Goal: Task Accomplishment & Management: Complete application form

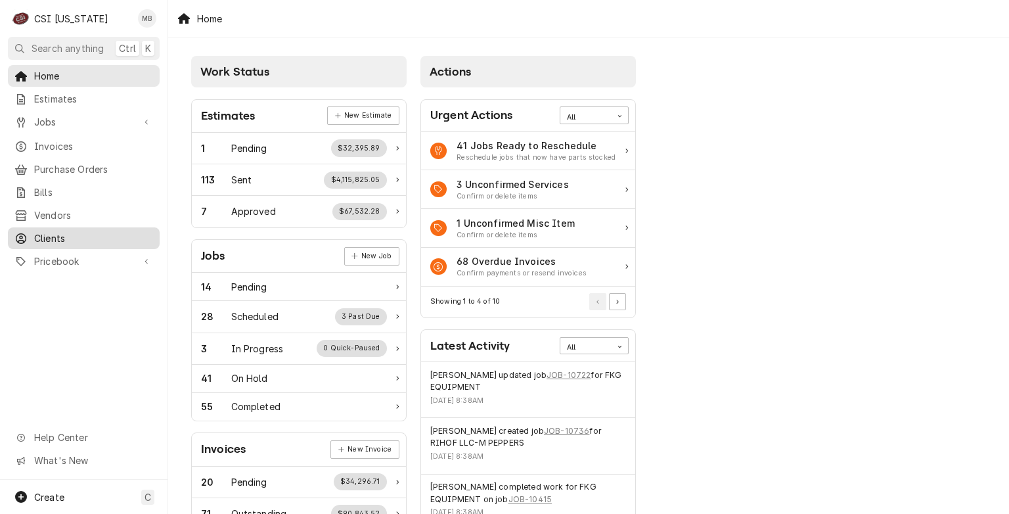
click at [76, 237] on span "Clients" at bounding box center [93, 238] width 119 height 14
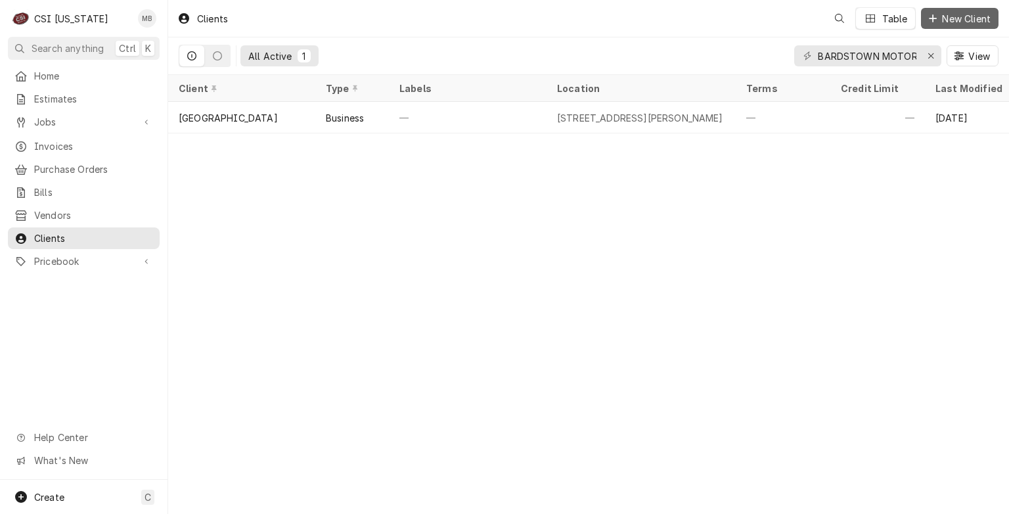
click at [959, 18] on span "New Client" at bounding box center [967, 19] width 54 height 14
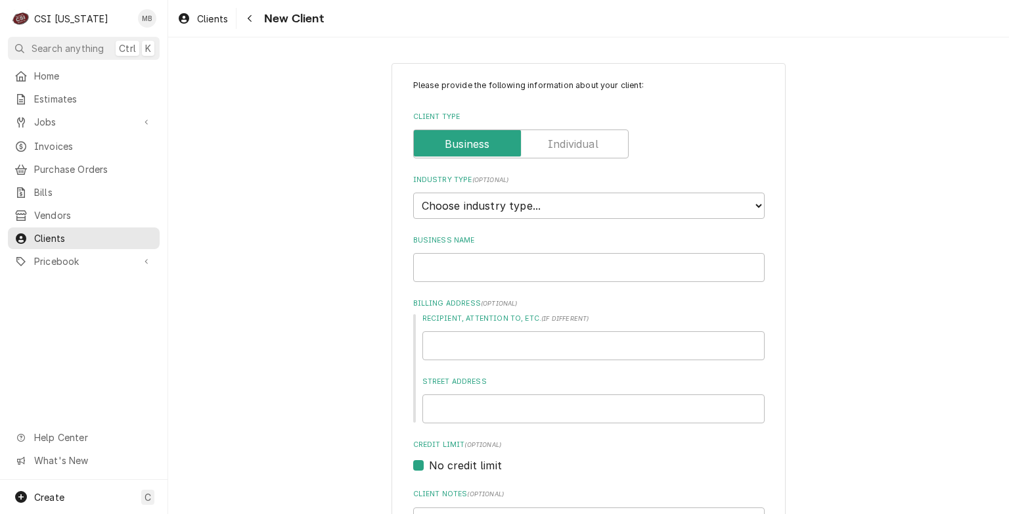
type textarea "x"
click at [505, 214] on select "Choose industry type... Residential Commercial Industrial Government" at bounding box center [589, 206] width 352 height 26
select select "2"
click at [413, 193] on select "Choose industry type... Residential Commercial Industrial Government" at bounding box center [589, 206] width 352 height 26
click at [475, 262] on input "Business Name" at bounding box center [589, 267] width 352 height 29
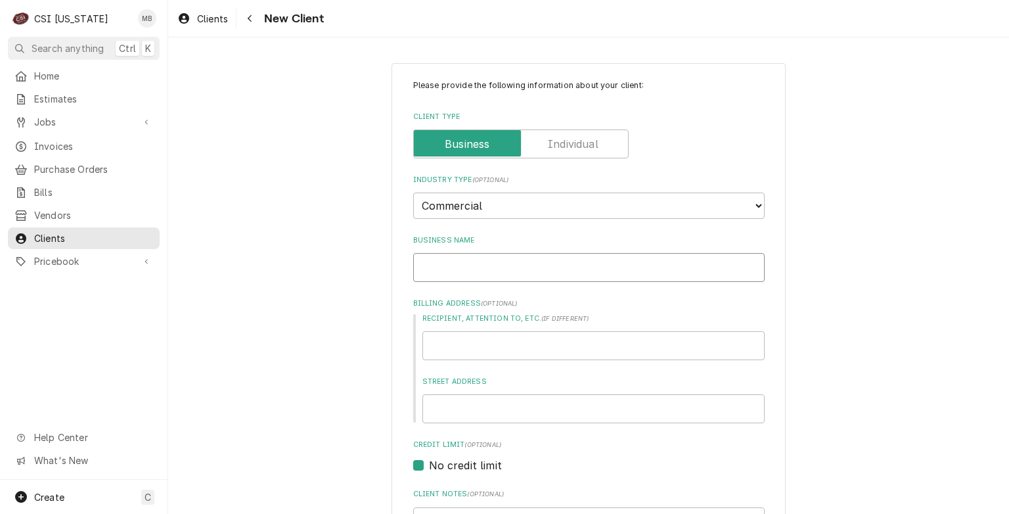
type textarea "x"
type input "Q"
type textarea "x"
type input "QU"
type textarea "x"
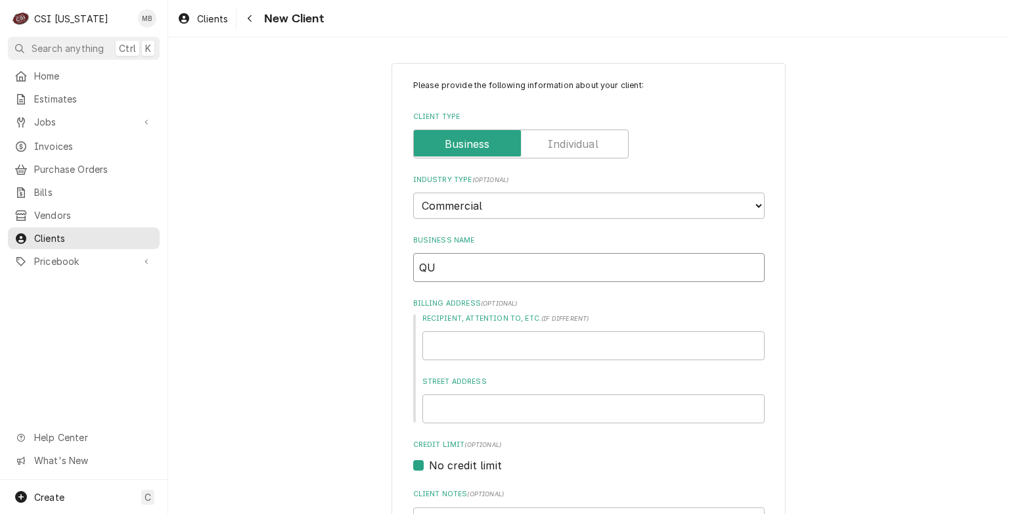
type input "QUE"
type textarea "x"
type input "QUES"
type textarea "x"
type input "QUEST"
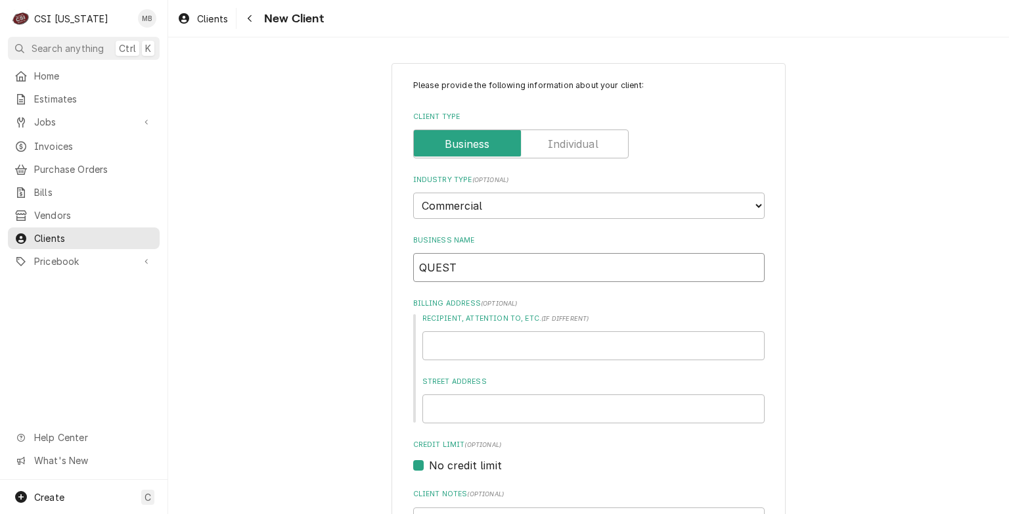
type textarea "x"
type input "QUESTE"
type textarea "x"
type input "QUESTEC"
type textarea "x"
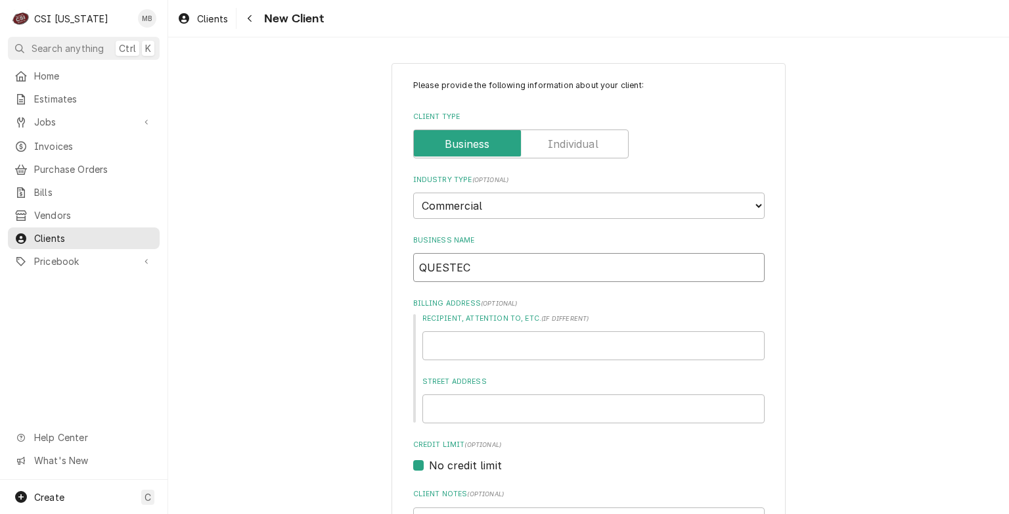
type input "QUESTEC"
type textarea "x"
type input "QUESTEC M"
type textarea "x"
type input "QUESTEC ME"
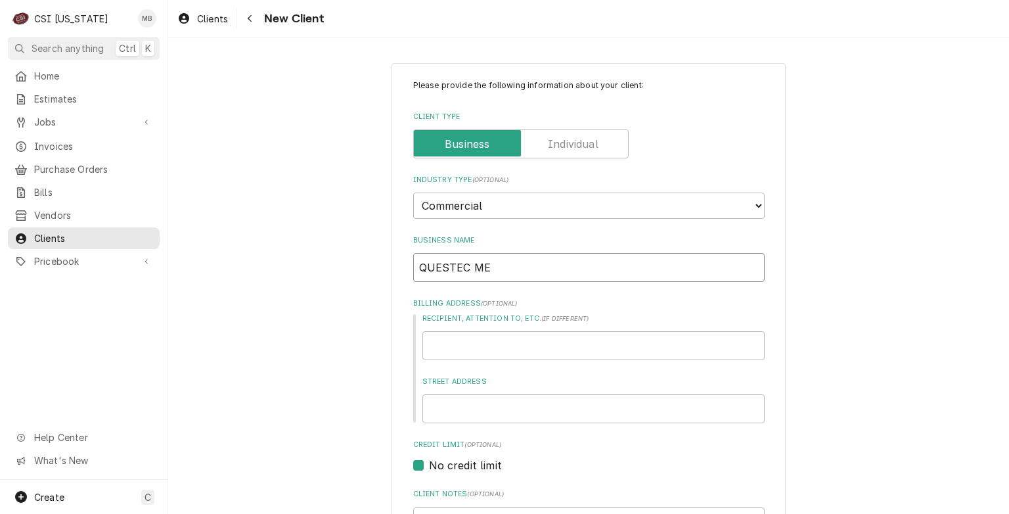
type textarea "x"
type input "QUESTEC MEC"
type textarea "x"
type input "QUESTEC MECH"
type textarea "x"
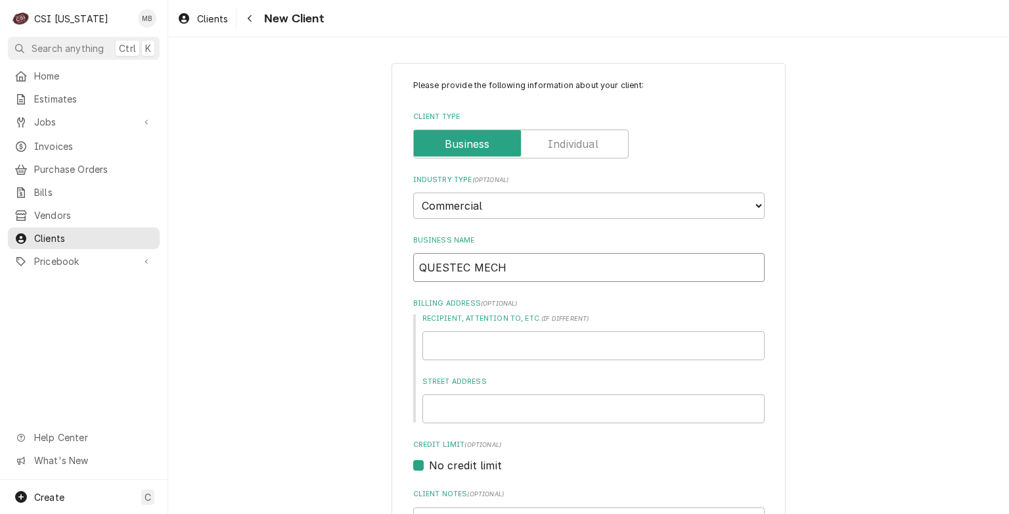
type input "QUESTEC MECHA"
type textarea "x"
type input "QUESTEC MECHAN"
type textarea "x"
type input "QUESTEC MECHANI"
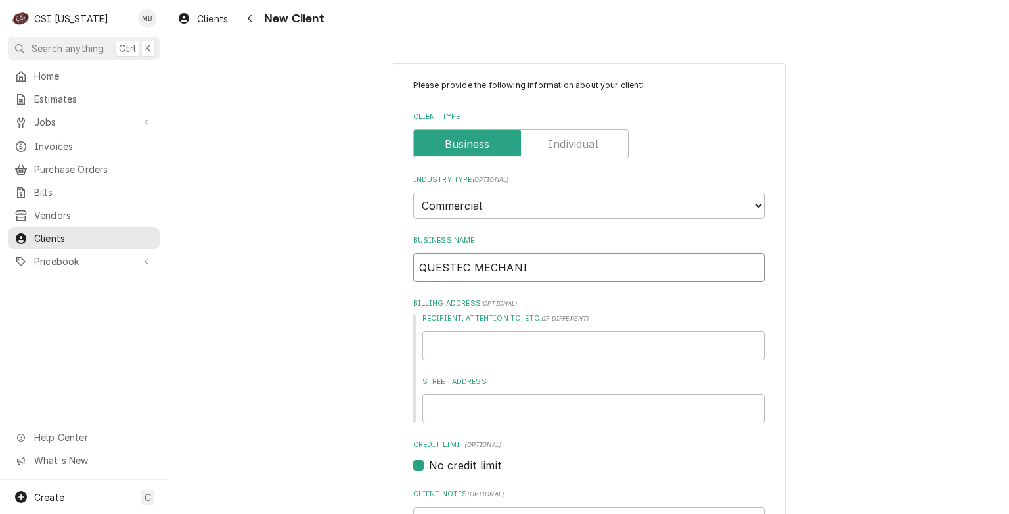
type textarea "x"
type input "QUESTEC MECHANIC"
type textarea "x"
type input "QUESTEC MECHANICA"
type textarea "x"
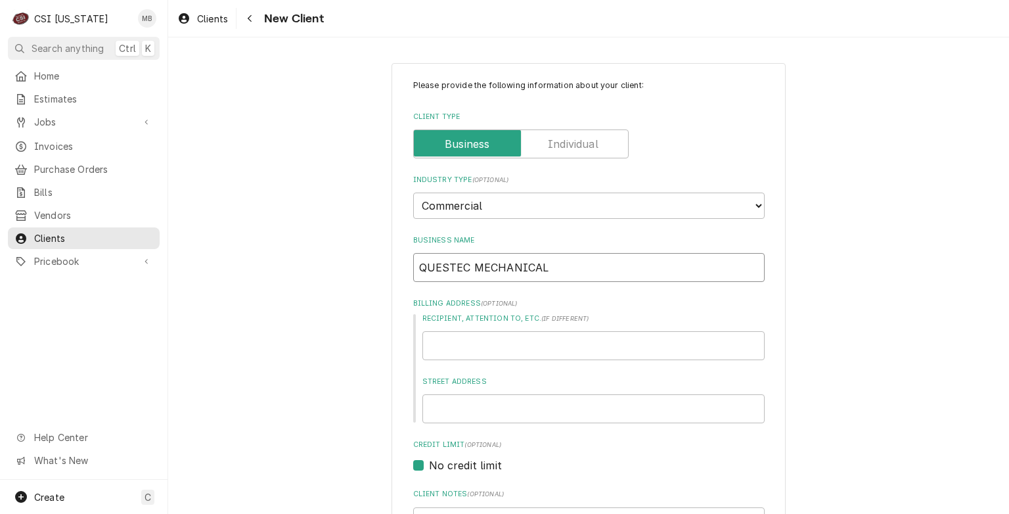
type input "QUESTEC MECHANICAL"
type textarea "x"
type input "1"
type textarea "x"
type input "13"
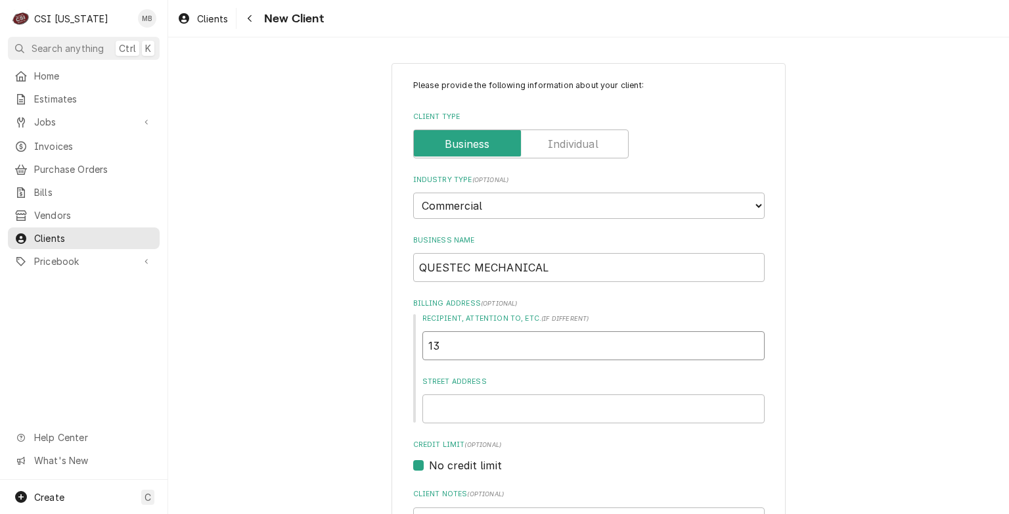
type textarea "x"
type input "130"
type textarea "x"
type input "1304"
type textarea "x"
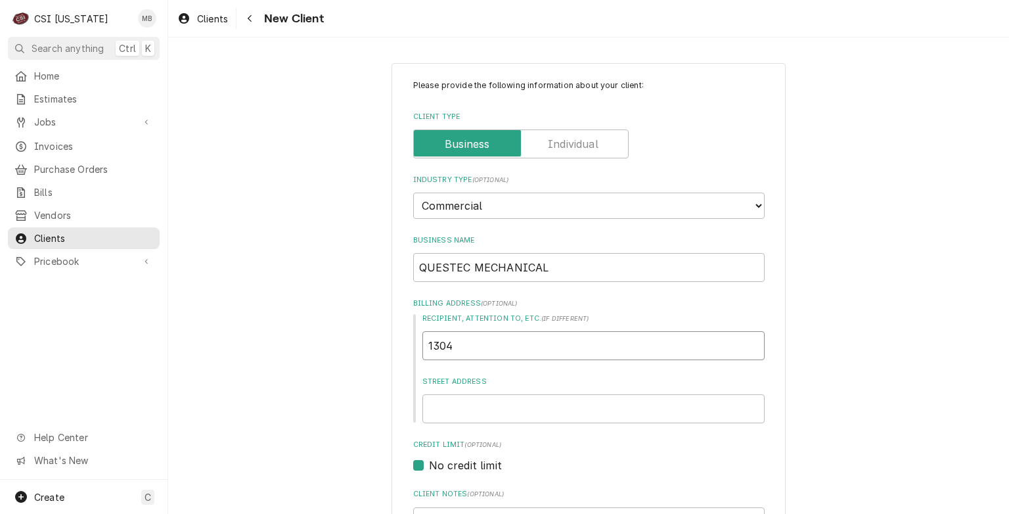
type input "13040"
type textarea "x"
type input "13040"
type textarea "x"
type input "13040"
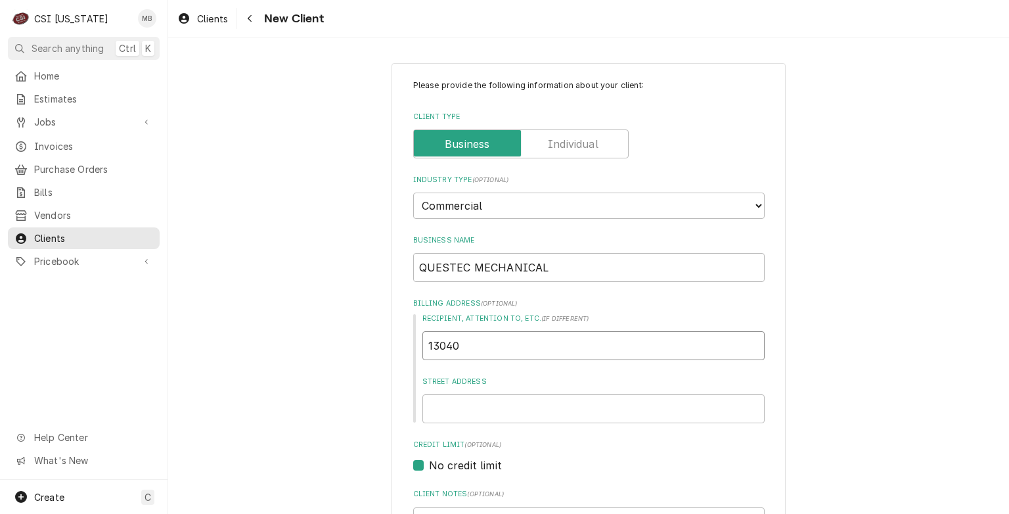
type textarea "x"
type input "13040"
type textarea "x"
type input "13040 M"
type textarea "x"
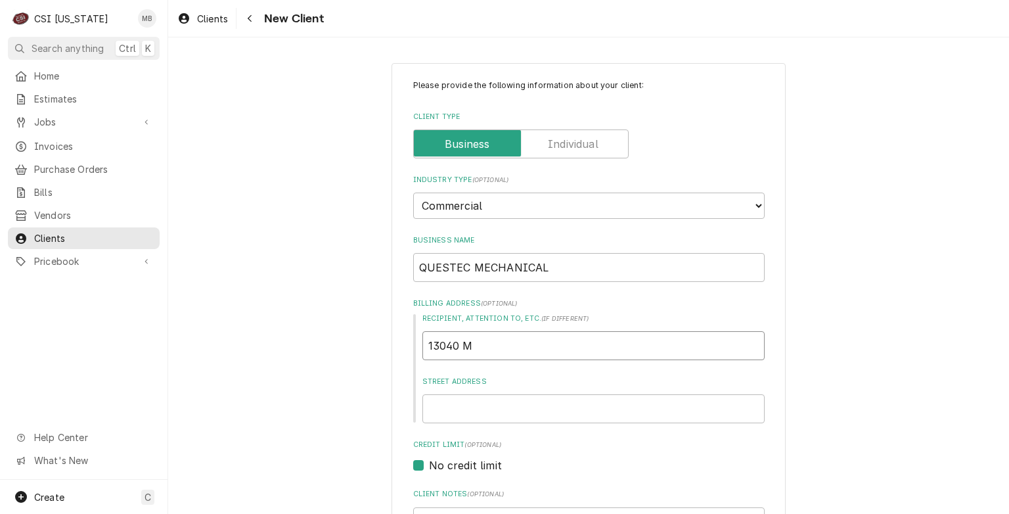
type input "13040 MI"
type textarea "x"
type input "13040 MID"
type textarea "x"
type input "13040 MIDD"
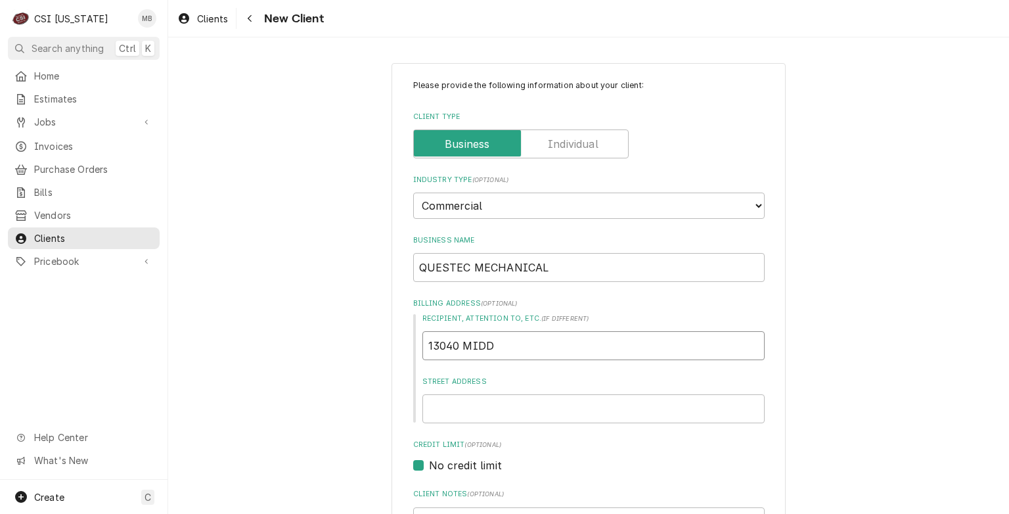
type textarea "x"
type input "13040 MIDDL"
type textarea "x"
type input "13040 MIDDLE"
type textarea "x"
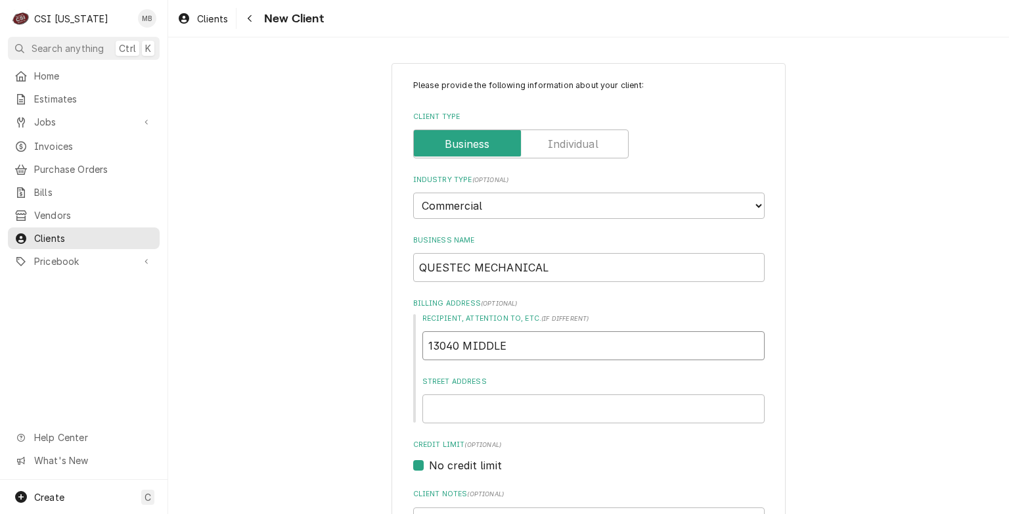
type input "13040 MIDDLET"
type textarea "x"
type input "13040 MIDDLETO"
type textarea "x"
type input "13040 MIDDLETOW"
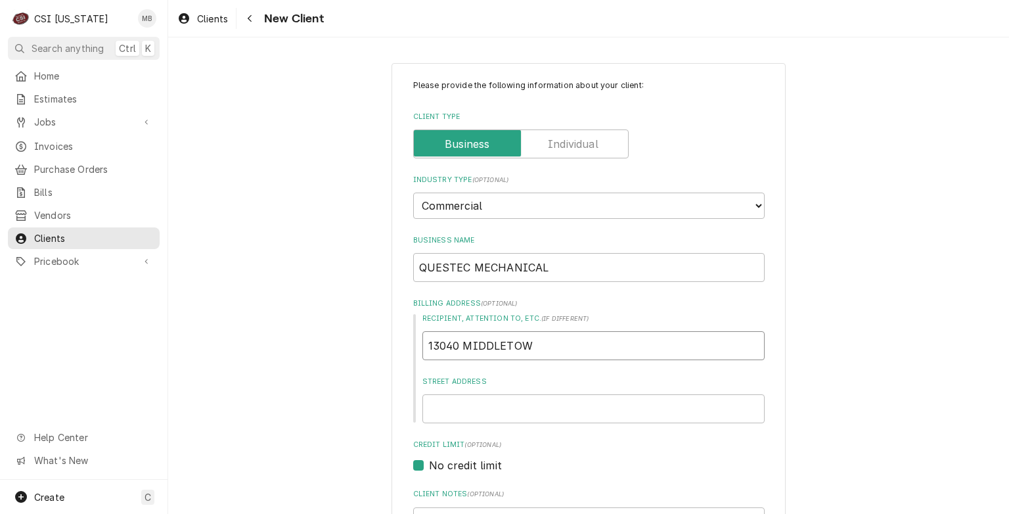
type textarea "x"
type input "13040 MIDDLETOWN"
type textarea "x"
type input "13040 MIDDLETOWN"
type textarea "x"
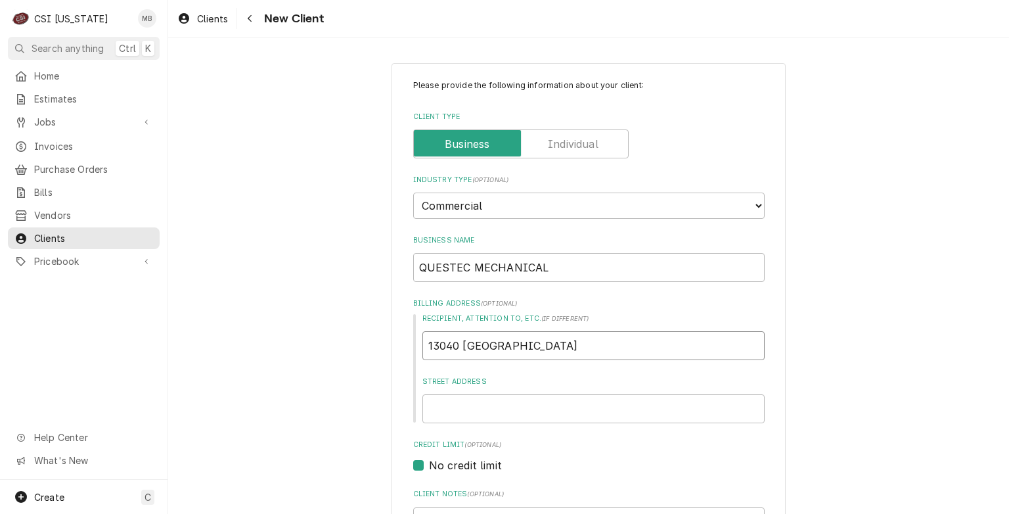
type input "13040 MIDDLETOWN I"
type textarea "x"
type input "13040 MIDDLETOWN IN"
type textarea "x"
type input "13040 MIDDLETOWN IND"
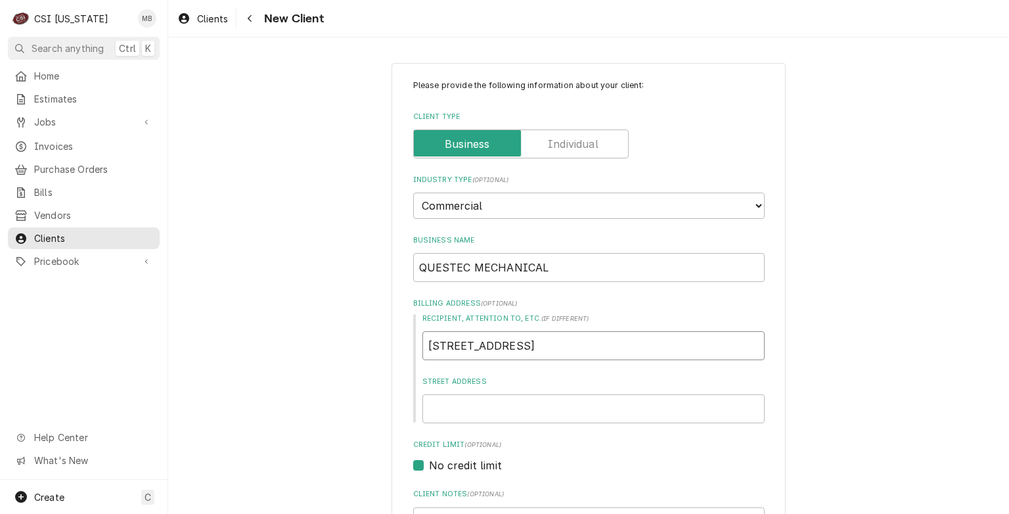
type textarea "x"
type input "13040 MIDDLETOWN INDU"
type textarea "x"
type input "13040 MIDDLETOWN INDUS"
type textarea "x"
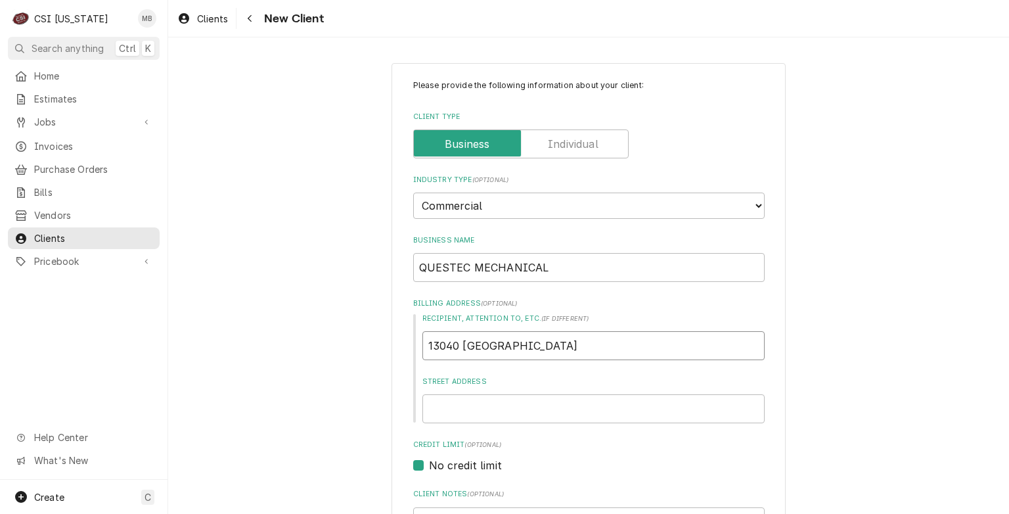
type input "13040 MIDDLETOWN INDUST"
type textarea "x"
type input "13040 MIDDLETOWN INDUSTR"
type textarea "x"
type input "13040 MIDDLETOWN INDUSTRIA"
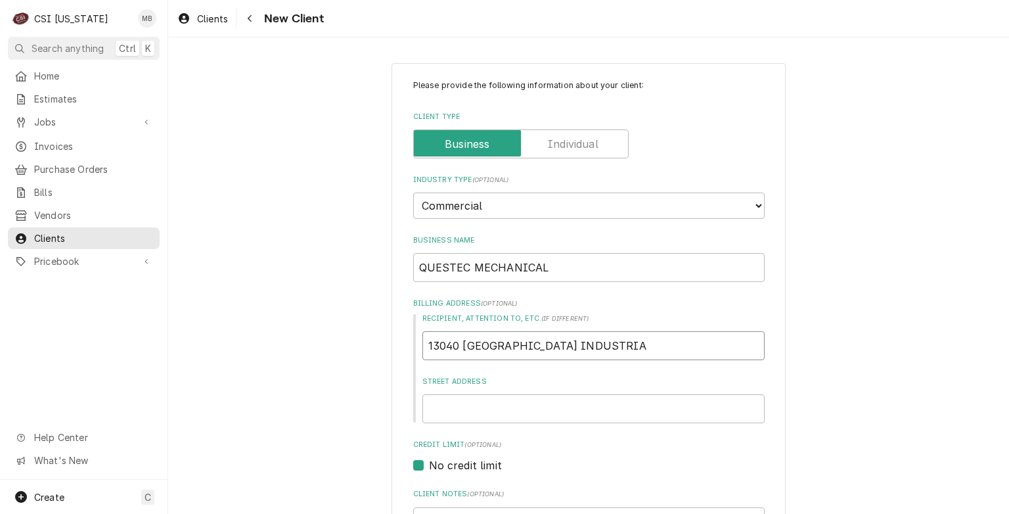
type textarea "x"
type input "13040 MIDDLETOWN INDUSTRIAL"
type textarea "x"
type input "13040 MIDDLETOWN INDUSTRIAL"
type textarea "x"
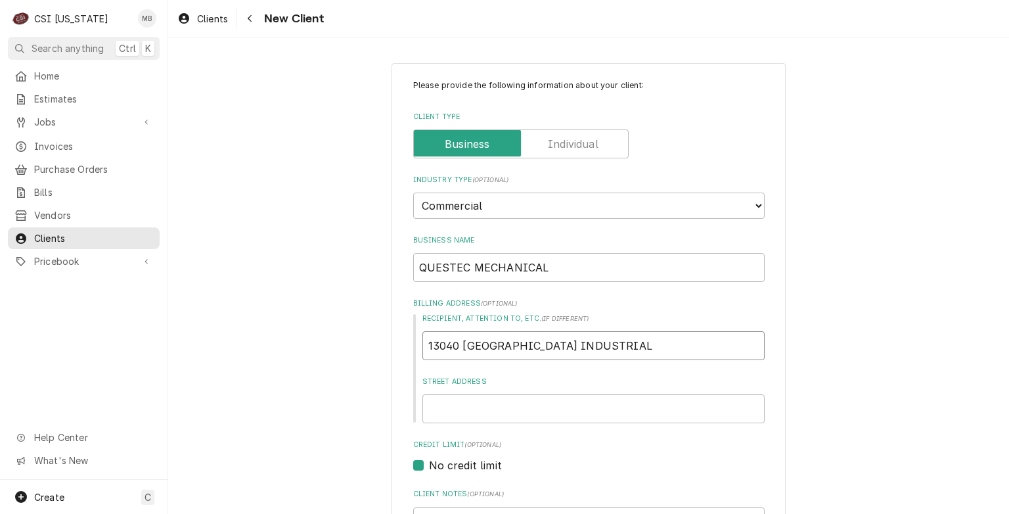
type input "13040 MIDDLETOWN INDUSTRIAL B"
type textarea "x"
type input "13040 MIDDLETOWN INDUSTRIAL BL"
type textarea "x"
type input "13040 MIDDLETOWN INDUSTRIAL BLV"
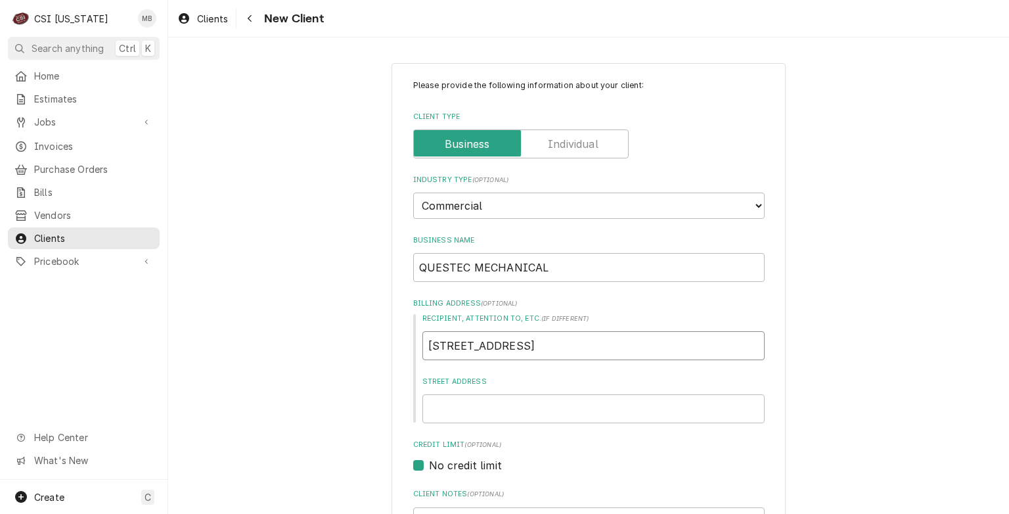
type textarea "x"
type input "13040 MIDDLETOWN INDUSTRIAL BLVD"
type textarea "x"
paste input "13040 MIDDLETOWN INDUSTRIAL BLVD"
type textarea "x"
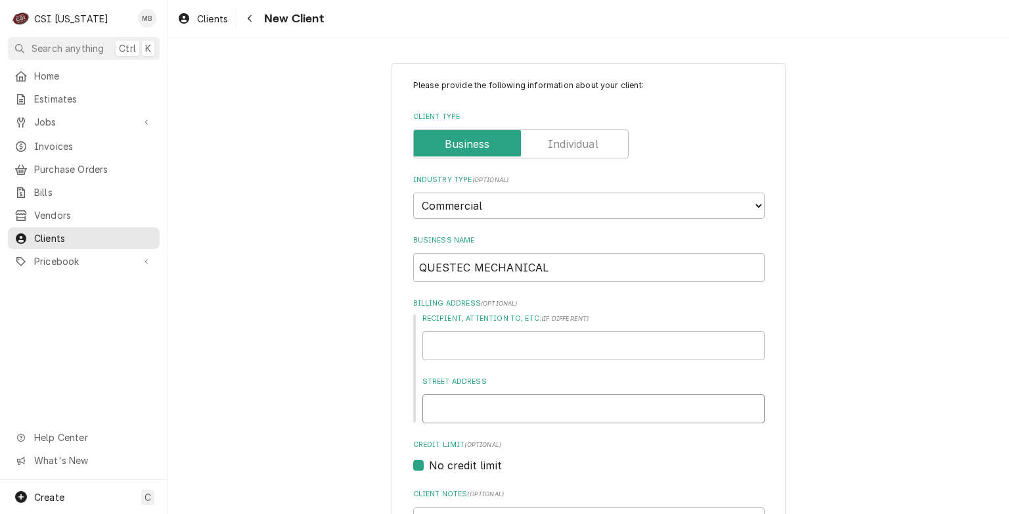
type input "13040 MIDDLETOWN INDUSTRIAL BLVD"
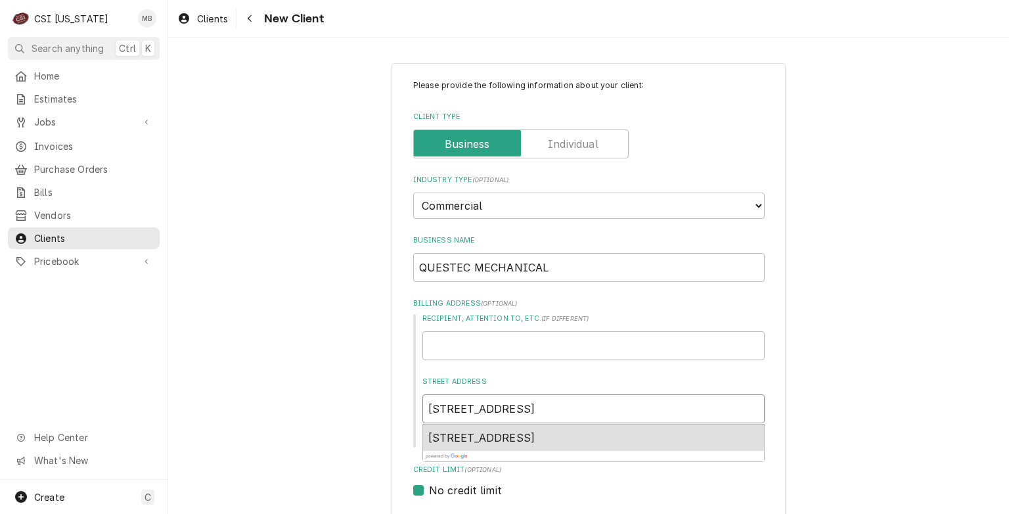
click at [489, 428] on div "13040 Middletown Industrial Blvd, Louisville, KY, USA" at bounding box center [593, 437] width 341 height 26
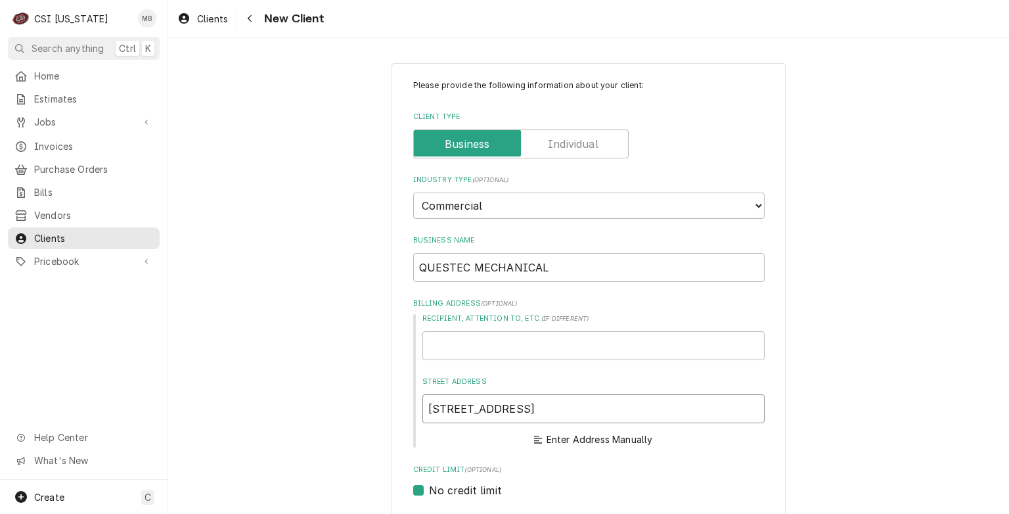
type textarea "x"
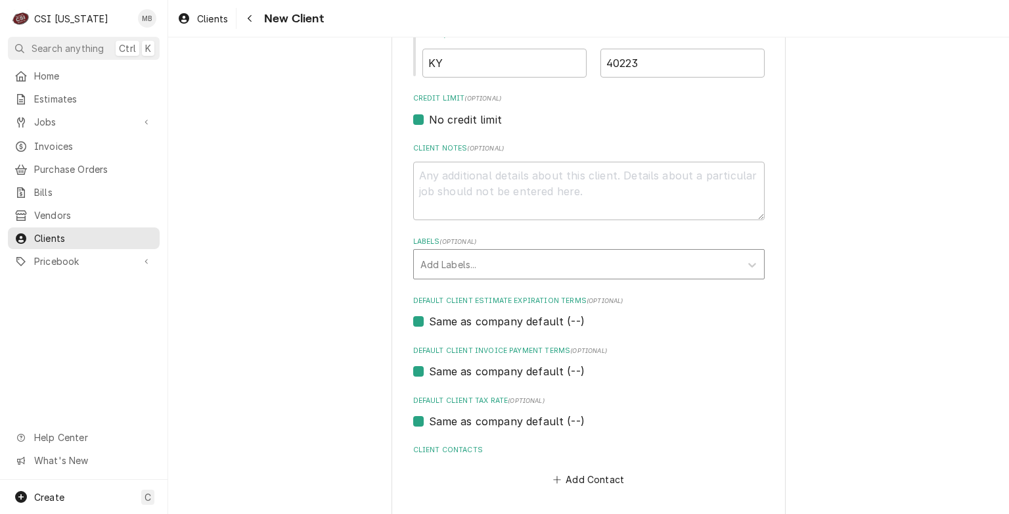
scroll to position [587, 0]
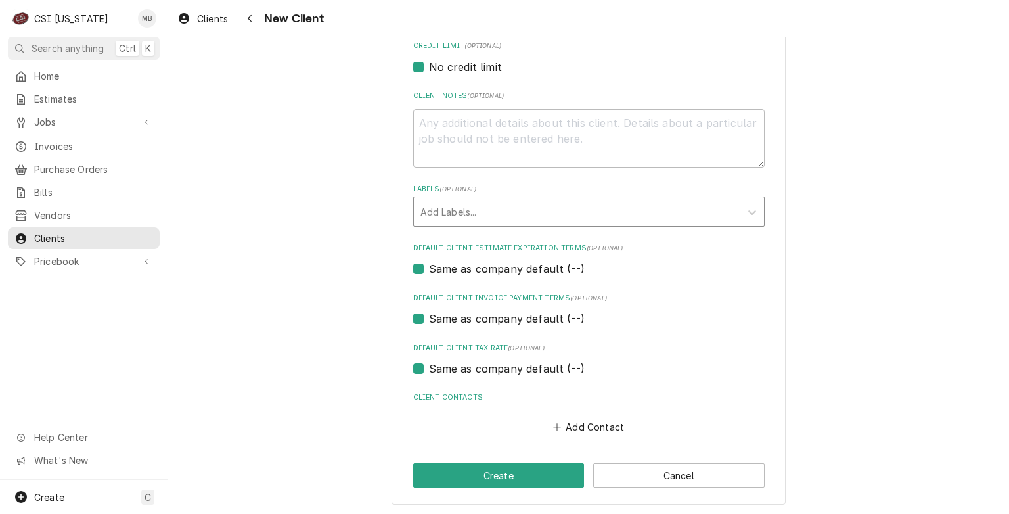
type input "13040 Middletown Industrial Blvd"
click at [534, 212] on div "Labels" at bounding box center [577, 212] width 313 height 24
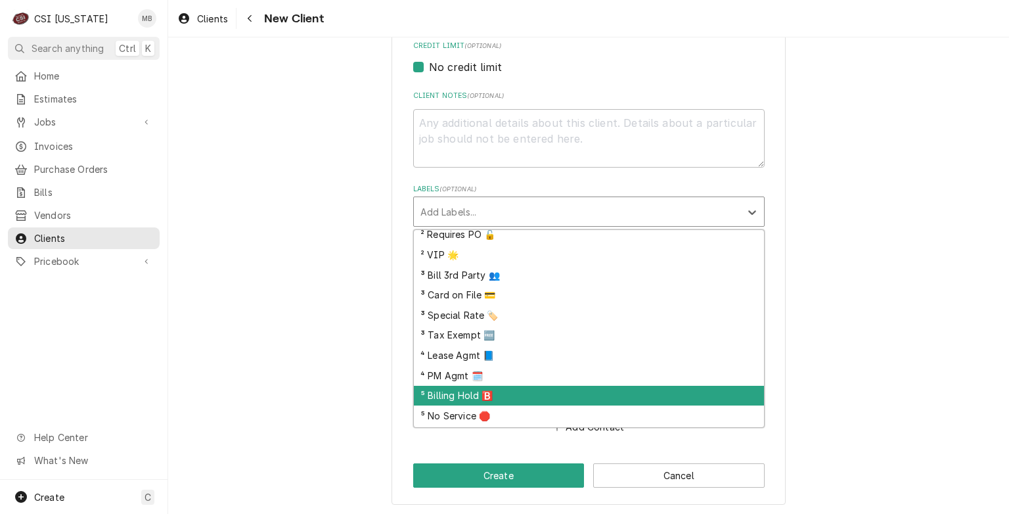
scroll to position [84, 0]
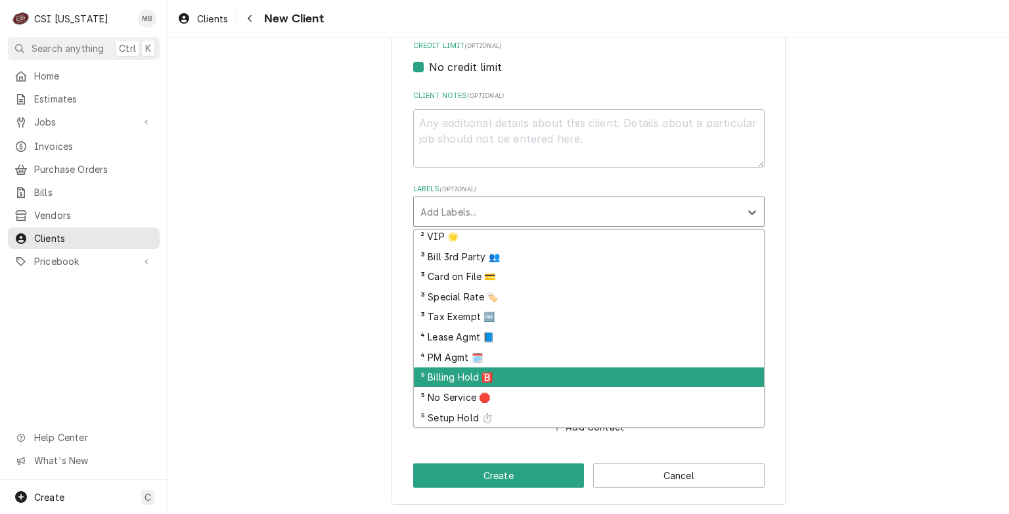
click at [444, 382] on div "⁵ Billing Hold 🅱️" at bounding box center [589, 377] width 350 height 20
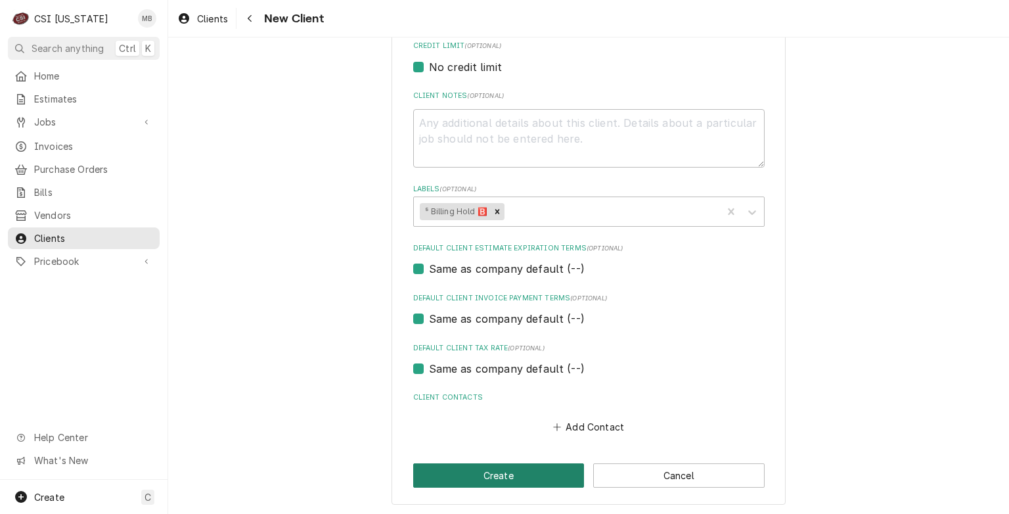
click at [513, 478] on button "Create" at bounding box center [498, 475] width 171 height 24
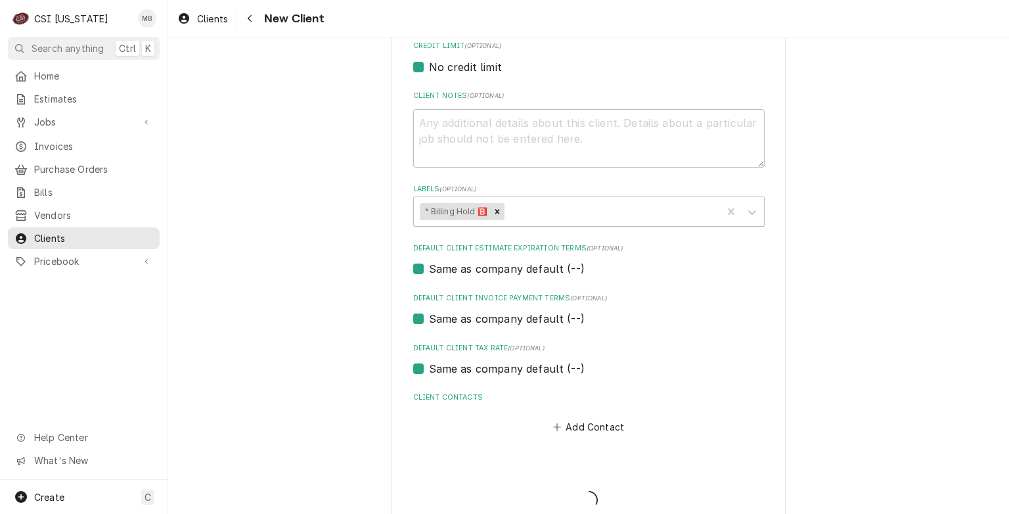
type textarea "x"
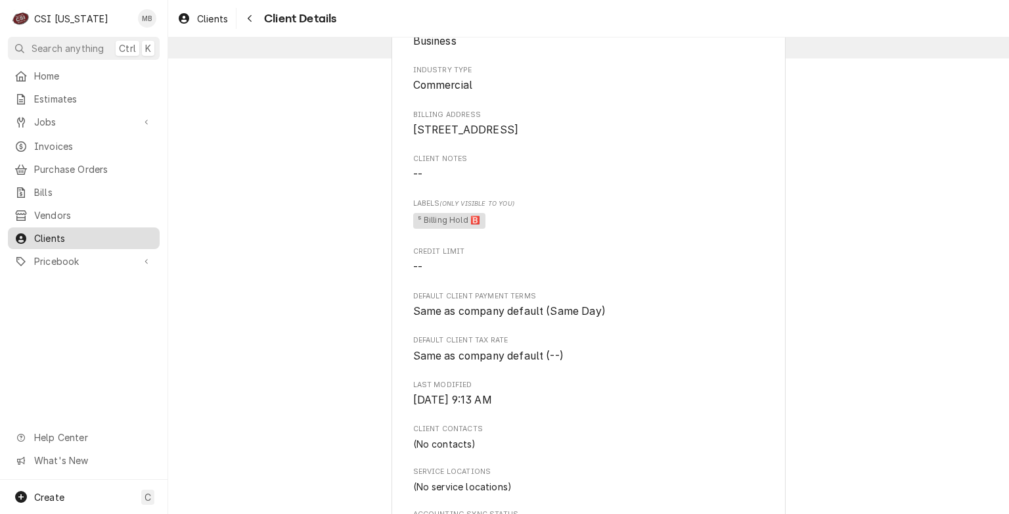
scroll to position [8, 0]
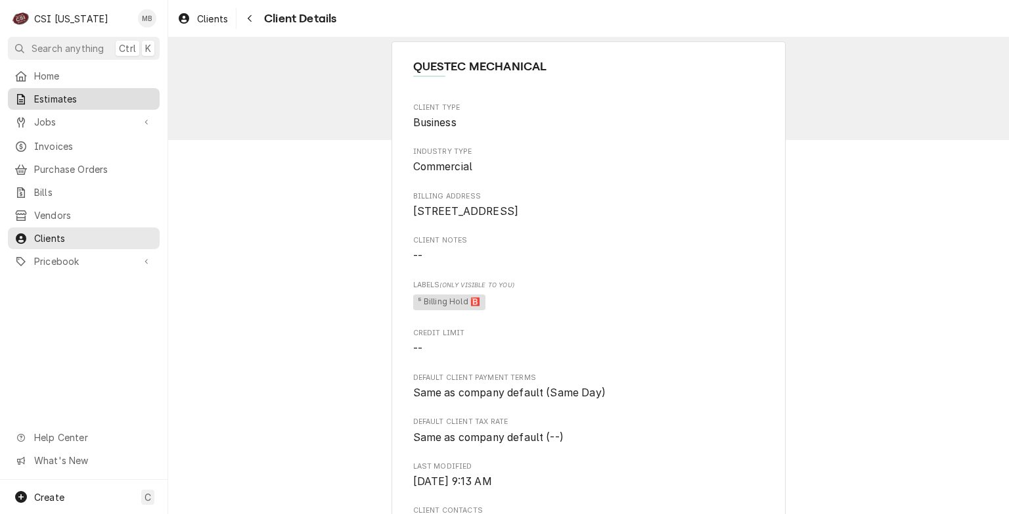
click at [59, 99] on span "Estimates" at bounding box center [93, 99] width 119 height 14
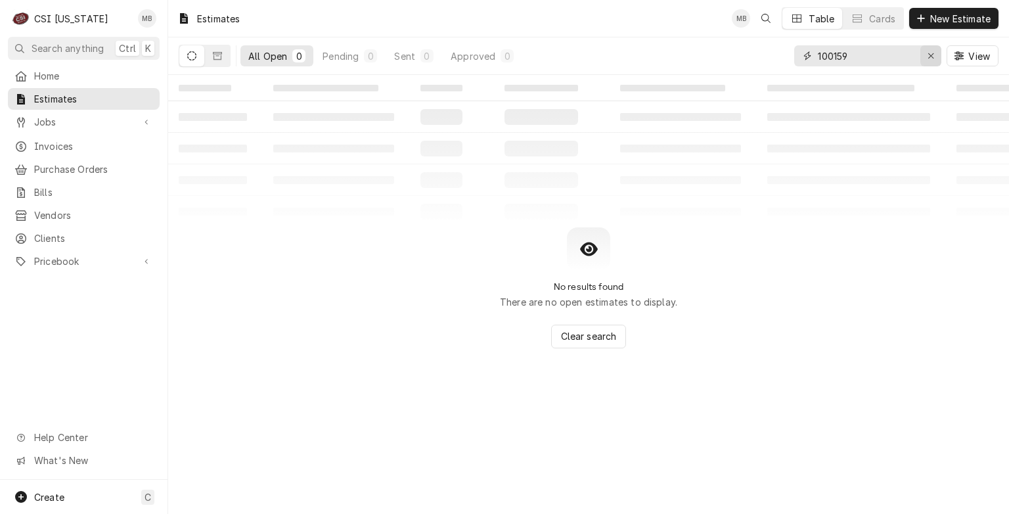
click at [932, 57] on icon "Erase input" at bounding box center [930, 55] width 5 height 5
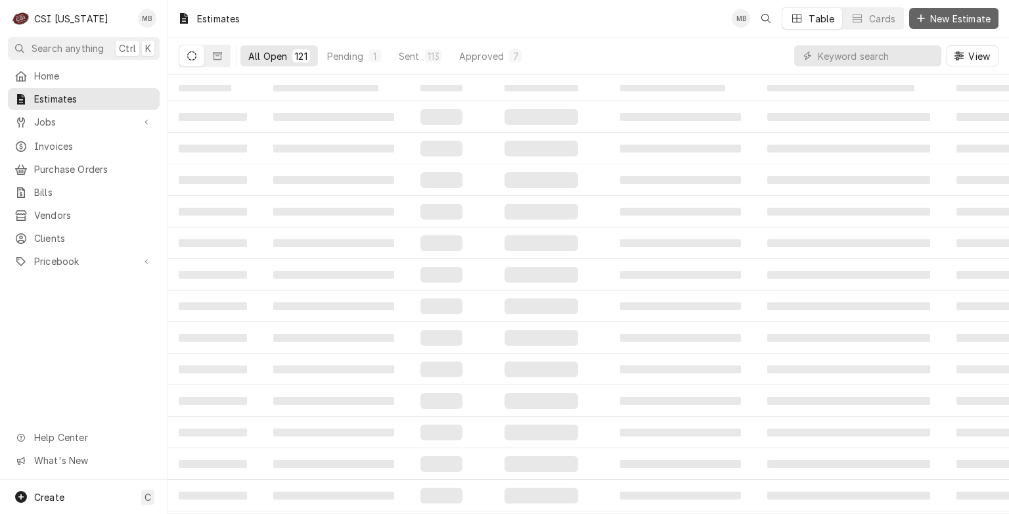
click at [938, 22] on span "New Estimate" at bounding box center [961, 19] width 66 height 14
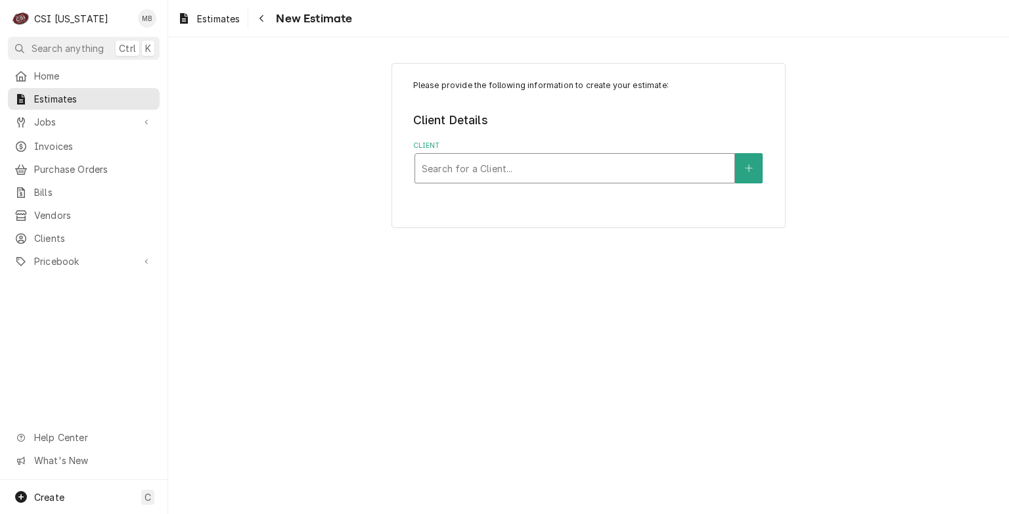
click at [555, 162] on div "Client" at bounding box center [575, 168] width 306 height 24
type input "QUESTE"
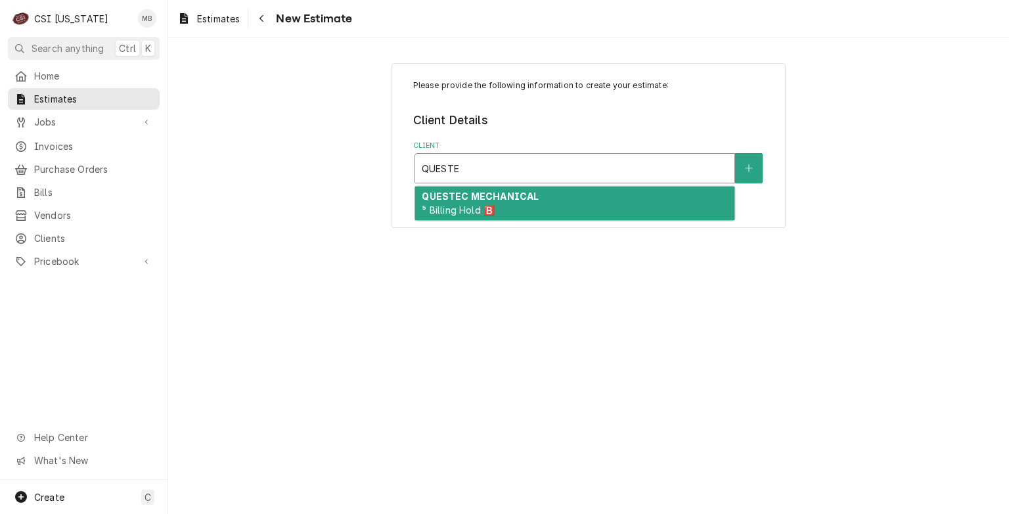
click at [531, 194] on strong "QUESTEC MECHANICAL" at bounding box center [480, 196] width 117 height 11
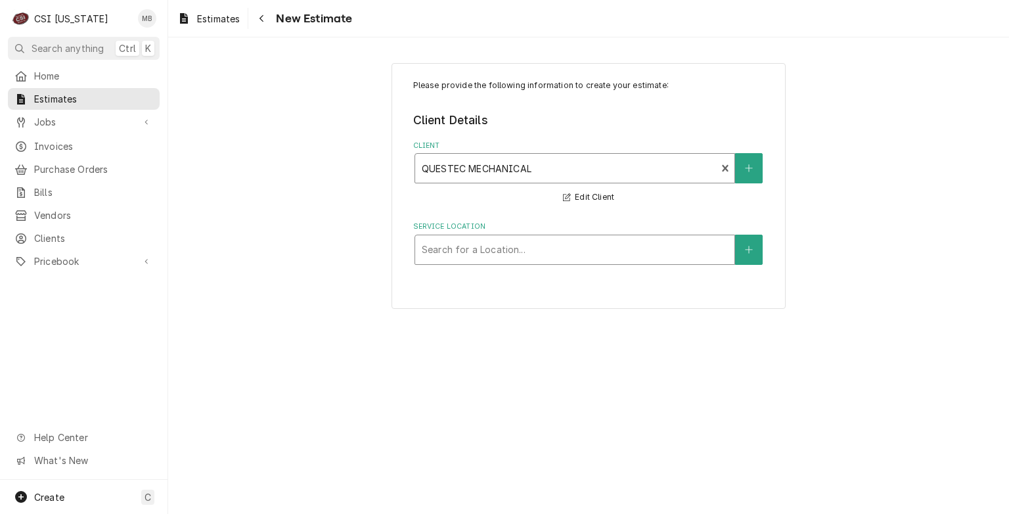
click at [474, 249] on div "Service Location" at bounding box center [575, 250] width 306 height 24
click at [754, 252] on button "Service Location" at bounding box center [749, 250] width 28 height 30
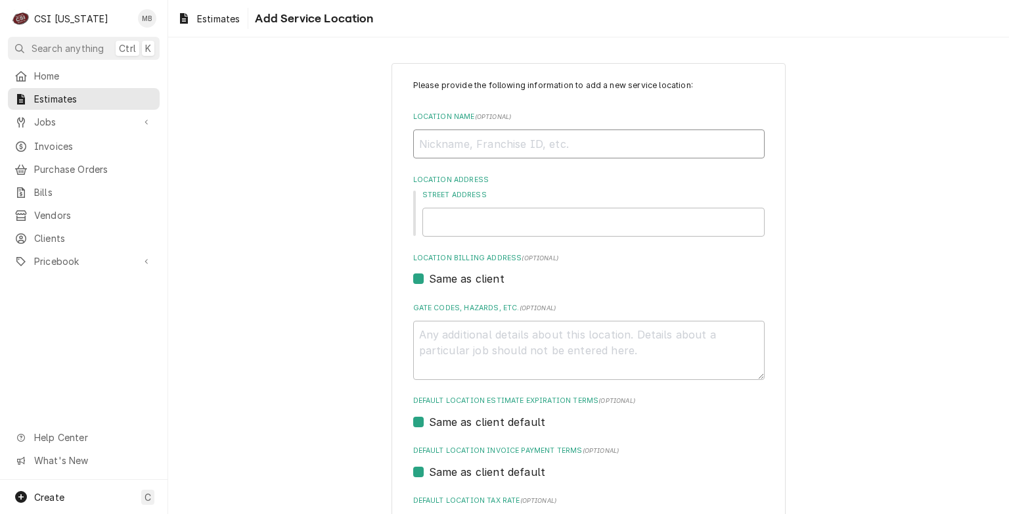
click at [531, 148] on input "Location Name ( optional )" at bounding box center [589, 143] width 352 height 29
type textarea "x"
type input "H"
type textarea "x"
type input "HI"
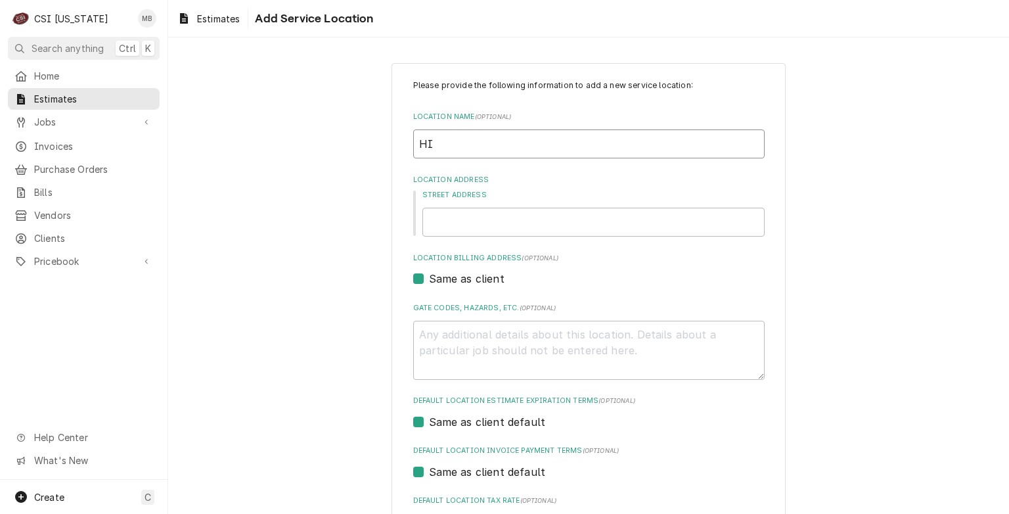
type textarea "x"
type input "HIL"
type textarea "x"
type input "HILT"
type textarea "x"
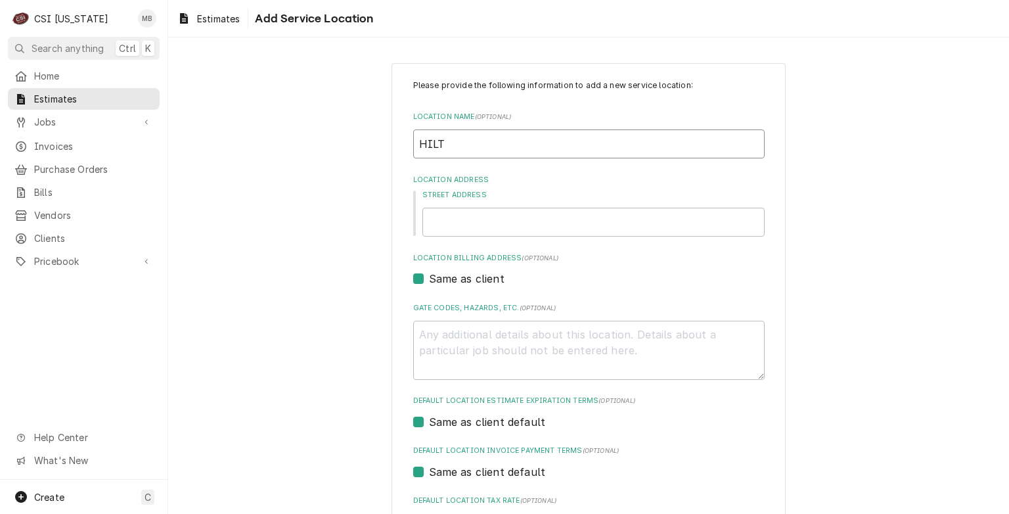
type input "HILTO"
type textarea "x"
type input "HILTON"
type textarea "x"
type input "HILTON"
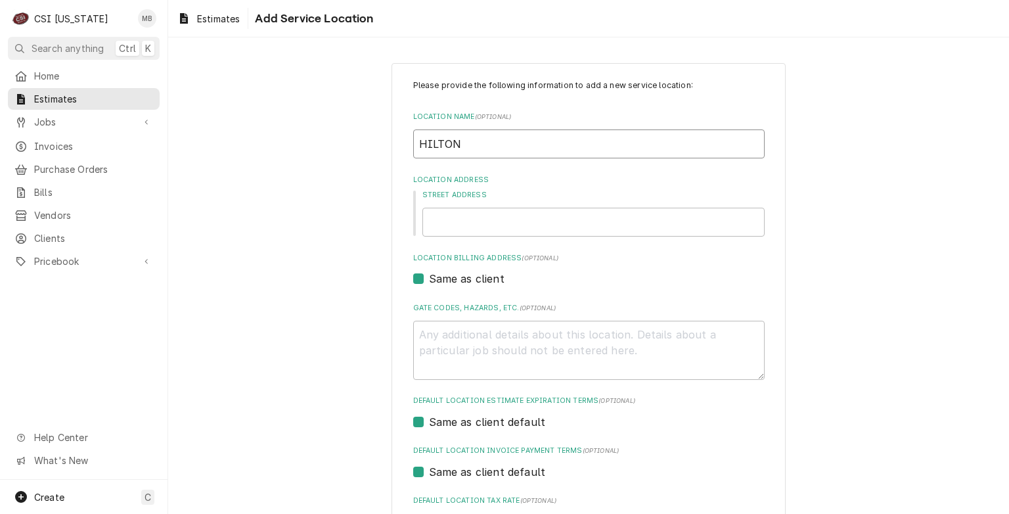
type textarea "x"
type input "HILTON G"
type textarea "x"
type input "HILTON GA"
type textarea "x"
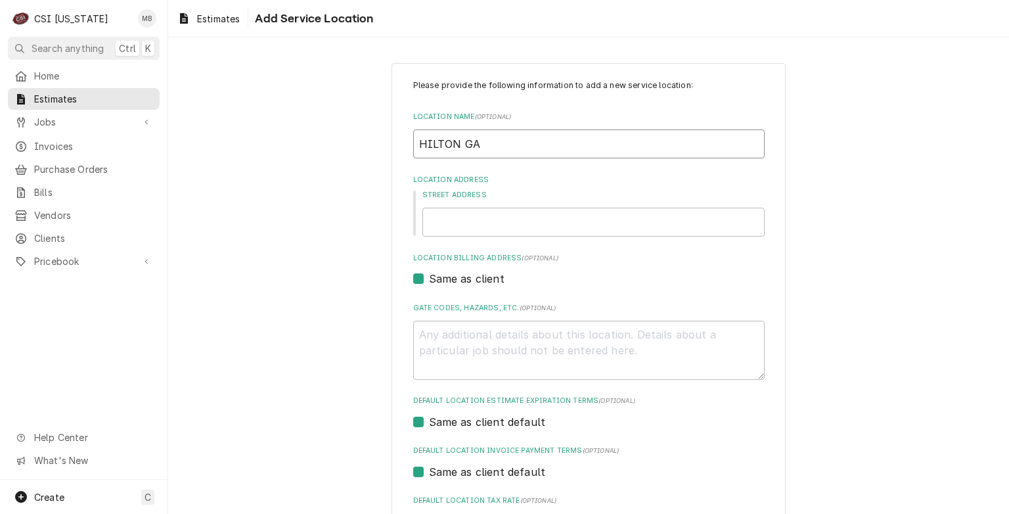
type input "HILTON GAR"
type textarea "x"
type input "HILTON GARD"
type textarea "x"
type input "HILTON GARDE"
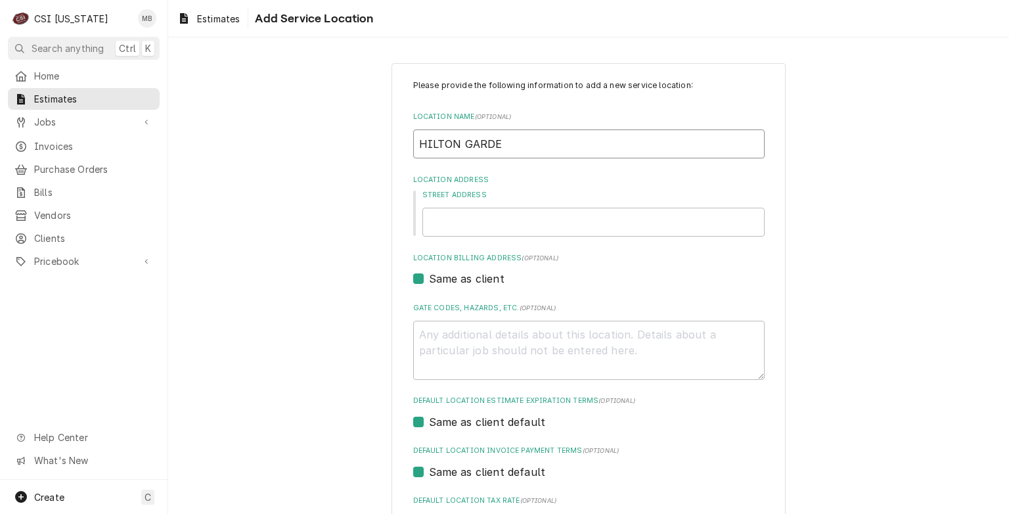
type textarea "x"
type input "HILTON GARDEN"
type textarea "x"
type input "HILTON GARDEN"
type textarea "x"
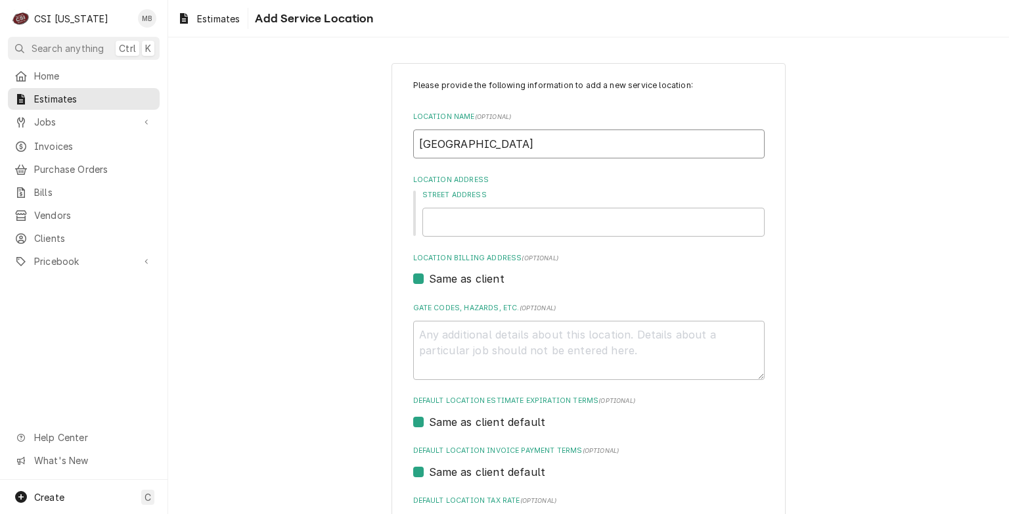
type input "HILTON GARDEN I"
type textarea "x"
type input "HILTON GARDEN IN"
type textarea "x"
type input "HILTON GARDEN INN"
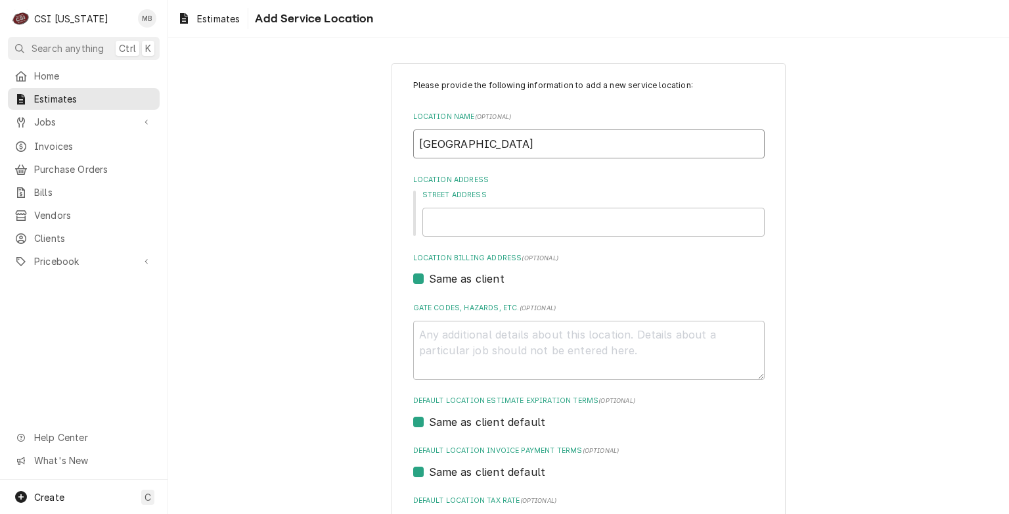
type textarea "x"
type input "HILTON GARDEN INN"
type textarea "x"
type input "HILTON GARDEN INN -"
type textarea "x"
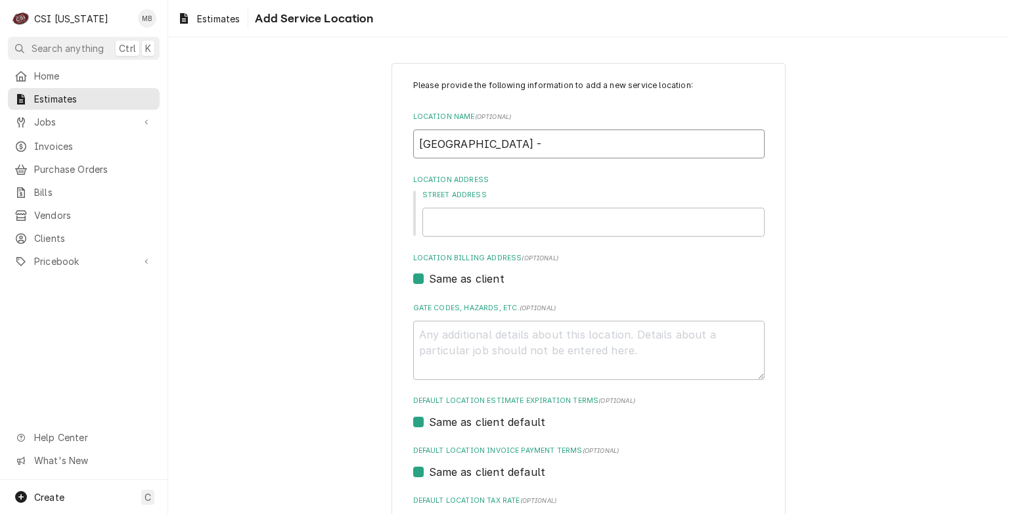
type input "HILTON GARDEN INN -"
type textarea "x"
type input "HILTON GARDEN INN - D"
type textarea "x"
type input "HILTON GARDEN INN - DO"
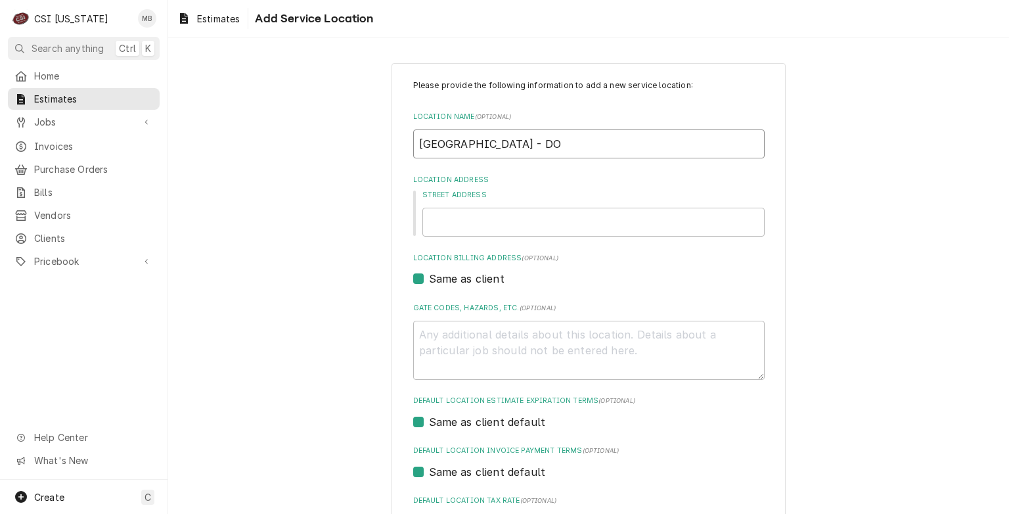
type textarea "x"
type input "HILTON GARDEN INN - DOW"
type textarea "x"
type input "HILTON GARDEN INN - DOWN"
type textarea "x"
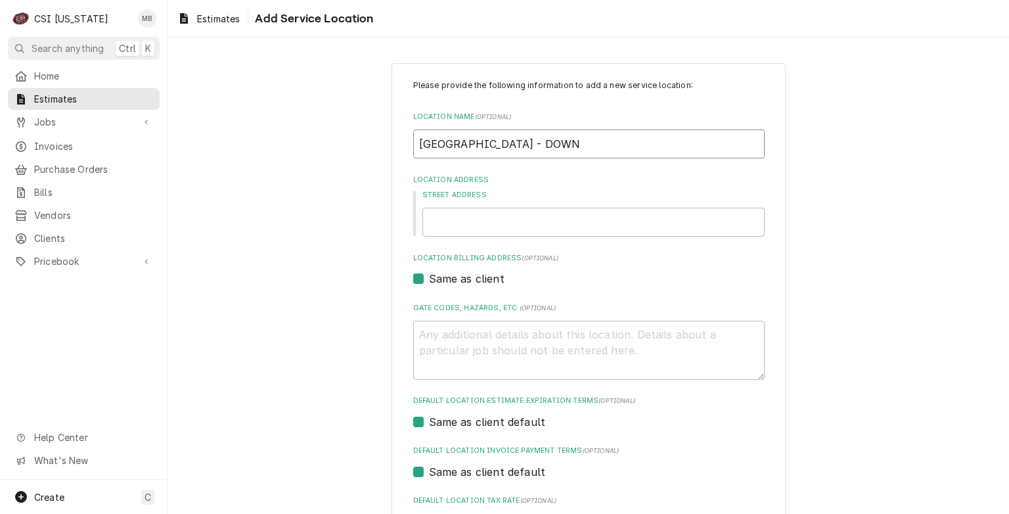
type input "HILTON GARDEN INN - DOWNT"
type textarea "x"
type input "HILTON GARDEN INN - DOWNTO"
type textarea "x"
type input "HILTON GARDEN INN - DOWNTOW"
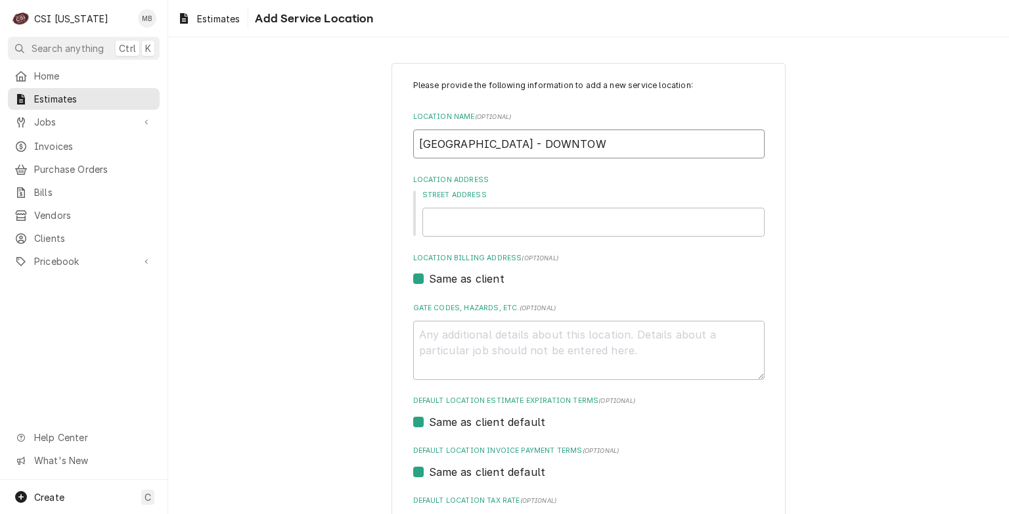
type textarea "x"
type input "HILTON GARDEN INN - DOWNTOWN"
type textarea "x"
type input "HILTON GARDEN INN - DOWNTOWN"
type textarea "x"
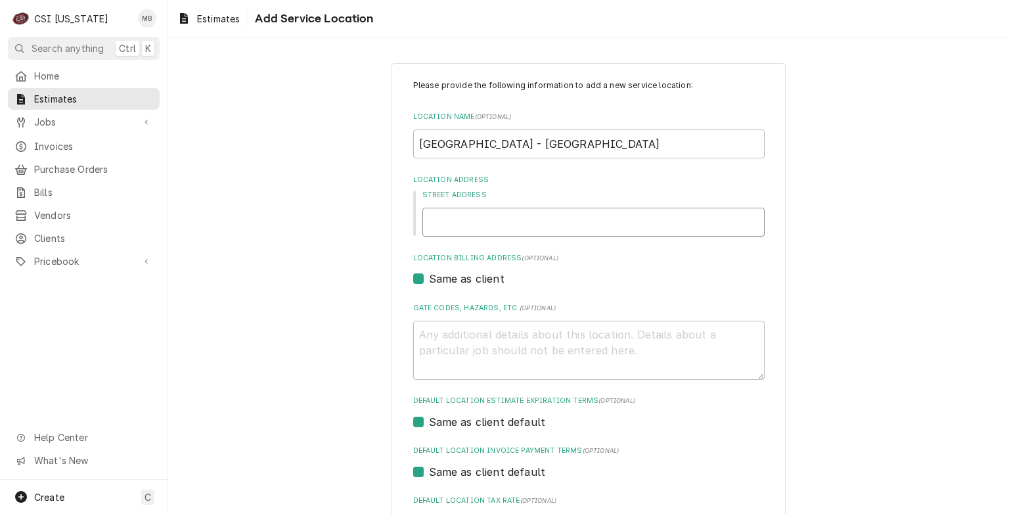
type input "3"
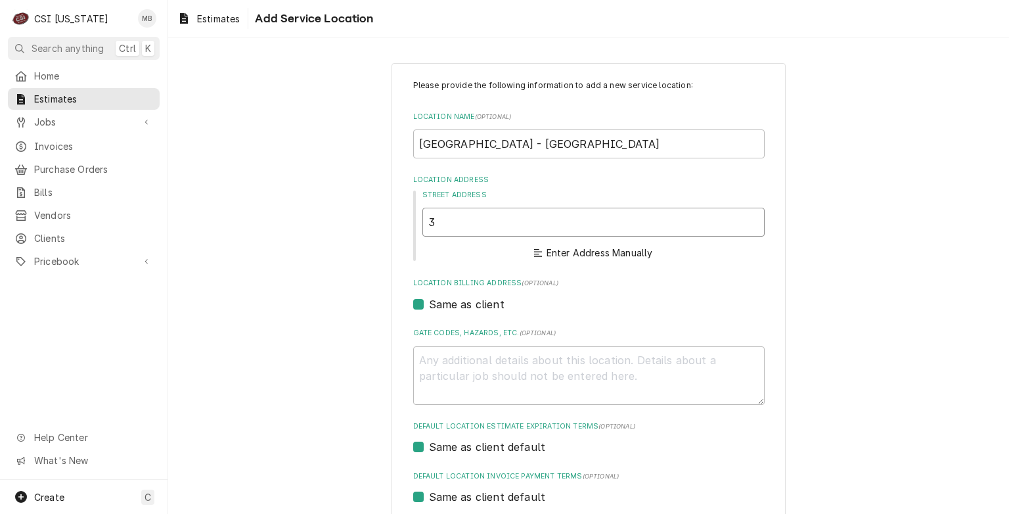
type textarea "x"
type input "35"
type textarea "x"
type input "350"
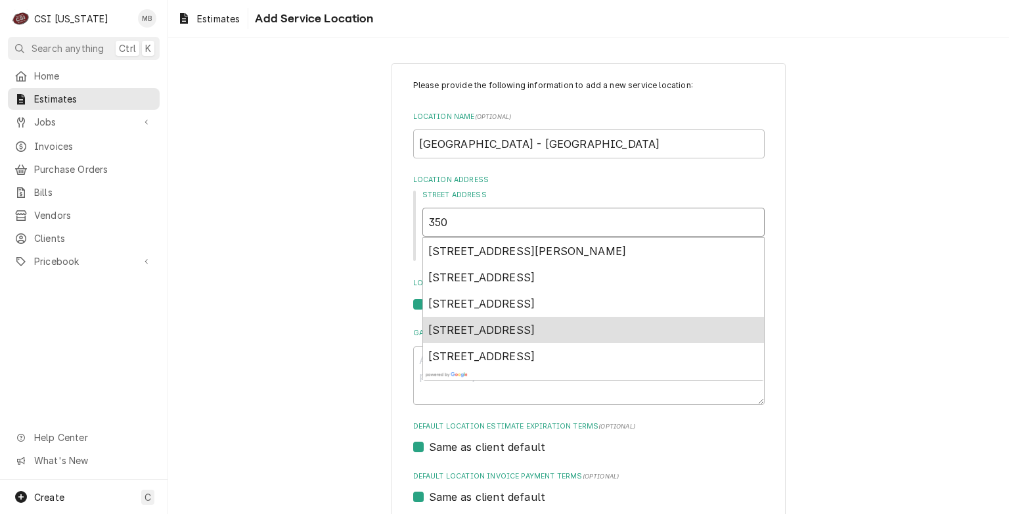
type textarea "x"
type input "350"
type textarea "x"
type input "350 W"
type textarea "x"
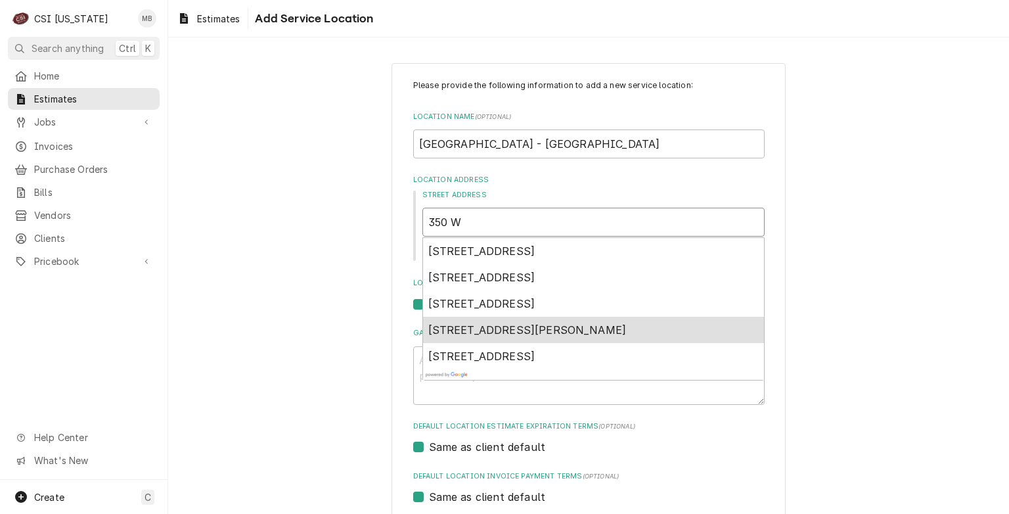
type input "350 WE"
type textarea "x"
type input "350 WES"
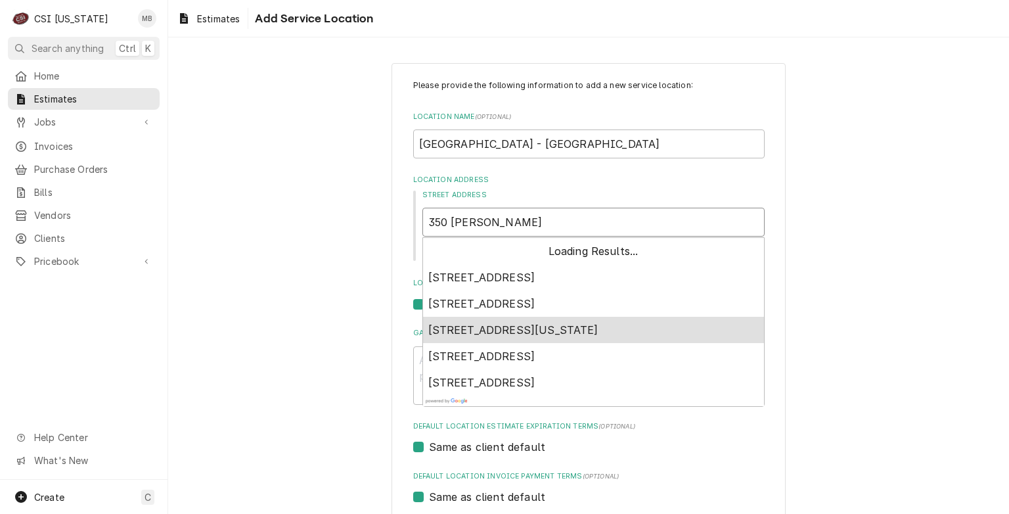
type textarea "x"
type input "350 WEST"
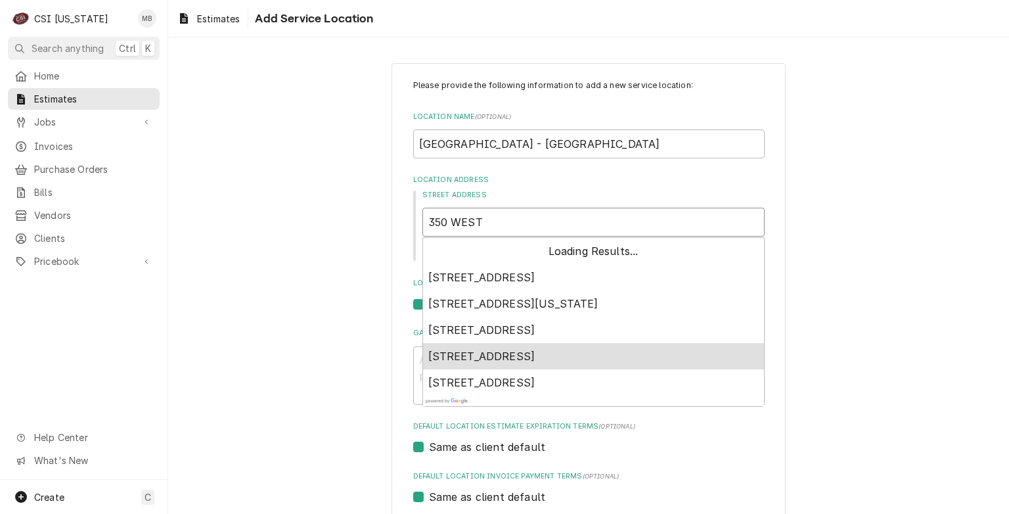
type textarea "x"
type input "350 WEST"
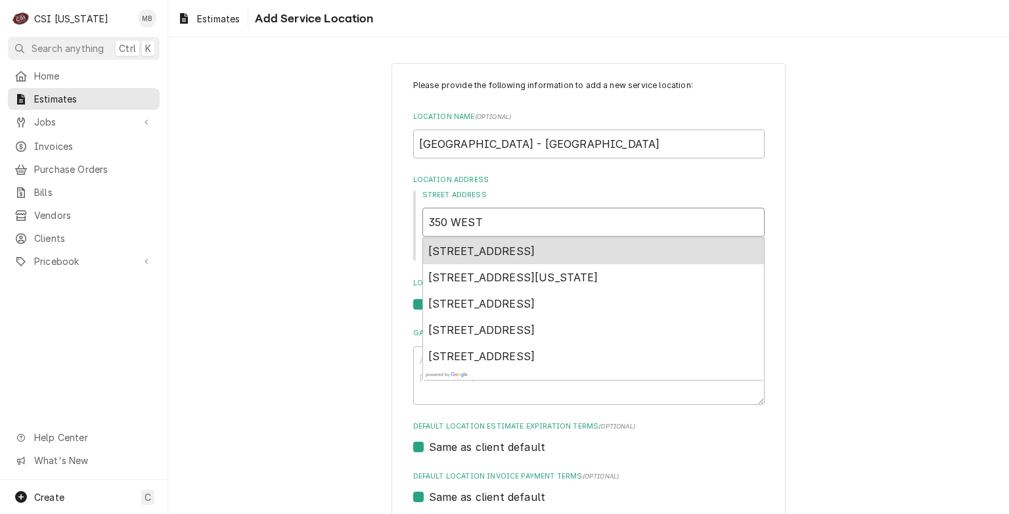
click at [483, 256] on span "350 West Chestnut Street, Louisville, KY, USA" at bounding box center [481, 250] width 107 height 13
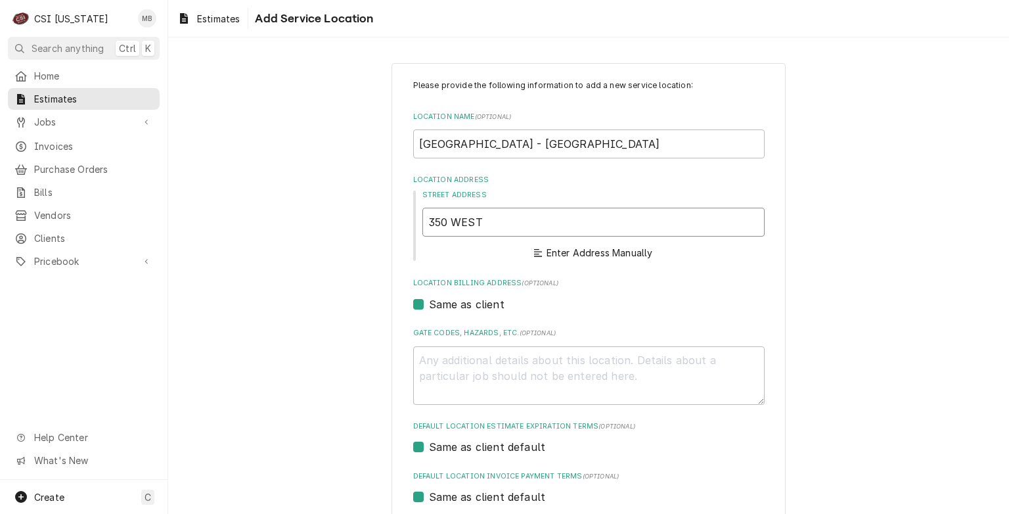
type textarea "x"
type input "350 W Chestnut St"
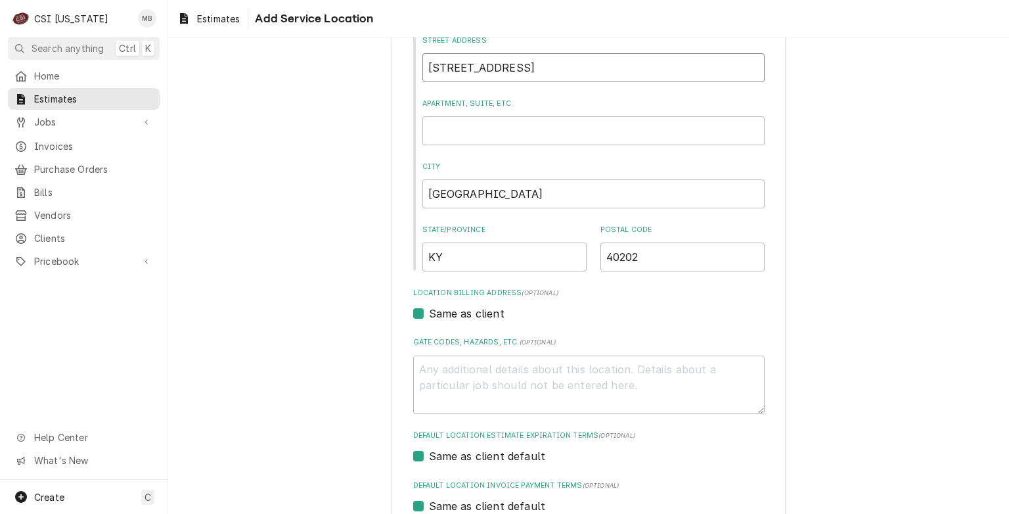
type textarea "x"
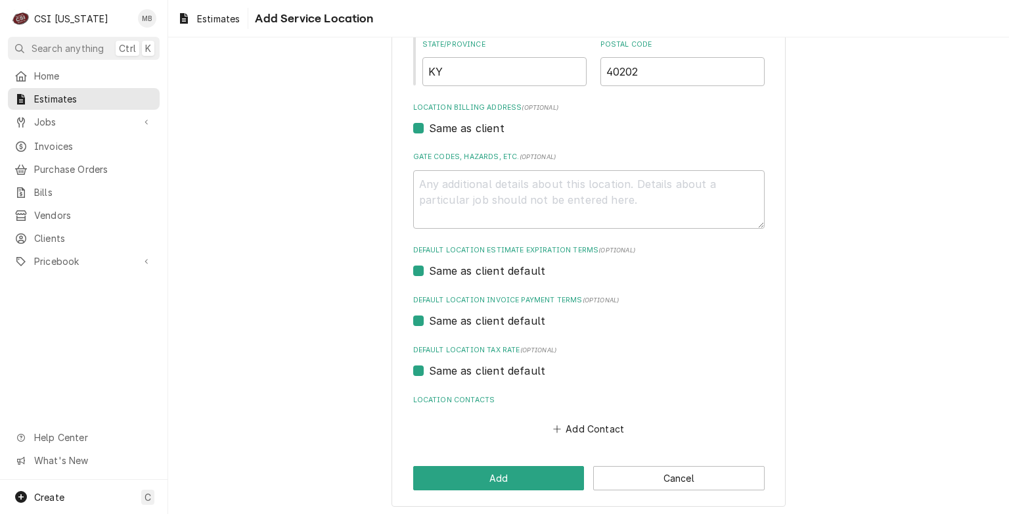
scroll to position [343, 0]
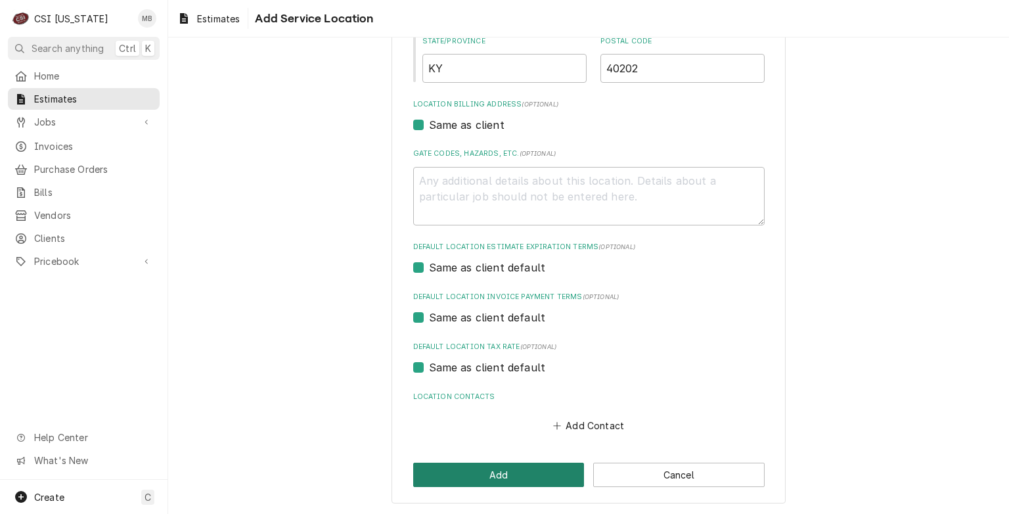
type input "350 W Chestnut St"
click at [486, 476] on button "Add" at bounding box center [498, 475] width 171 height 24
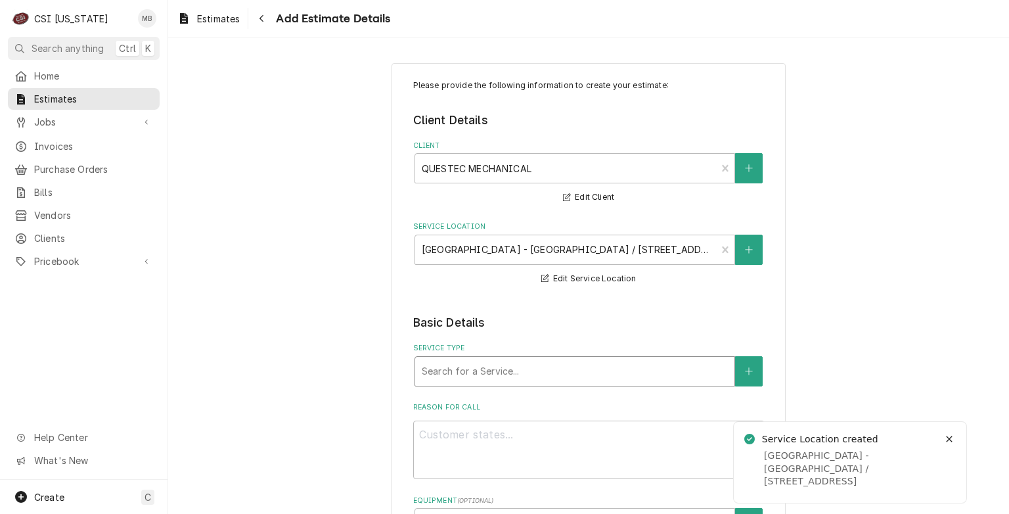
click at [456, 369] on div "Service Type" at bounding box center [575, 371] width 306 height 24
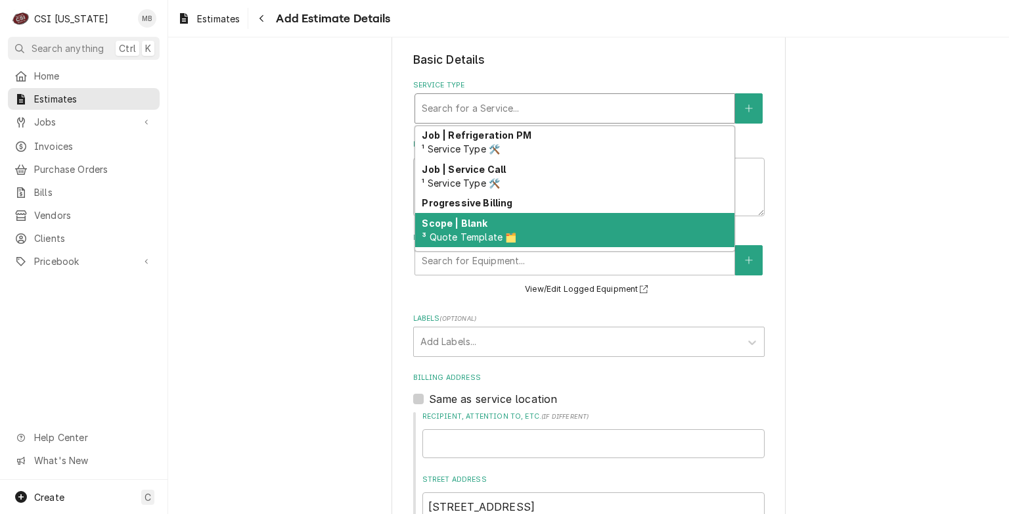
scroll to position [772, 0]
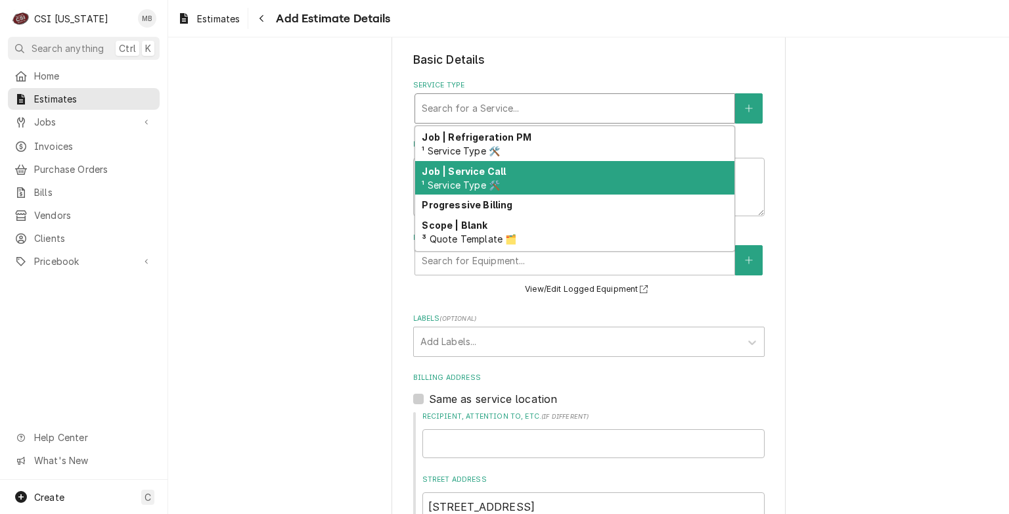
click at [501, 171] on div "Job | Service Call ¹ Service Type 🛠️" at bounding box center [574, 178] width 319 height 34
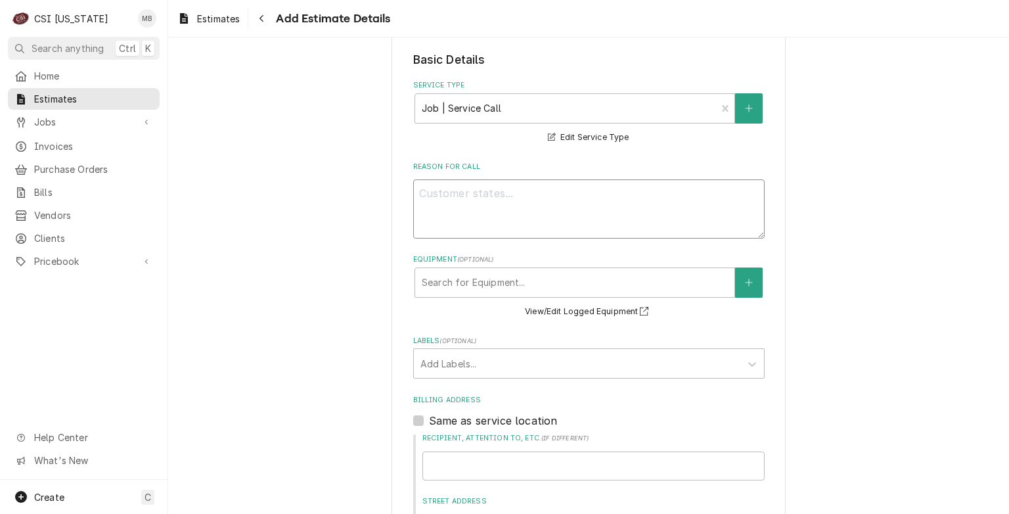
click at [496, 207] on textarea "Reason For Call" at bounding box center [589, 208] width 352 height 59
type textarea "x"
type textarea "Q"
type textarea "x"
type textarea "QU"
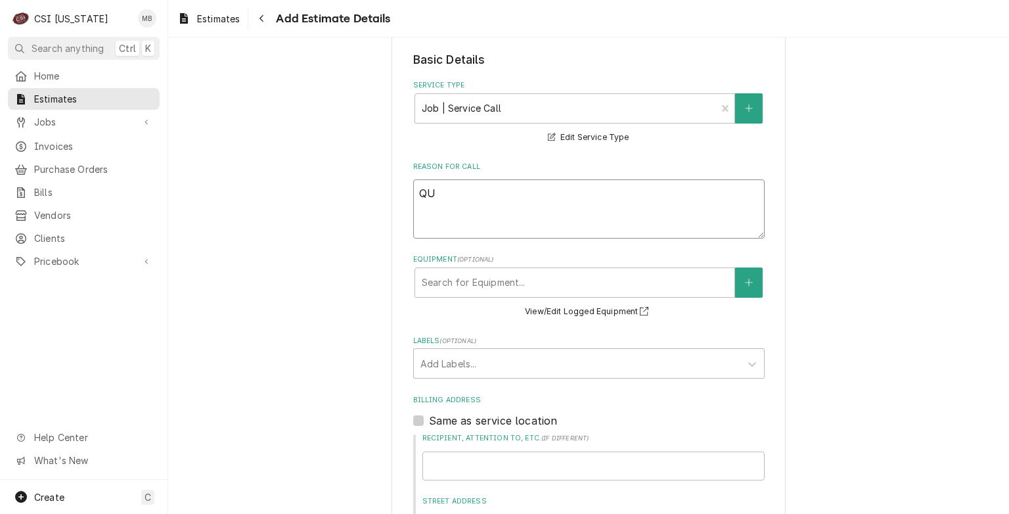
type textarea "x"
type textarea "QUO"
type textarea "x"
type textarea "QUOT"
type textarea "x"
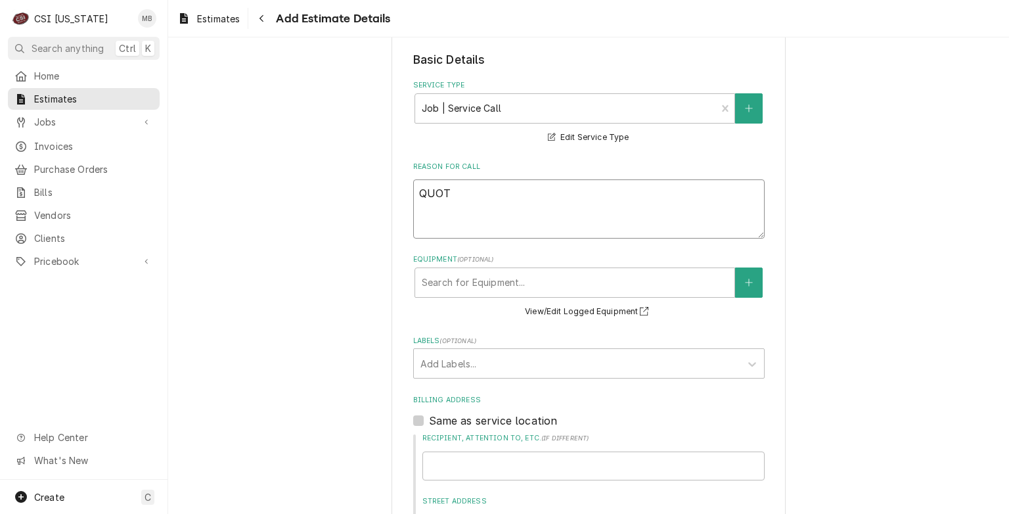
type textarea "QUOTE"
type textarea "x"
type textarea "QUOTE"
type textarea "x"
type textarea "QUOTE T"
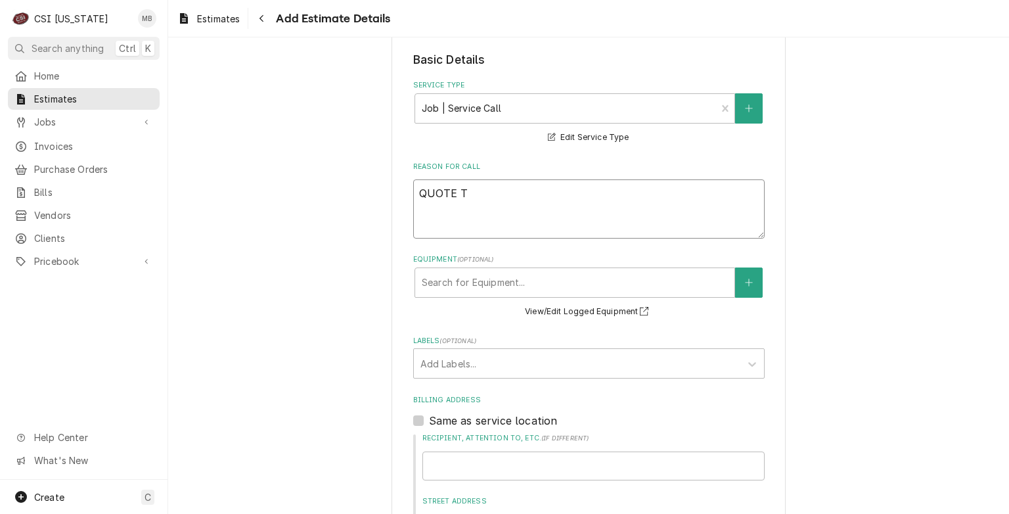
type textarea "x"
type textarea "QUOTE TO"
type textarea "x"
type textarea "QUOTE TO"
type textarea "x"
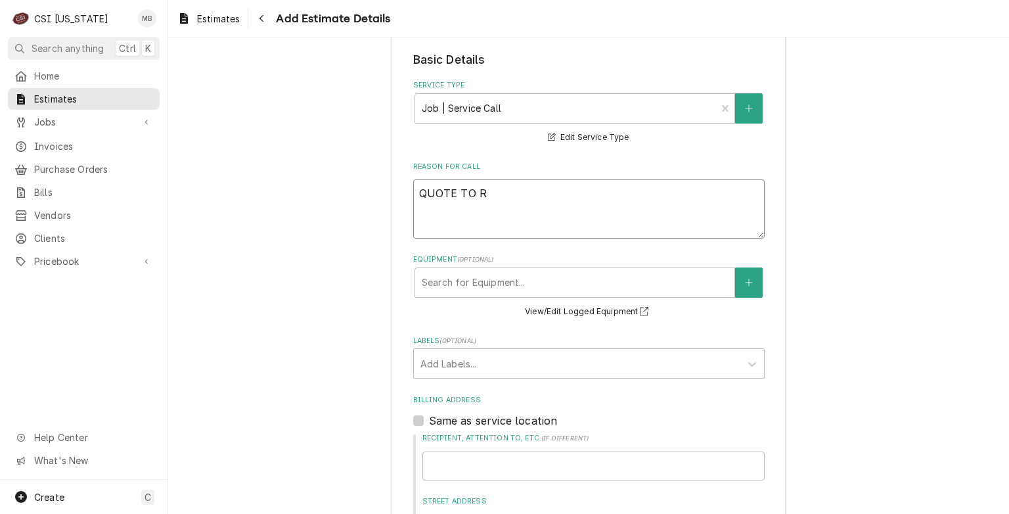
type textarea "QUOTE TO RE"
type textarea "x"
type textarea "QUOTE TO REP"
type textarea "x"
type textarea "QUOTE TO REPLA"
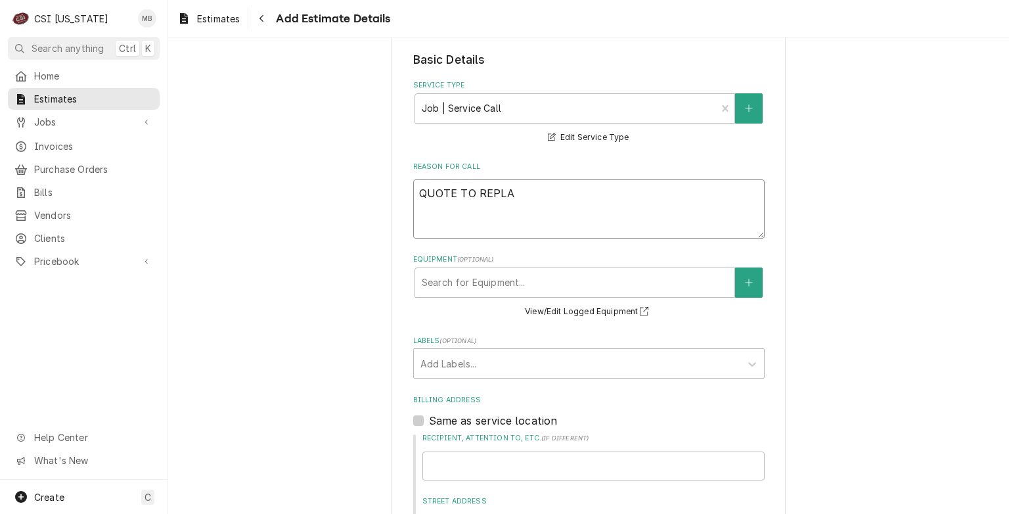
type textarea "x"
type textarea "QUOTE TO REPLAC"
type textarea "x"
type textarea "QUOTE TO REPLACE"
type textarea "x"
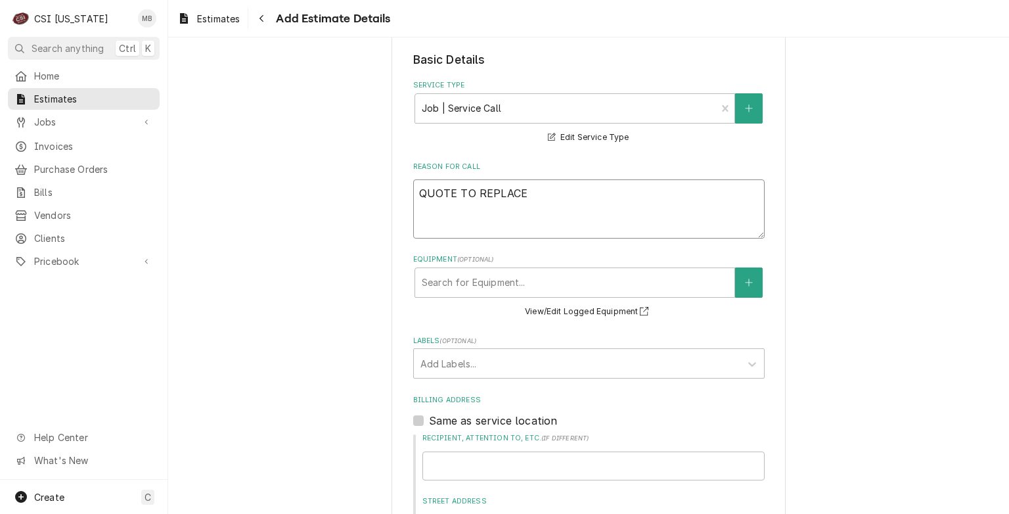
type textarea "QUOTE TO REPLACE"
type textarea "x"
type textarea "QUOTE TO REPLACE C"
type textarea "x"
type textarea "QUOTE TO REPLACE CO"
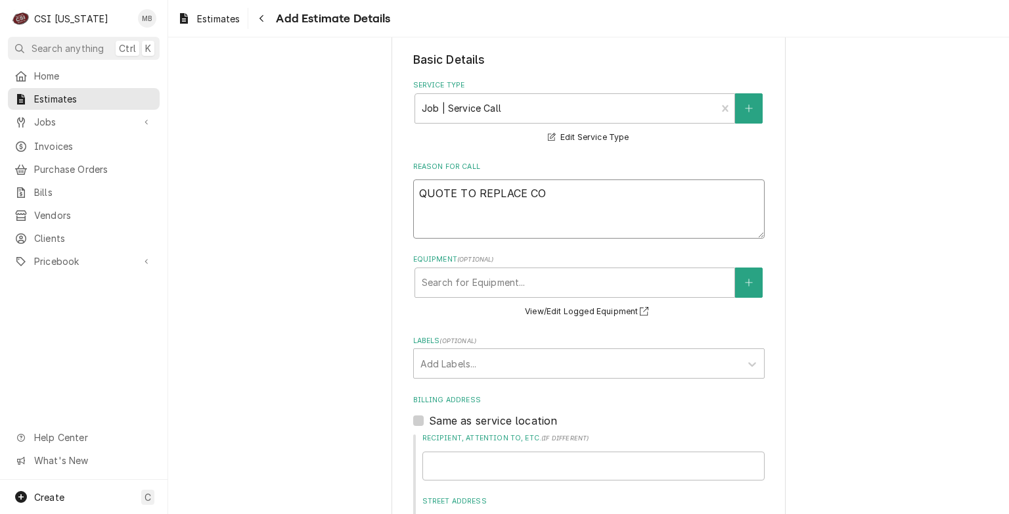
type textarea "x"
type textarea "QUOTE TO REPLACE COI"
type textarea "x"
type textarea "QUOTE TO REPLACE CO"
type textarea "x"
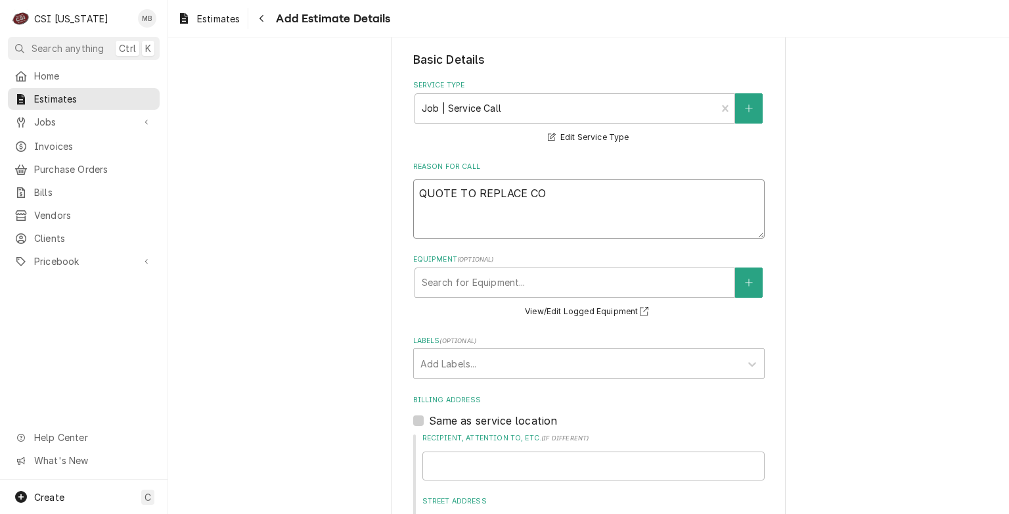
type textarea "QUOTE TO REPLACE C"
type textarea "x"
type textarea "QUOTE TO REPLACE"
type textarea "x"
type textarea "QUOTE TO REPLACE C"
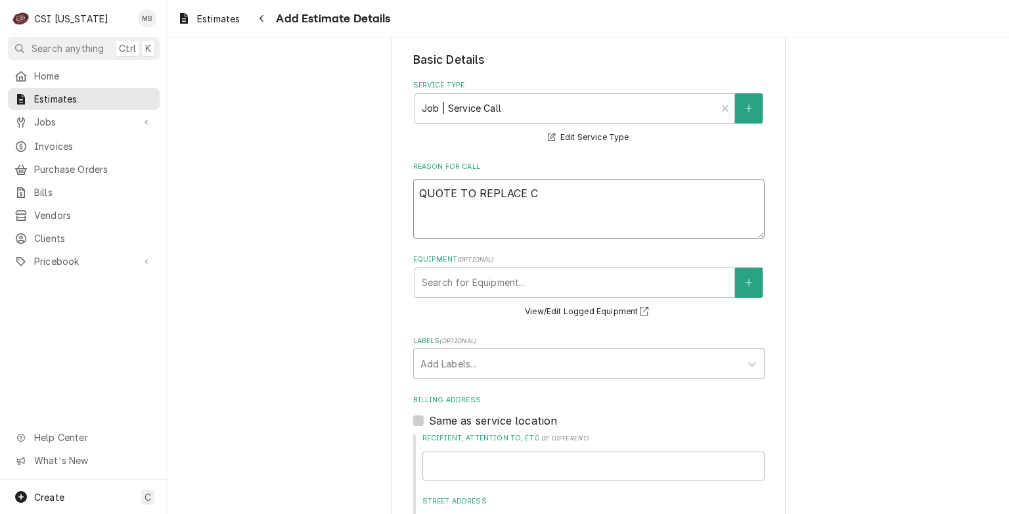
type textarea "x"
type textarea "QUOTE TO REPLACE CO"
type textarea "x"
type textarea "QUOTE TO REPLACE CON"
type textarea "x"
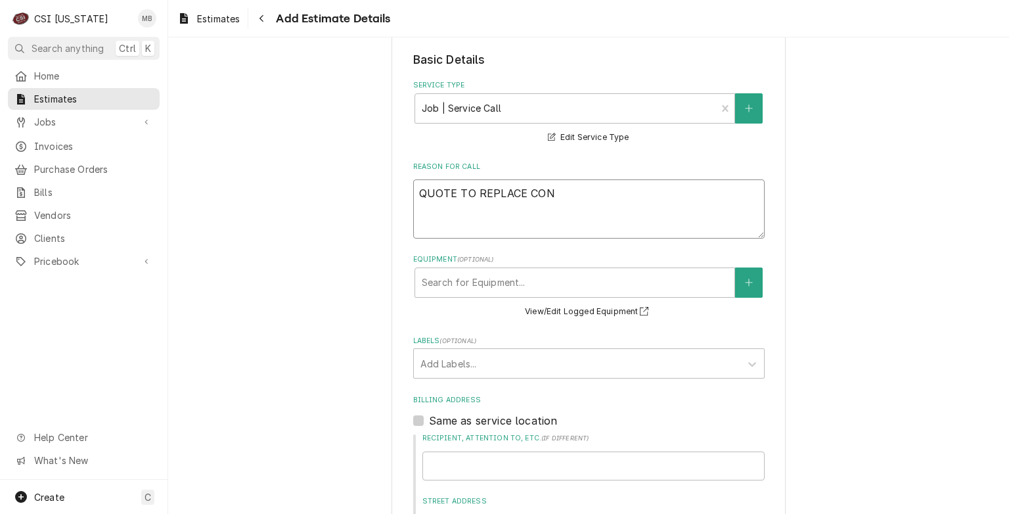
type textarea "QUOTE TO REPLACE COND"
type textarea "x"
type textarea "QUOTE TO REPLACE CONDE"
type textarea "x"
type textarea "QUOTE TO REPLACE CONDEN"
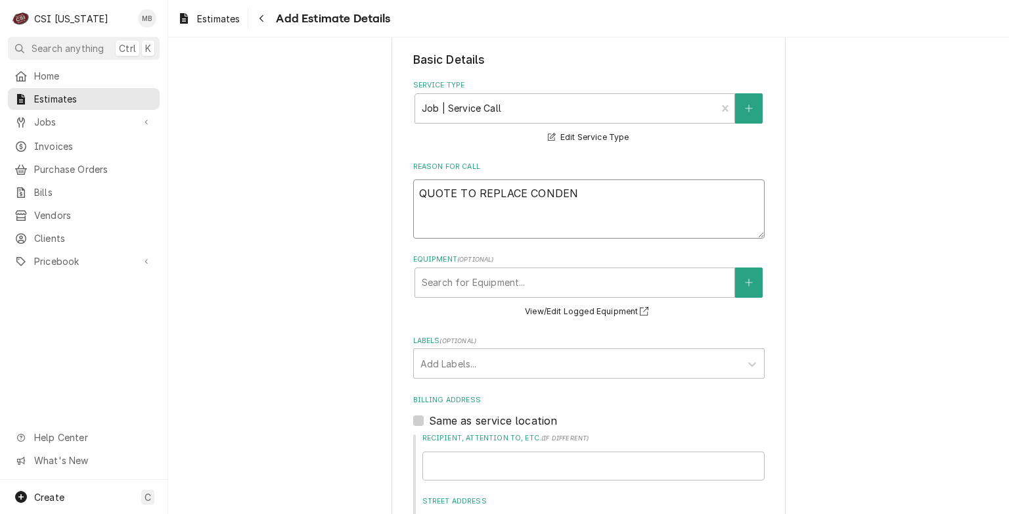
type textarea "x"
type textarea "QUOTE TO REPLACE CONDENS"
type textarea "x"
type textarea "QUOTE TO REPLACE CONDENSE"
type textarea "x"
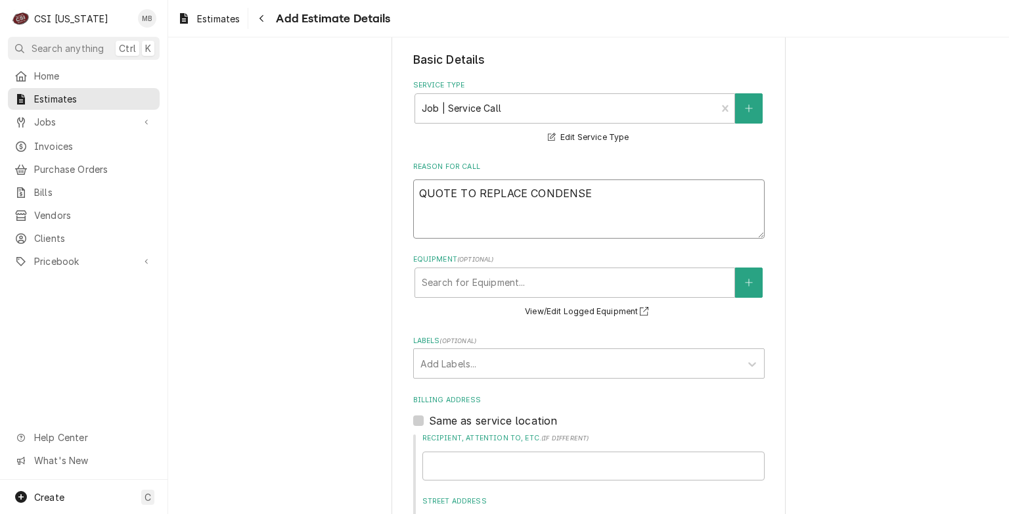
type textarea "QUOTE TO REPLACE CONDENSER"
type textarea "x"
type textarea "QUOTE TO REPLACE CONDENSER"
type textarea "x"
type textarea "QUOTE TO REPLACE CONDENSER C"
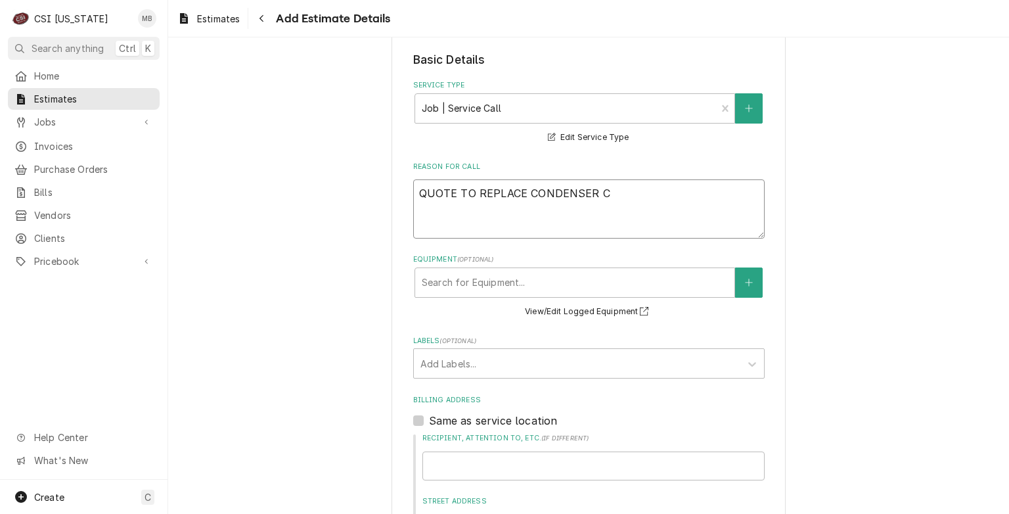
type textarea "x"
type textarea "QUOTE TO REPLACE CONDENSER CO"
type textarea "x"
type textarea "QUOTE TO REPLACE CONDENSER COI"
type textarea "x"
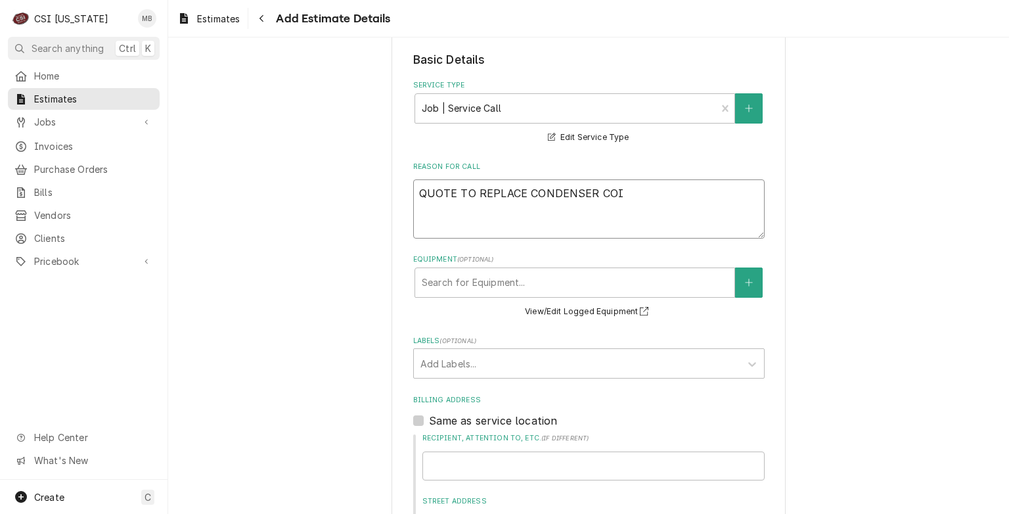
type textarea "QUOTE TO REPLACE CONDENSER COIL"
type textarea "x"
type textarea "QUOTE TO REPLACE CONDENSER COILS"
type textarea "x"
type textarea "QUOTE TO REPLACE CONDENSER COILS"
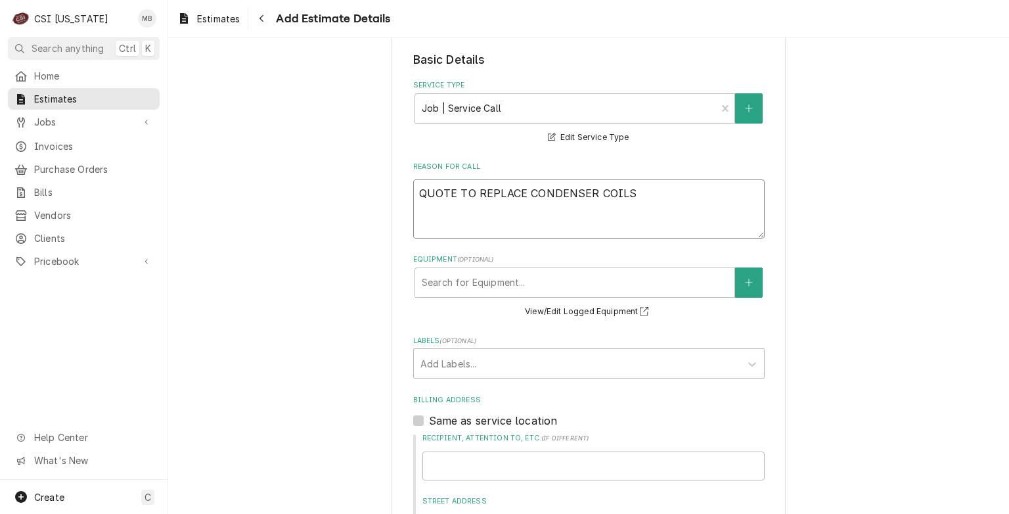
type textarea "x"
type textarea "QUOTE TO REPLACE CONDENSER COILS O"
type textarea "x"
type textarea "QUOTE TO REPLACE CONDENSER COILS ON"
type textarea "x"
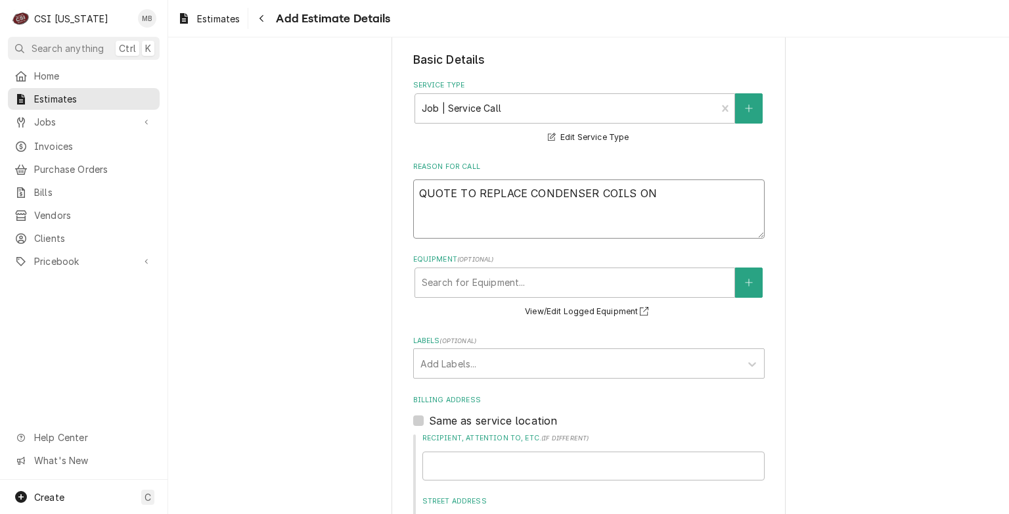
type textarea "QUOTE TO REPLACE CONDENSER COILS ON"
type textarea "x"
type textarea "QUOTE TO REPLACE CONDENSER COILS ON 2"
type textarea "x"
type textarea "QUOTE TO REPLACE CONDENSER COILS ON 2"
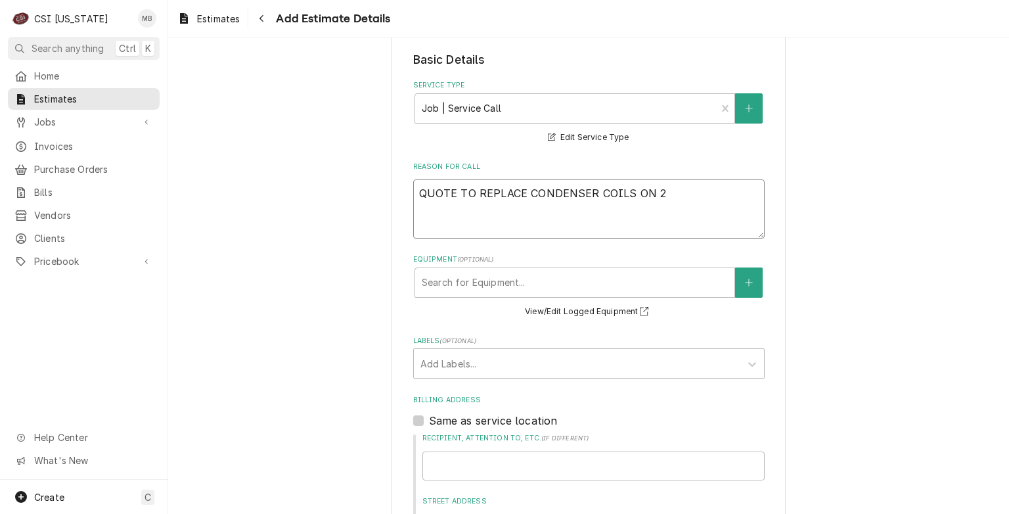
type textarea "x"
type textarea "QUOTE TO REPLACE CONDENSER COILS ON 2 K"
type textarea "x"
type textarea "QUOTE TO REPLACE CONDENSER COILS ON 2 KO"
type textarea "x"
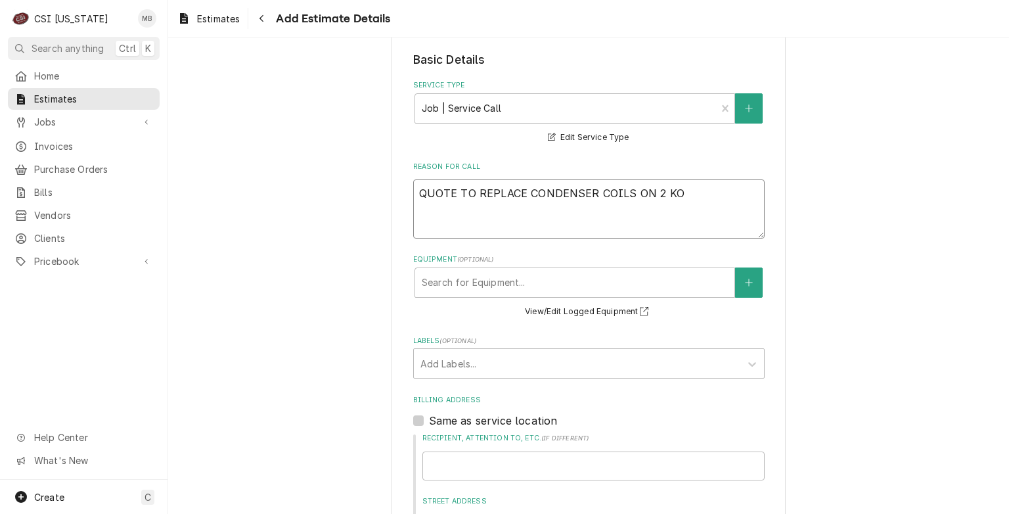
type textarea "QUOTE TO REPLACE CONDENSER COILS ON 2 KOL"
type textarea "x"
type textarea "QUOTE TO REPLACE CONDENSER COILS ON 2 KOLD"
type textarea "x"
type textarea "QUOTE TO REPLACE CONDENSER COILS ON 2 KOLD"
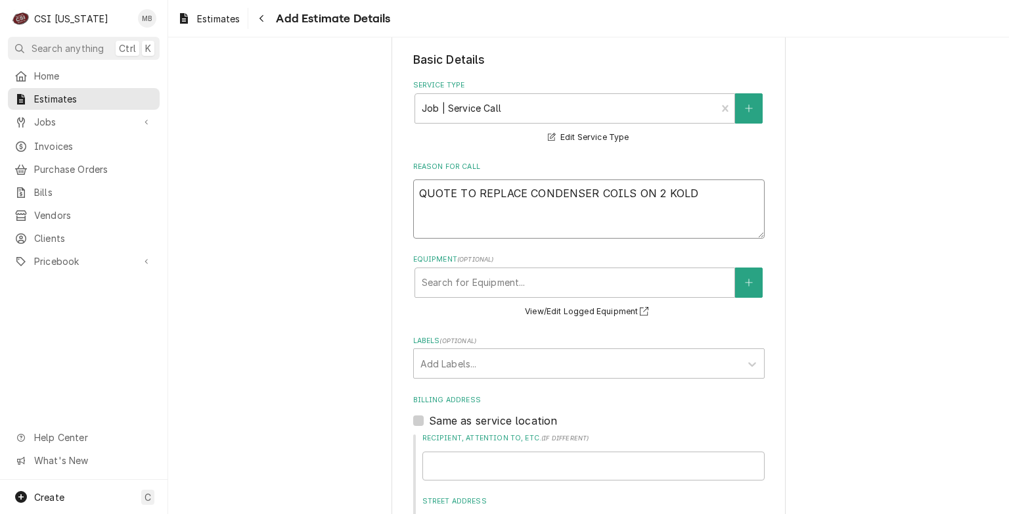
type textarea "x"
type textarea "QUOTE TO REPLACE CONDENSER COILS ON 2 KOLDD"
type textarea "x"
type textarea "QUOTE TO REPLACE CONDENSER COILS ON 2 KOLDDR"
type textarea "x"
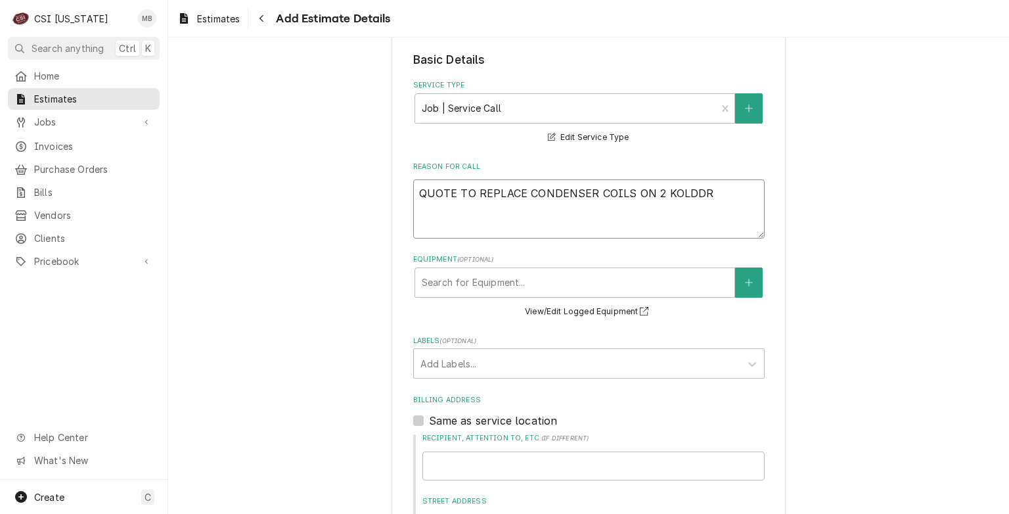
type textarea "QUOTE TO REPLACE CONDENSER COILS ON 2 KOLDDRA"
type textarea "x"
type textarea "QUOTE TO REPLACE CONDENSER COILS ON 2 KOLDDRAF"
type textarea "x"
type textarea "QUOTE TO REPLACE CONDENSER COILS ON 2 KOLDDRAFT"
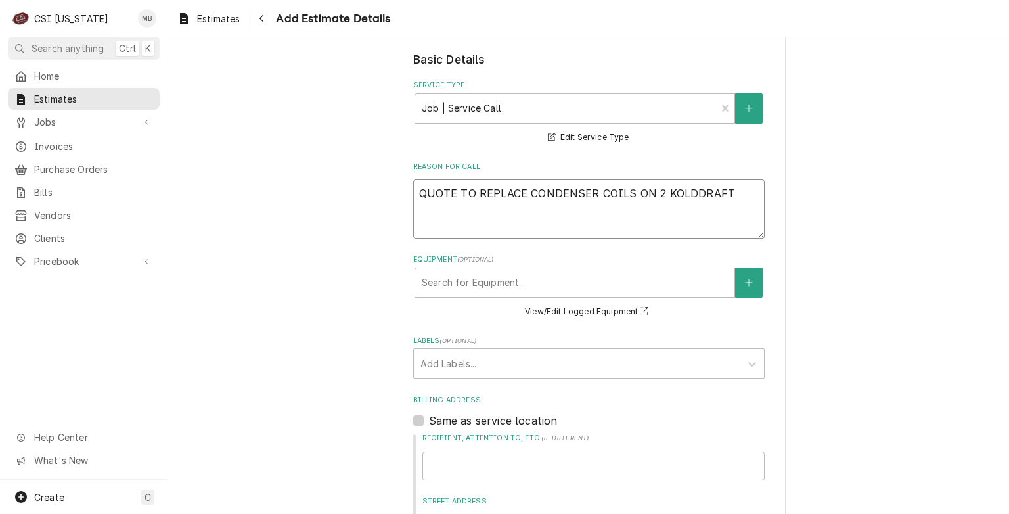
type textarea "x"
type textarea "QUOTE TO REPLACE CONDENSER COILS ON 2 KOLDDRAFT"
type textarea "x"
type textarea "QUOTE TO REPLACE CONDENSER COILS ON 2 KOLDDRAFT I"
type textarea "x"
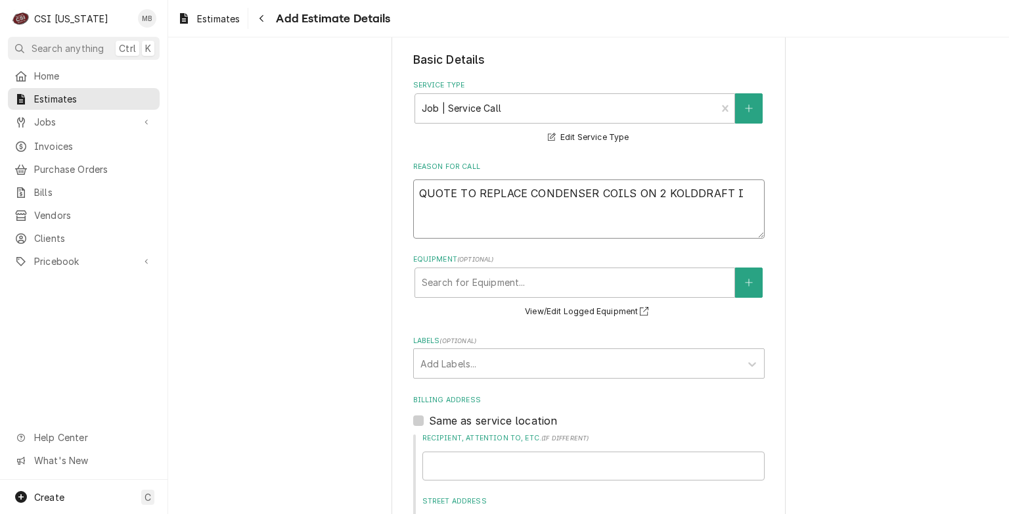
type textarea "QUOTE TO REPLACE CONDENSER COILS ON 2 KOLDDRAFT IC"
type textarea "x"
type textarea "QUOTE TO REPLACE CONDENSER COILS ON 2 KOLDDRAFT ICE"
type textarea "x"
type textarea "QUOTE TO REPLACE CONDENSER COILS ON 2 KOLDDRAFT ICE"
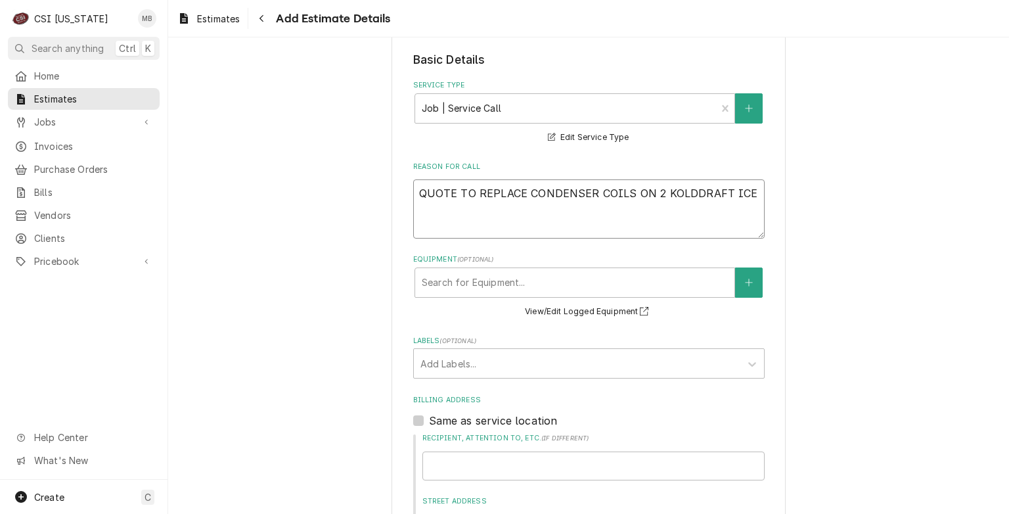
type textarea "x"
type textarea "QUOTE TO REPLACE CONDENSER COILS ON 2 KOLDDRAFT ICE M"
type textarea "x"
type textarea "QUOTE TO REPLACE CONDENSER COILS ON 2 KOLDDRAFT ICE MA"
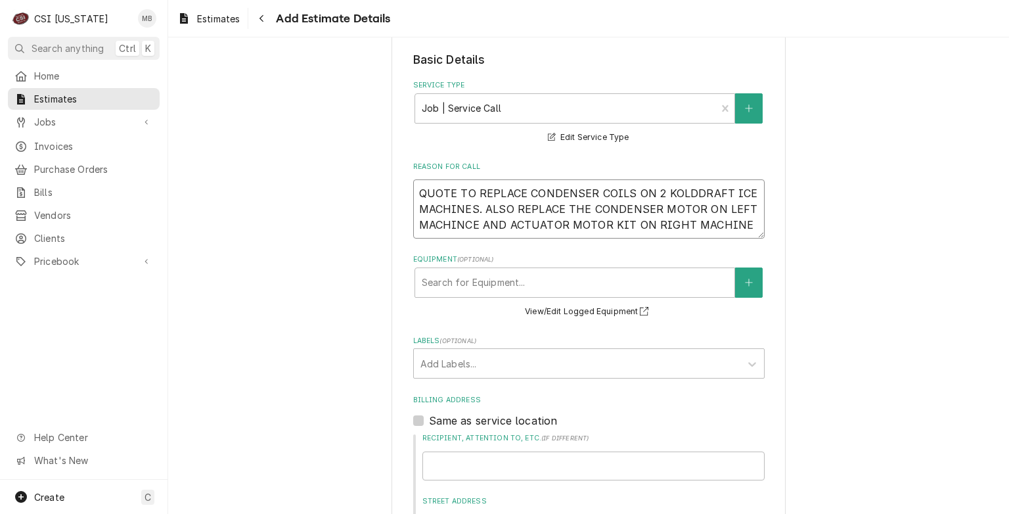
click at [581, 207] on textarea "QUOTE TO REPLACE CONDENSER COILS ON 2 KOLDDRAFT ICE MACHINES. ALSO REPLACE THE …" at bounding box center [589, 208] width 352 height 59
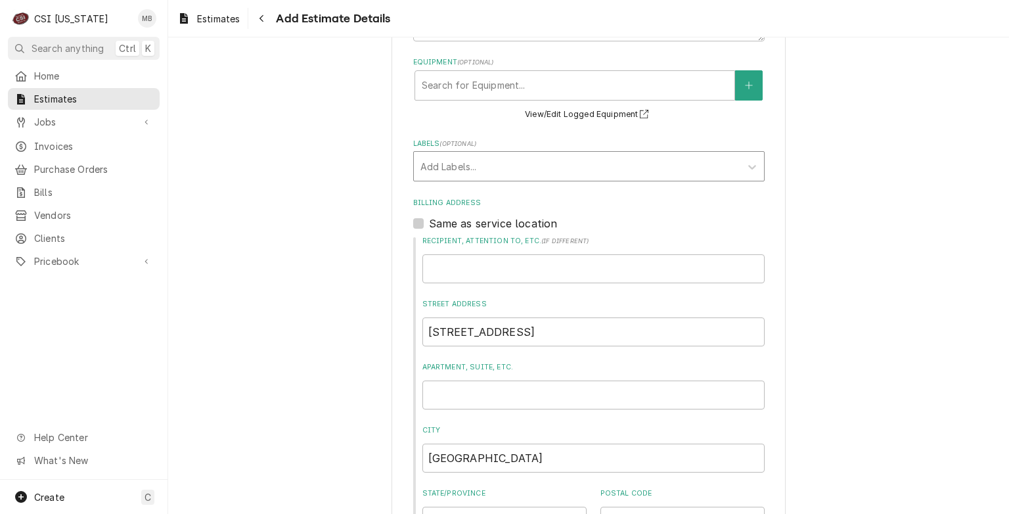
click at [550, 171] on div "Labels" at bounding box center [577, 166] width 313 height 24
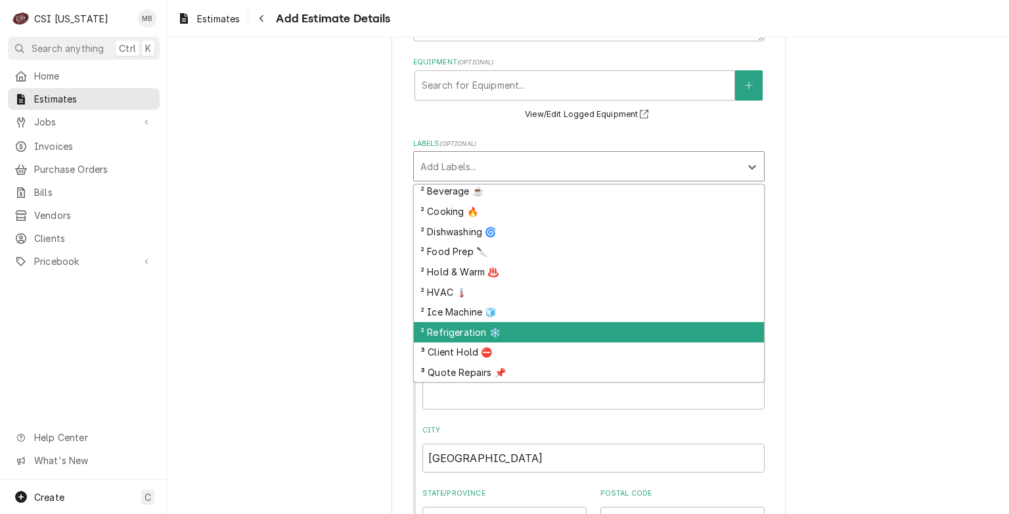
scroll to position [125, 0]
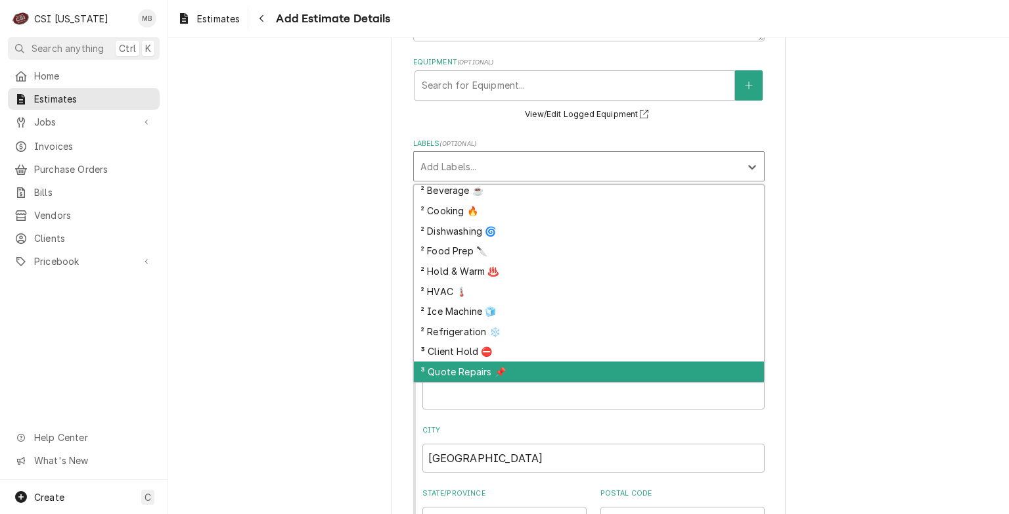
click at [464, 372] on div "³ Quote Repairs 📌" at bounding box center [589, 371] width 350 height 20
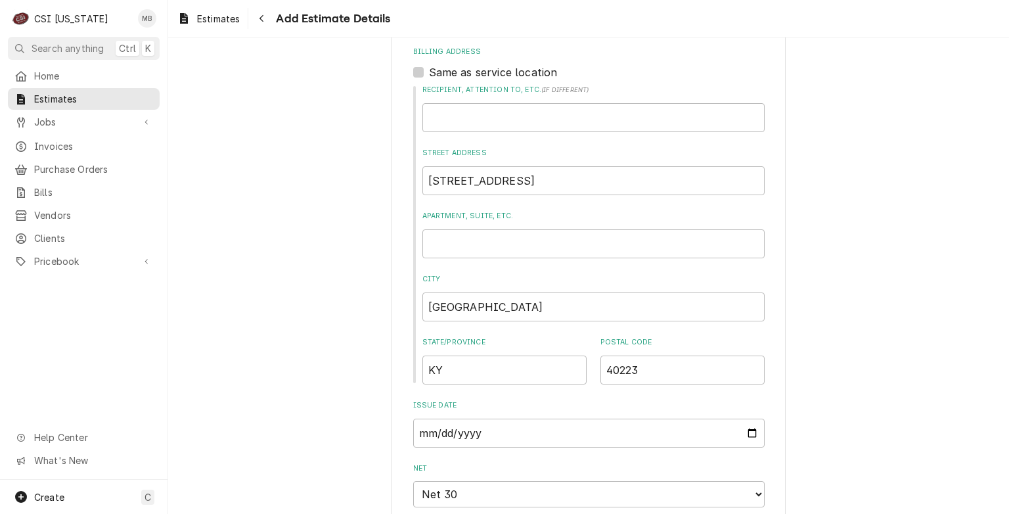
scroll to position [526, 0]
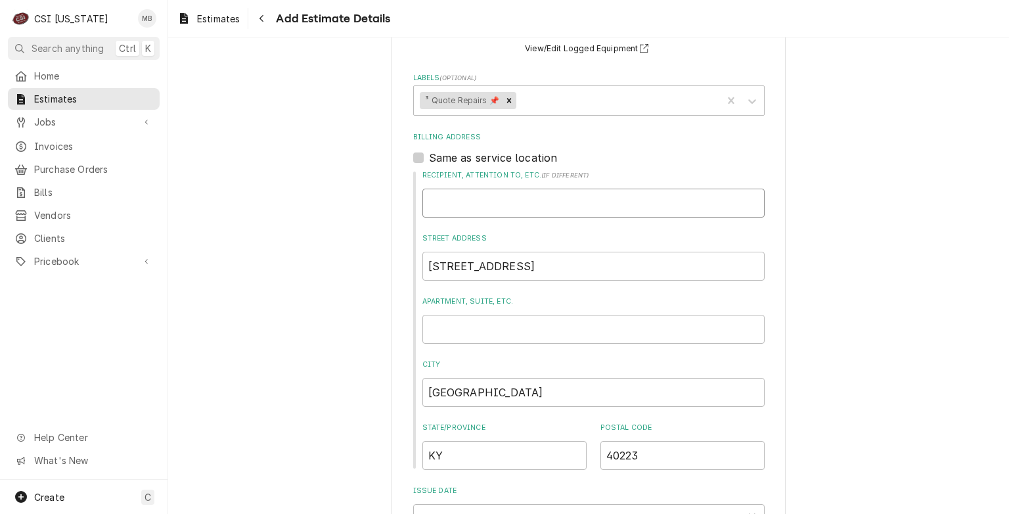
click at [484, 212] on input "Recipient, Attention To, etc. ( if different )" at bounding box center [593, 203] width 342 height 29
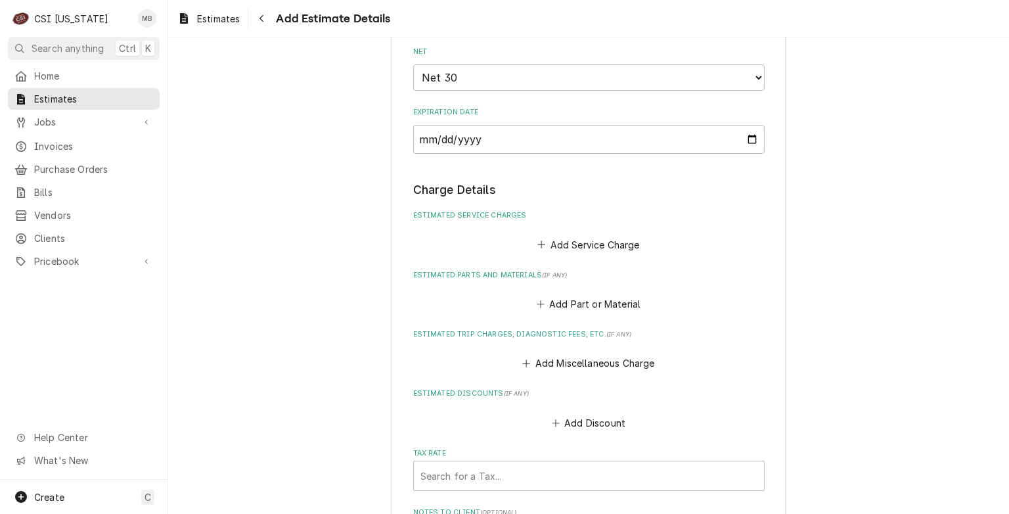
scroll to position [1051, 0]
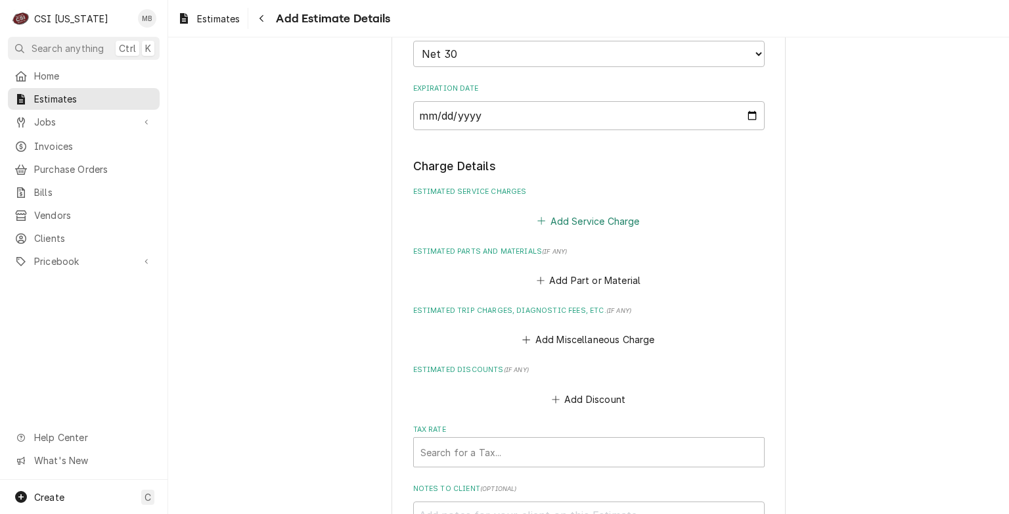
click at [562, 219] on button "Add Service Charge" at bounding box center [588, 221] width 106 height 18
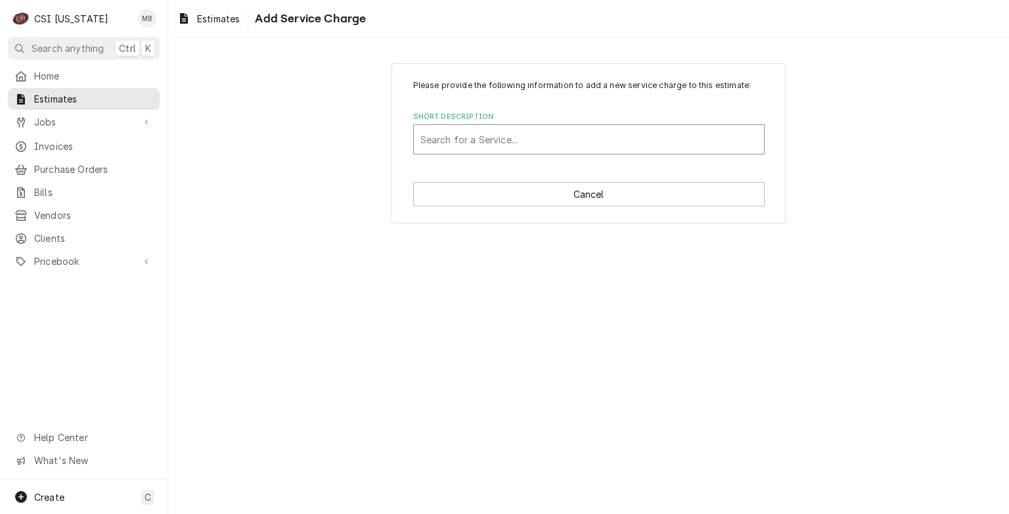
click at [584, 149] on div "Short Description" at bounding box center [589, 139] width 337 height 24
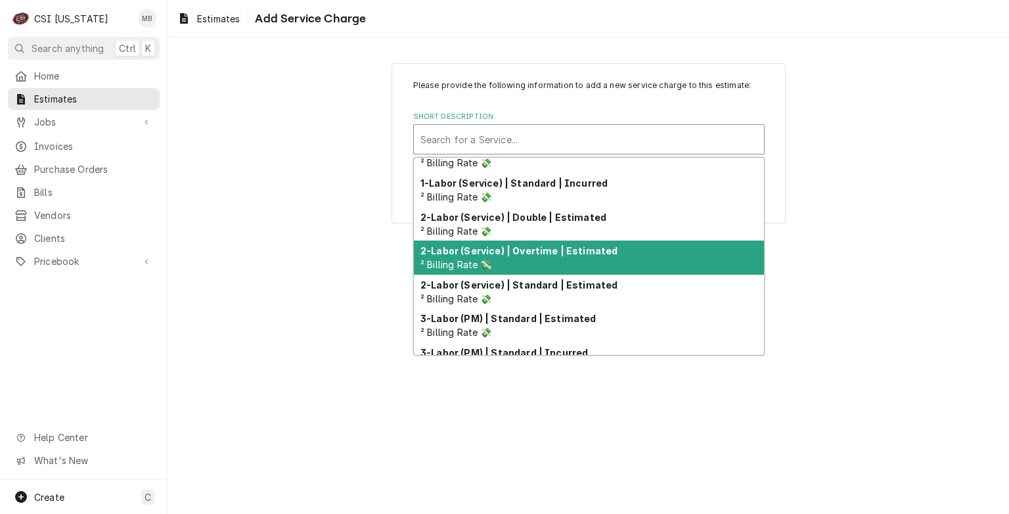
scroll to position [66, 0]
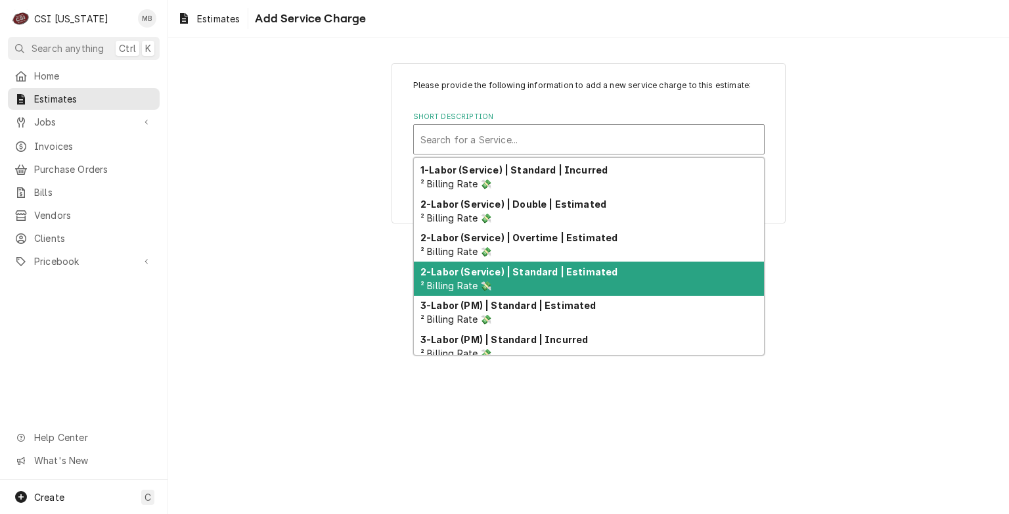
click at [524, 280] on div "2-Labor (Service) | Standard | Estimated ² Billing Rate 💸" at bounding box center [589, 279] width 350 height 34
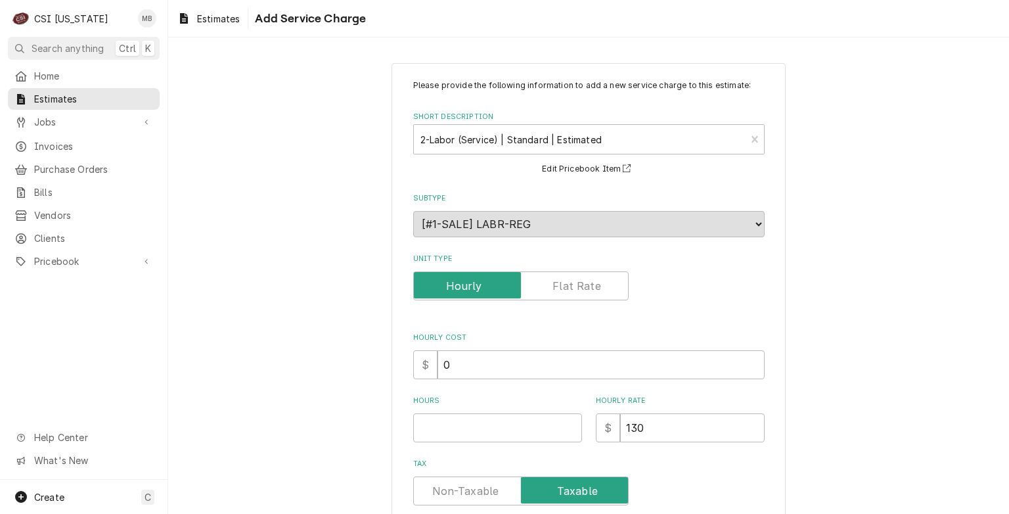
scroll to position [131, 0]
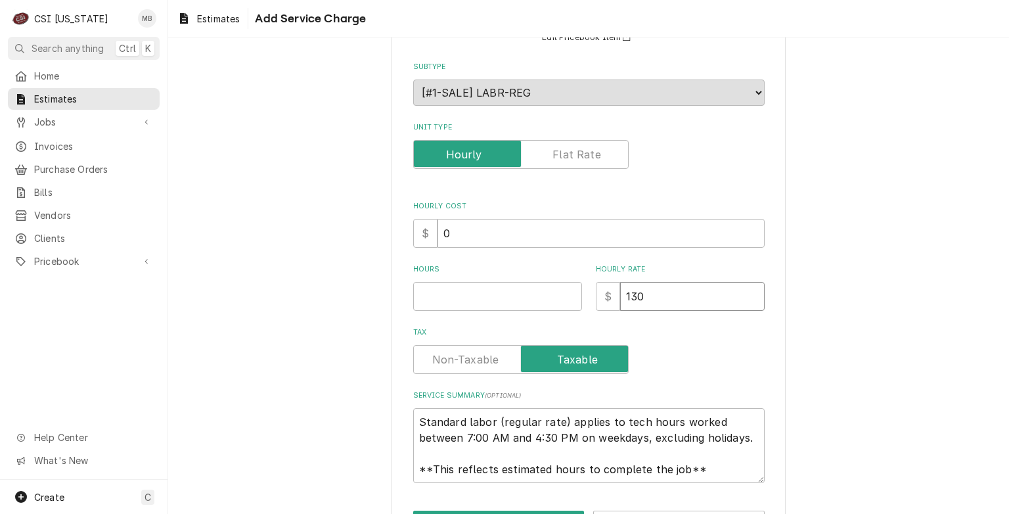
click at [644, 288] on input "130" at bounding box center [692, 296] width 145 height 29
click at [493, 294] on input "Hours" at bounding box center [497, 296] width 169 height 29
click at [555, 154] on label "Unit Type" at bounding box center [521, 154] width 216 height 29
click at [555, 154] on input "Unit Type" at bounding box center [521, 154] width 204 height 29
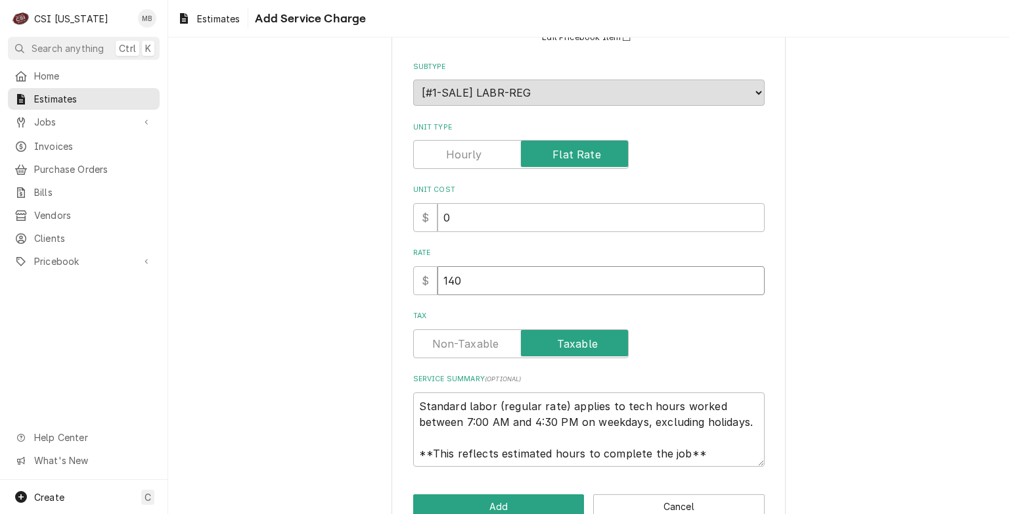
click at [471, 287] on input "140" at bounding box center [601, 280] width 327 height 29
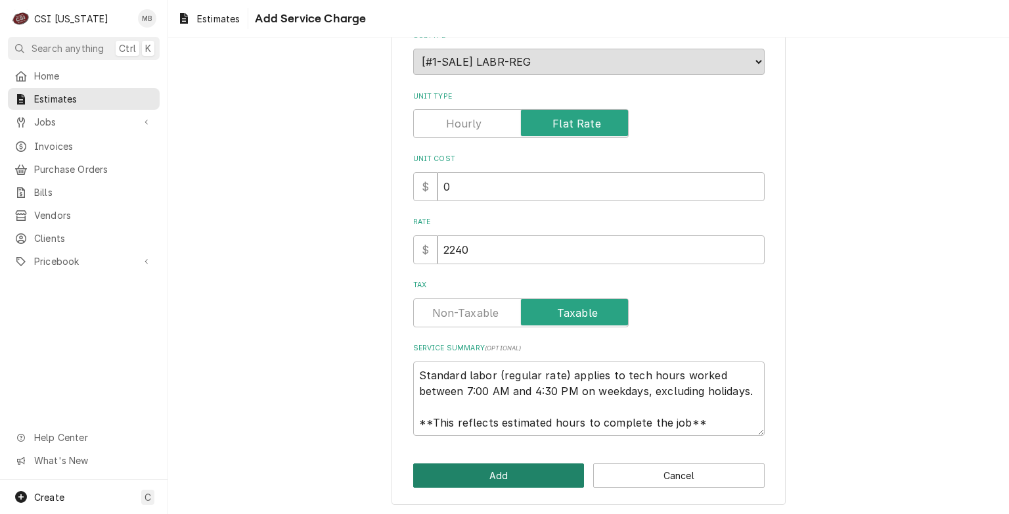
click at [476, 478] on button "Add" at bounding box center [498, 475] width 171 height 24
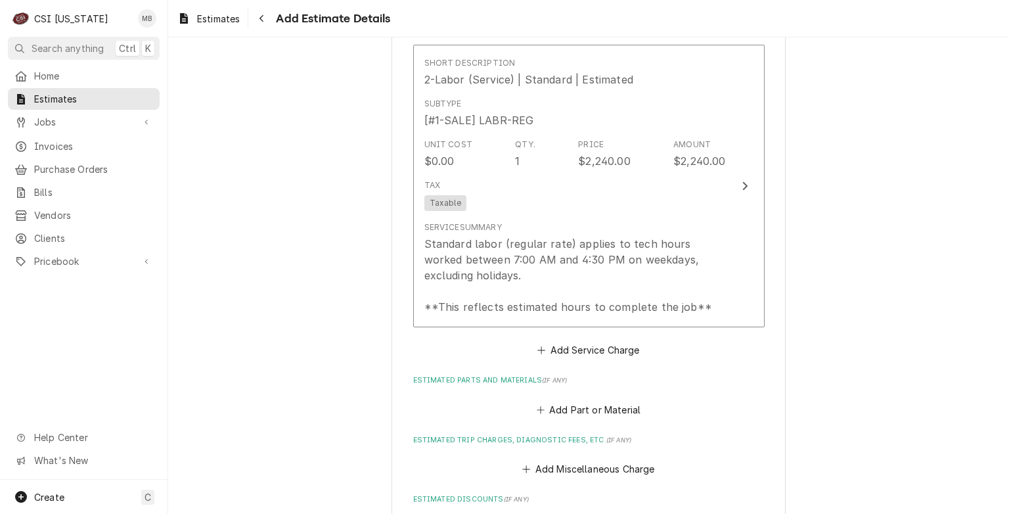
scroll to position [1233, 0]
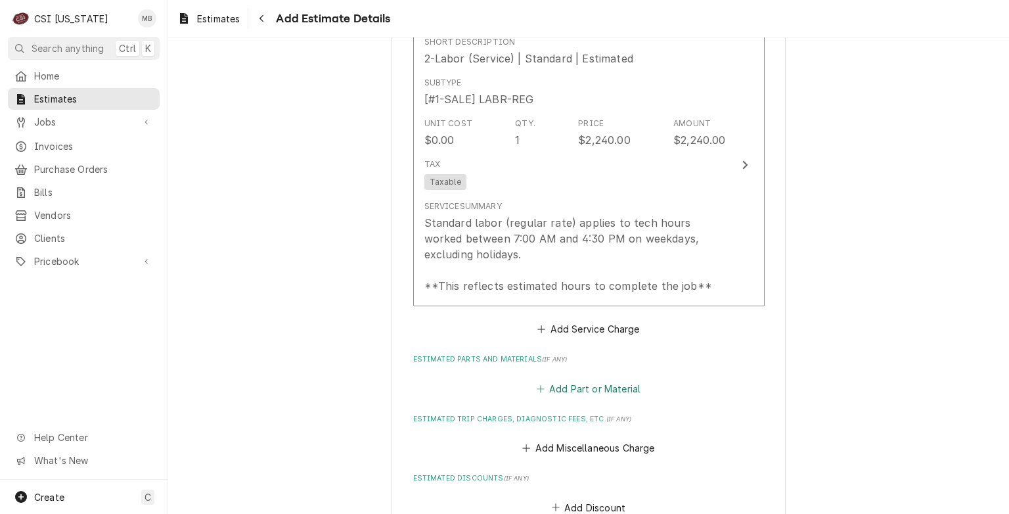
click at [583, 384] on button "Add Part or Material" at bounding box center [588, 388] width 108 height 18
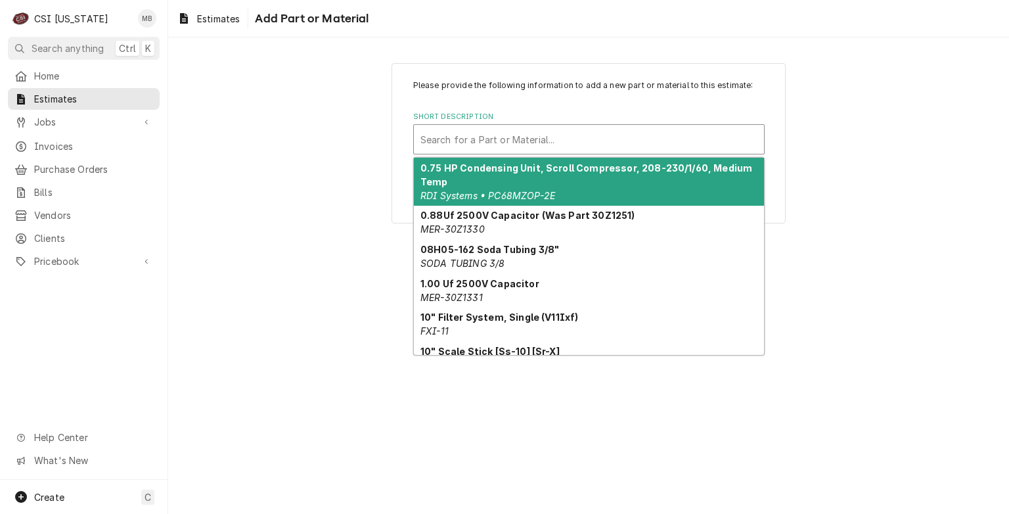
click at [539, 143] on div "Short Description" at bounding box center [589, 139] width 337 height 24
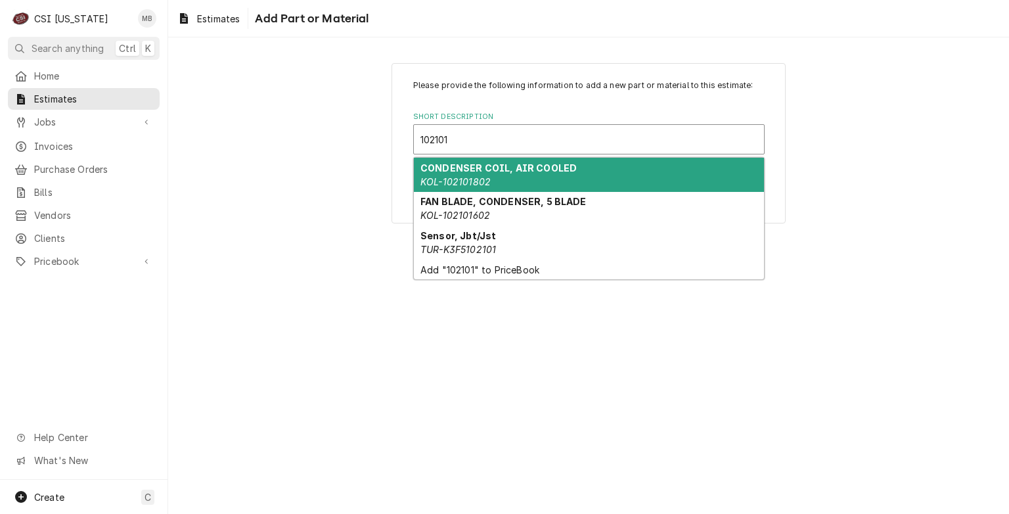
click at [516, 167] on strong "CONDENSER COIL, AIR COOLED" at bounding box center [499, 167] width 156 height 11
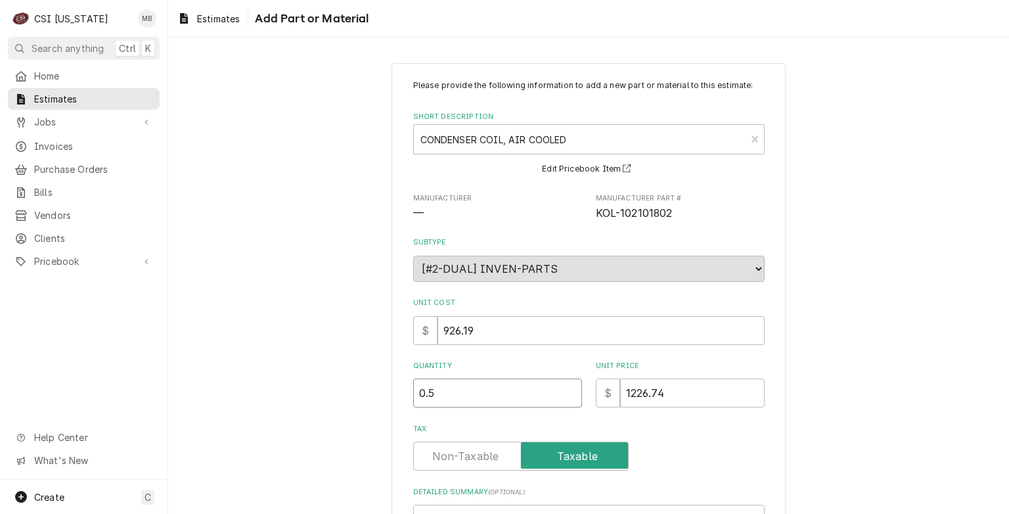
click at [565, 389] on input "0.5" at bounding box center [497, 392] width 169 height 29
click at [566, 382] on input "0.5" at bounding box center [497, 392] width 169 height 29
click at [564, 388] on input "1" at bounding box center [497, 392] width 169 height 29
click at [564, 388] on input "1.5" at bounding box center [497, 392] width 169 height 29
click at [564, 388] on input "2" at bounding box center [497, 392] width 169 height 29
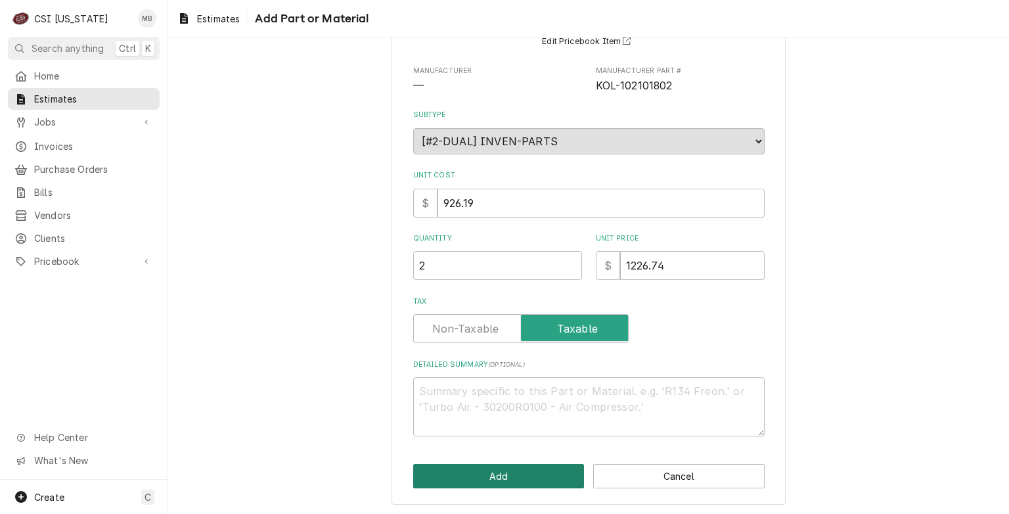
click at [520, 472] on button "Add" at bounding box center [498, 476] width 171 height 24
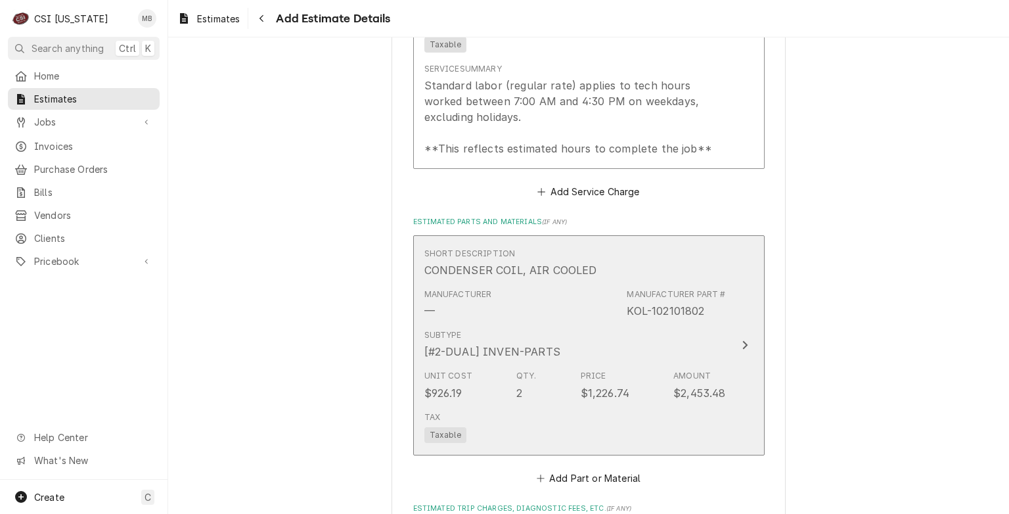
scroll to position [1480, 0]
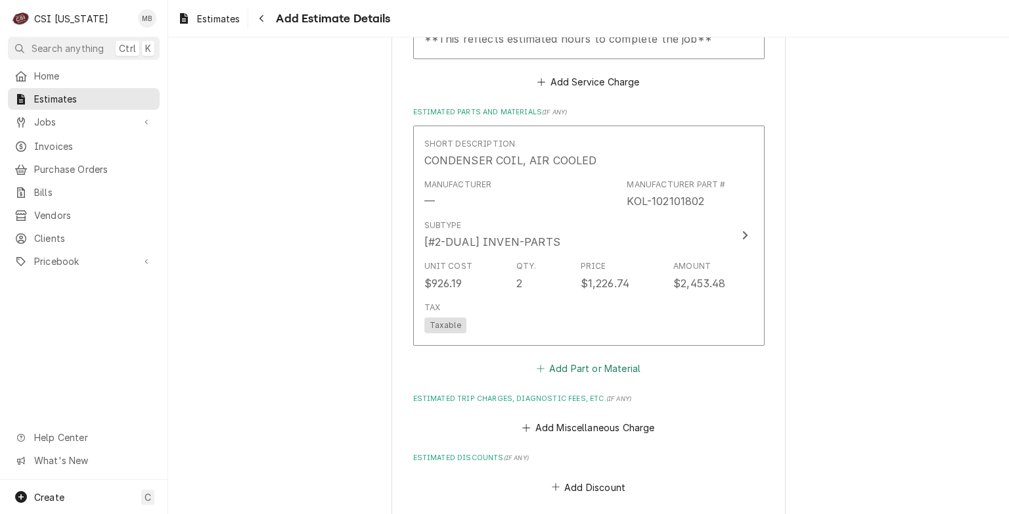
click at [587, 364] on button "Add Part or Material" at bounding box center [588, 368] width 108 height 18
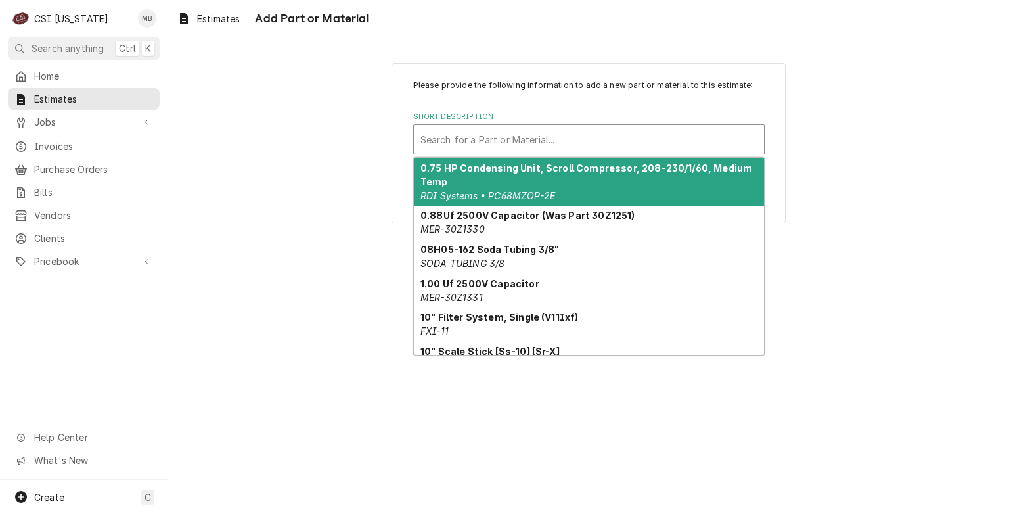
click at [552, 133] on div "Short Description" at bounding box center [589, 139] width 337 height 24
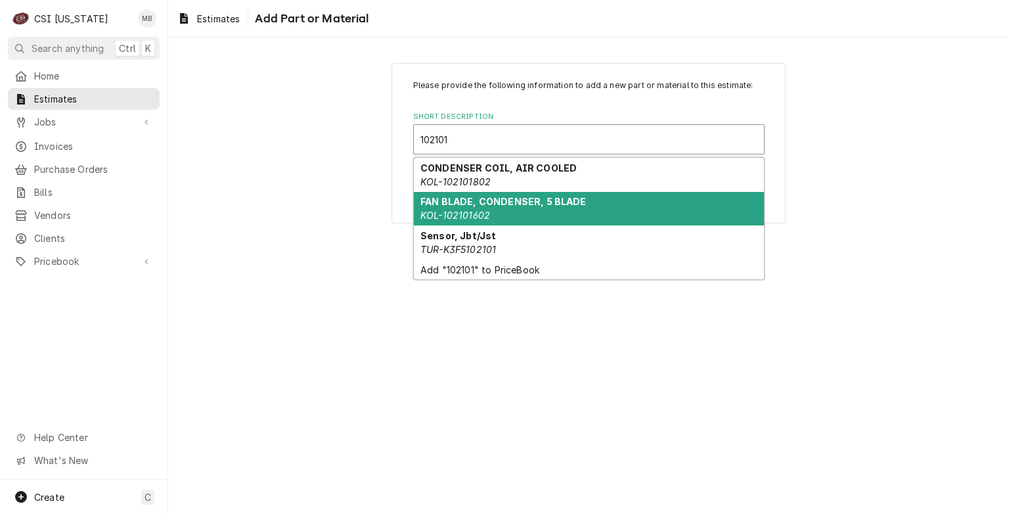
click at [509, 217] on div "FAN BLADE, CONDENSER, 5 BLADE KOL-102101602" at bounding box center [589, 209] width 350 height 34
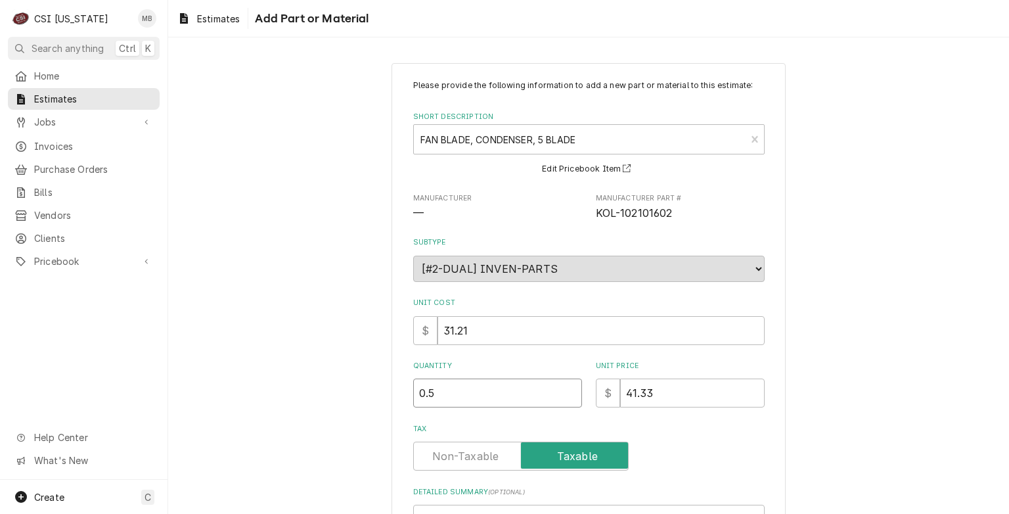
click at [568, 385] on input "0.5" at bounding box center [497, 392] width 169 height 29
click at [568, 385] on input "1" at bounding box center [497, 392] width 169 height 29
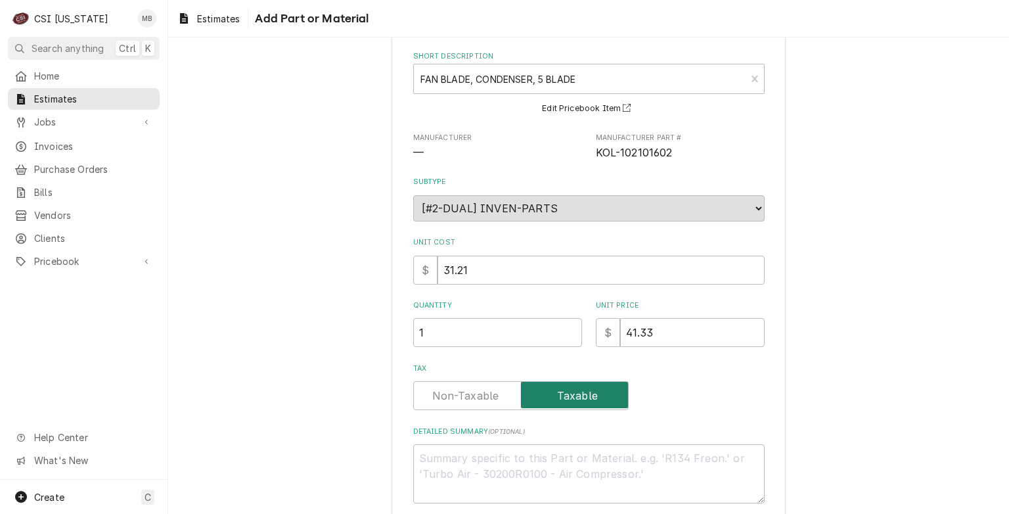
scroll to position [127, 0]
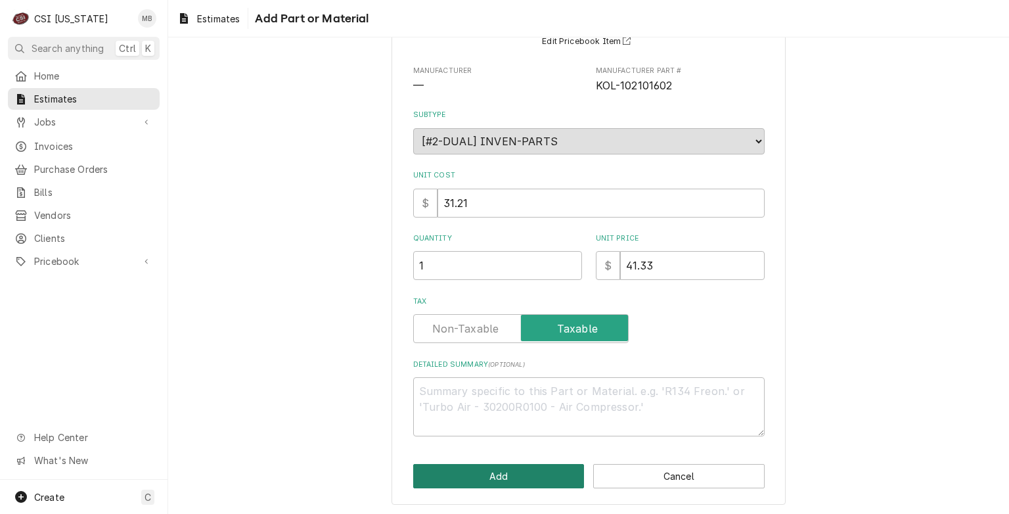
click at [511, 480] on button "Add" at bounding box center [498, 476] width 171 height 24
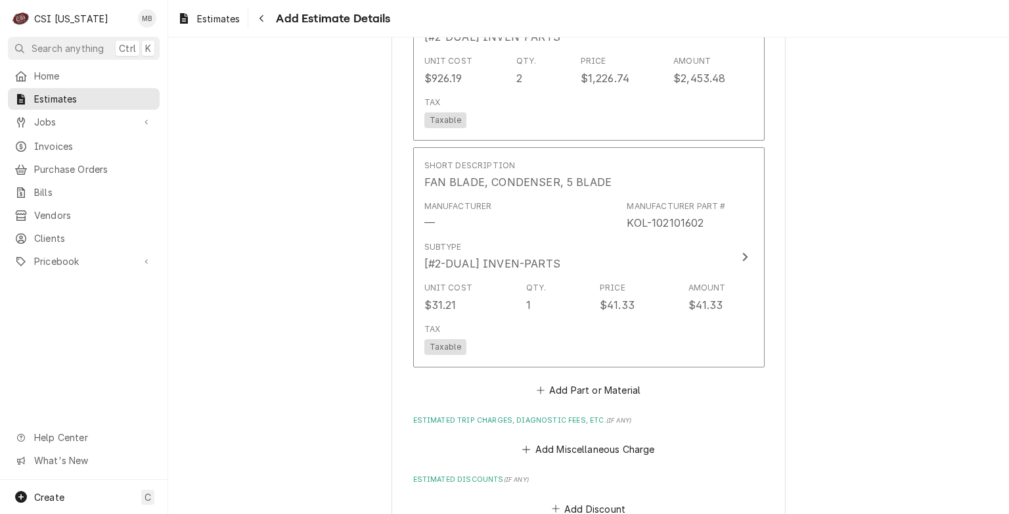
scroll to position [1792, 0]
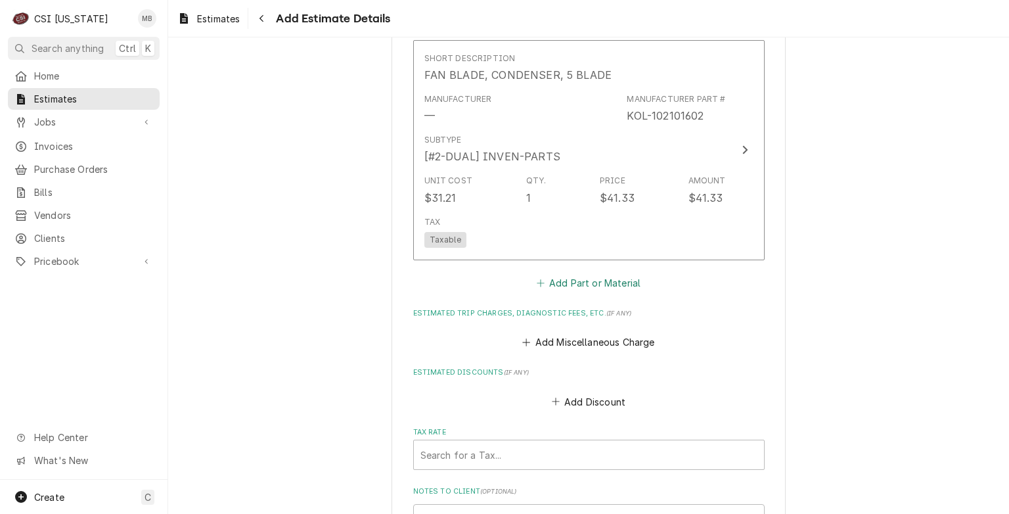
click at [578, 281] on button "Add Part or Material" at bounding box center [588, 282] width 108 height 18
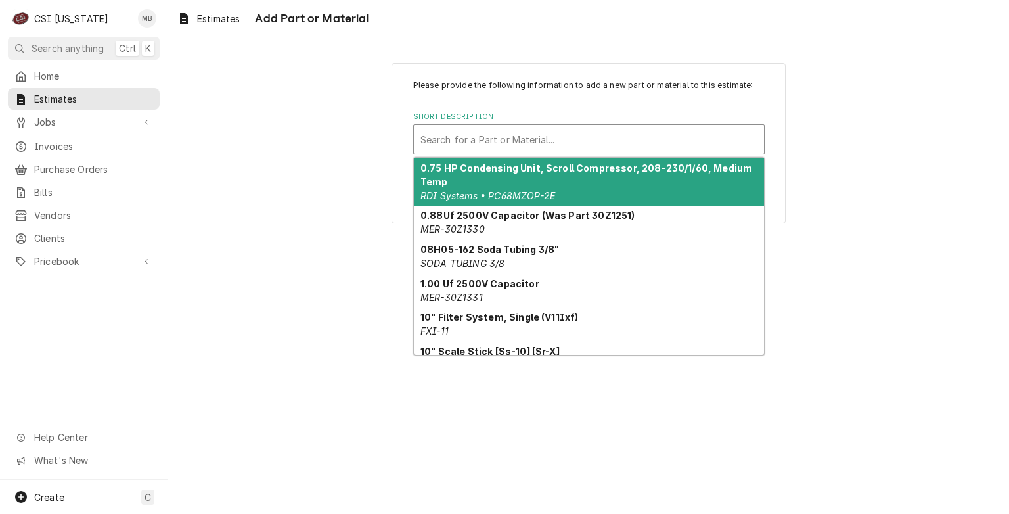
click at [582, 140] on div "Short Description" at bounding box center [589, 139] width 337 height 24
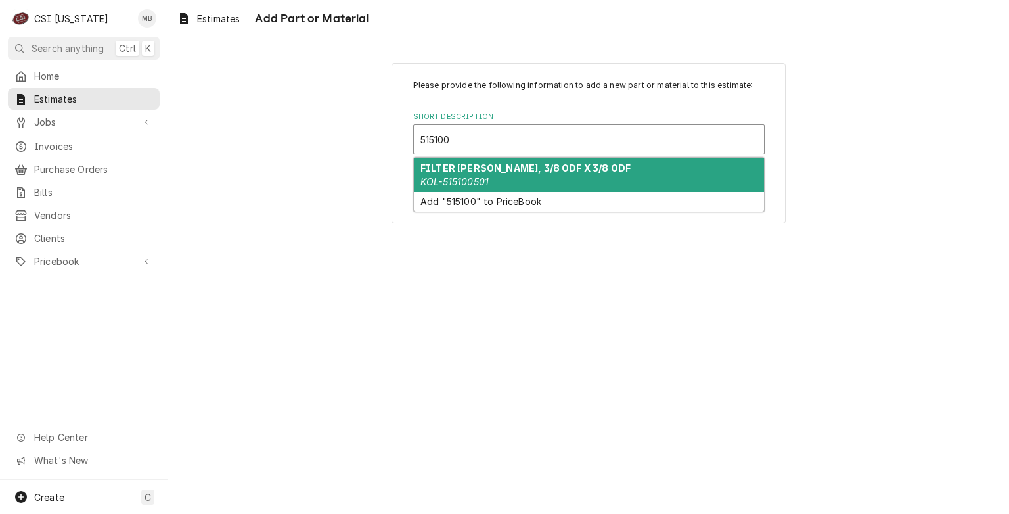
click at [516, 181] on div "FILTER DIER, 3/8 ODF X 3/8 ODF KOL-515100501" at bounding box center [589, 175] width 350 height 34
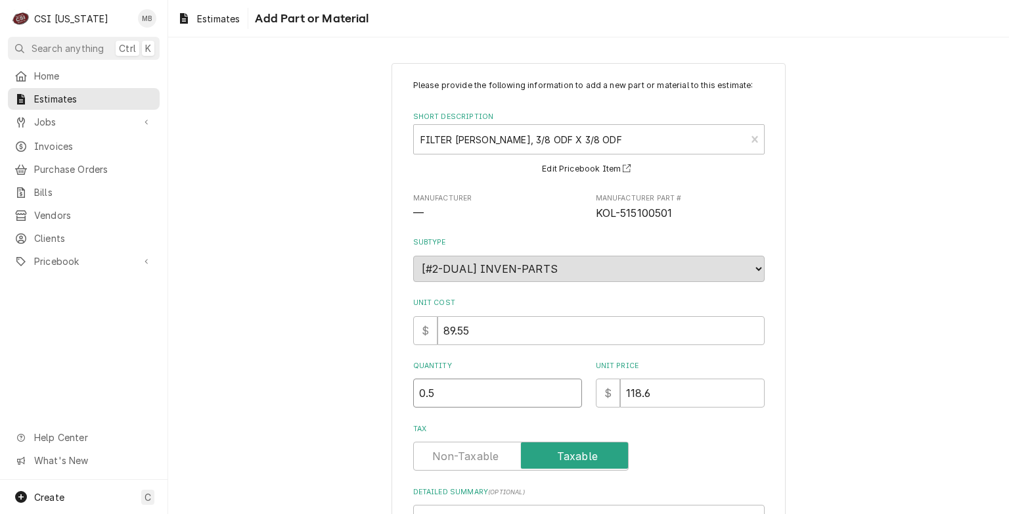
click at [563, 388] on input "0.5" at bounding box center [497, 392] width 169 height 29
click at [563, 388] on input "1" at bounding box center [497, 392] width 169 height 29
click at [563, 388] on input "1.5" at bounding box center [497, 392] width 169 height 29
click at [563, 388] on input "2" at bounding box center [497, 392] width 169 height 29
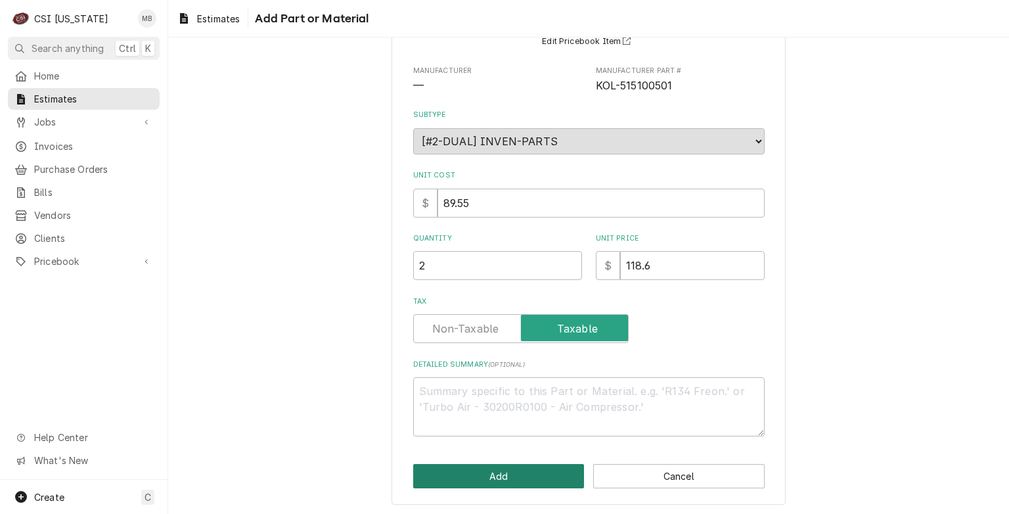
click at [491, 474] on button "Add" at bounding box center [498, 476] width 171 height 24
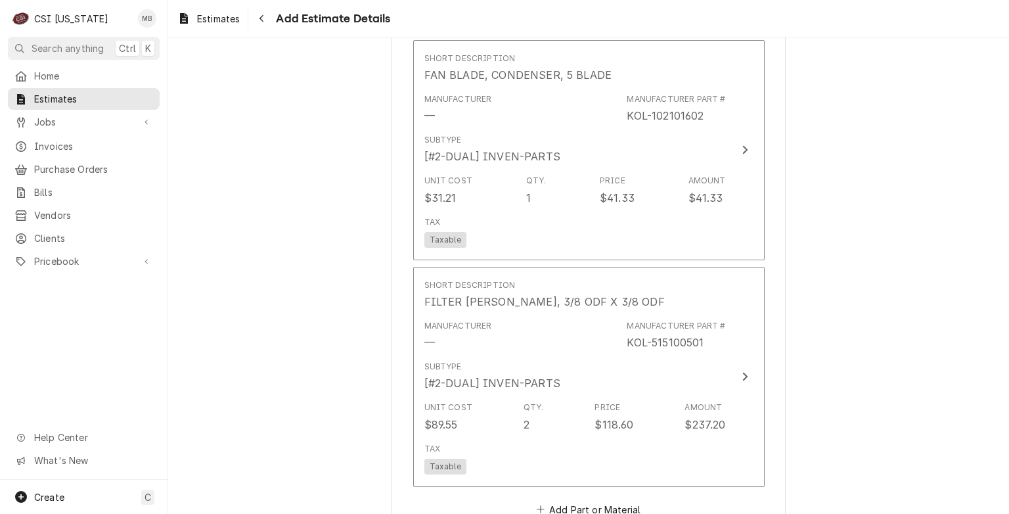
scroll to position [1857, 0]
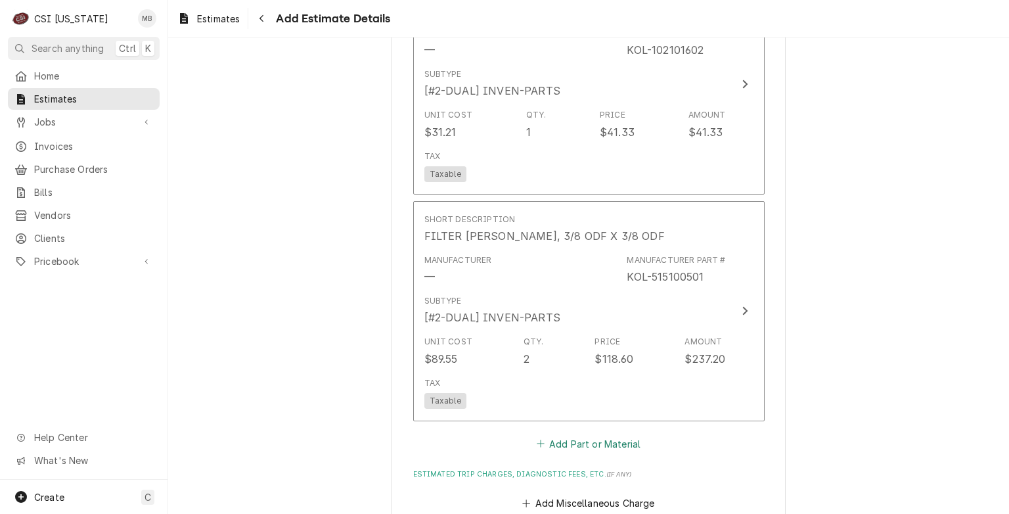
click at [557, 445] on button "Add Part or Material" at bounding box center [588, 443] width 108 height 18
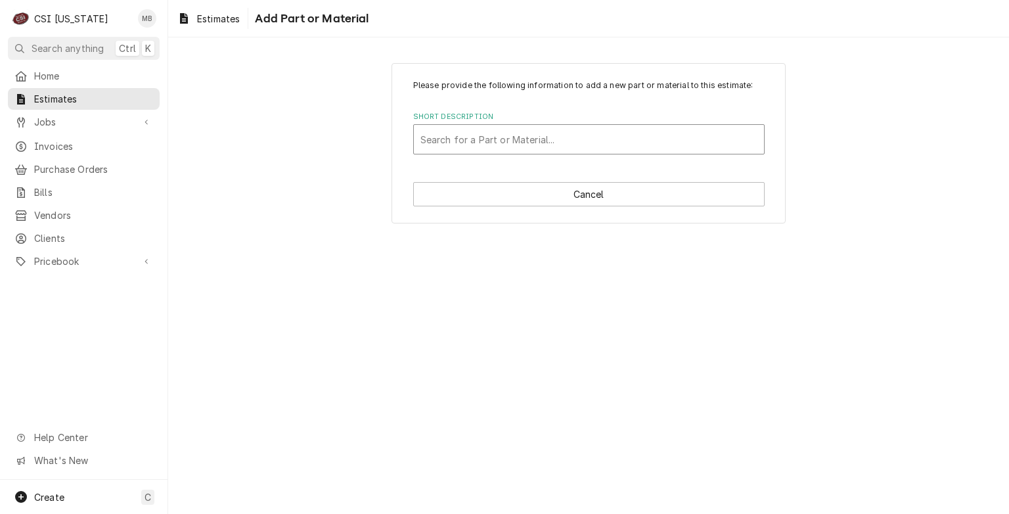
click at [564, 131] on div "Short Description" at bounding box center [589, 139] width 337 height 24
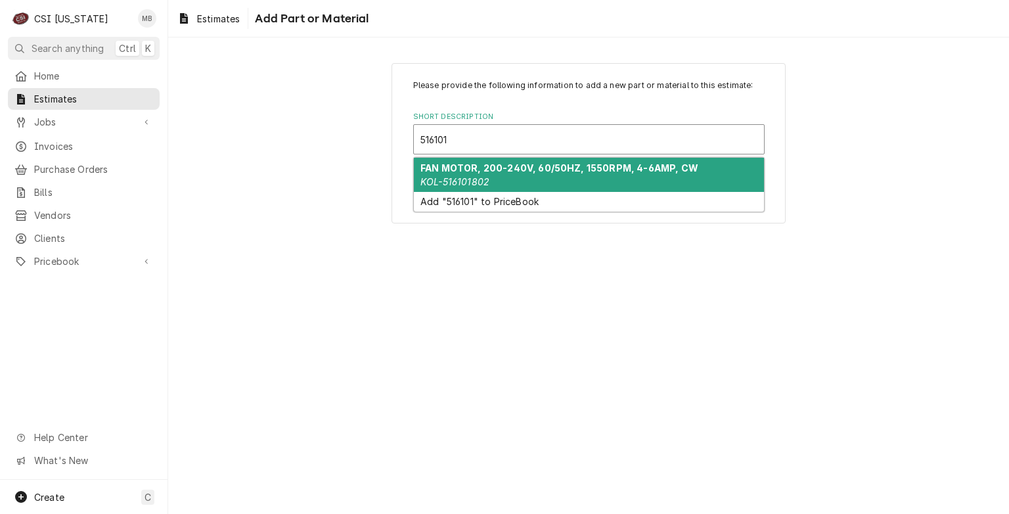
click at [539, 171] on strong "FAN MOTOR, 200-240V, 60/50HZ, 1550RPM, 4-6AMP, CW" at bounding box center [560, 167] width 278 height 11
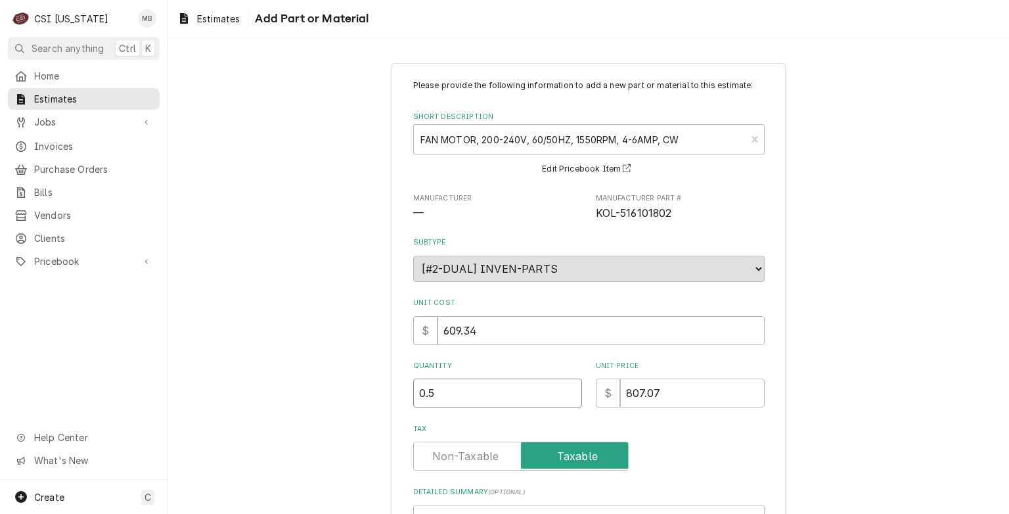
click at [564, 389] on input "0.5" at bounding box center [497, 392] width 169 height 29
click at [564, 389] on input "1" at bounding box center [497, 392] width 169 height 29
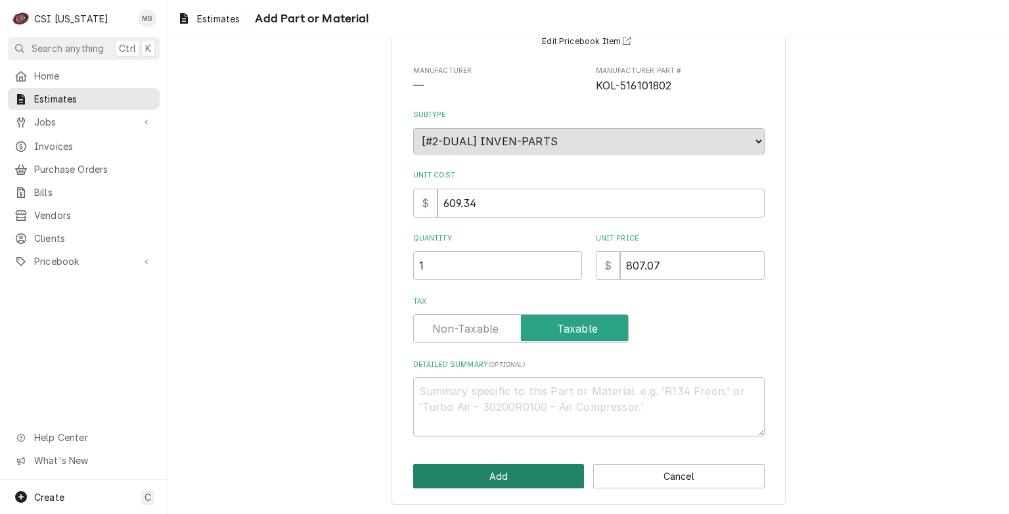
click at [512, 477] on button "Add" at bounding box center [498, 476] width 171 height 24
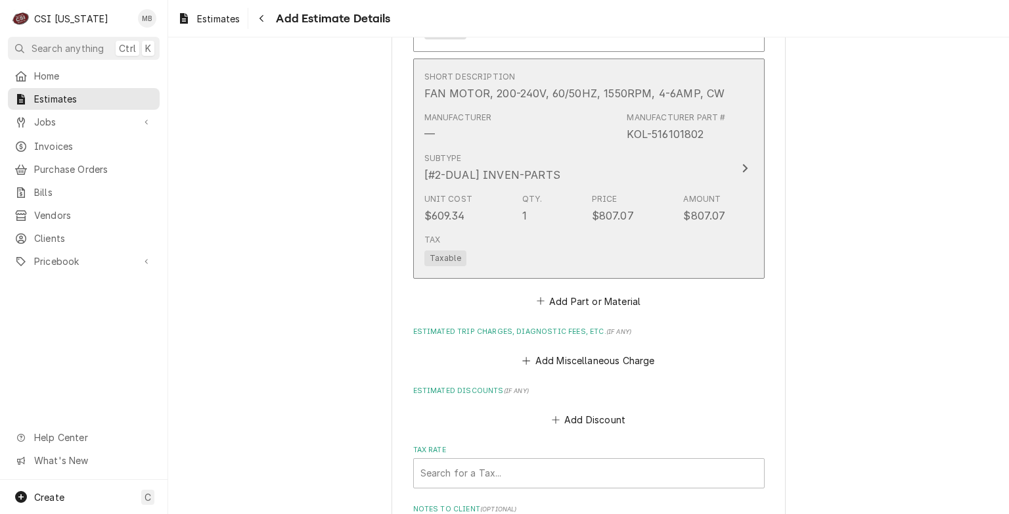
scroll to position [2358, 0]
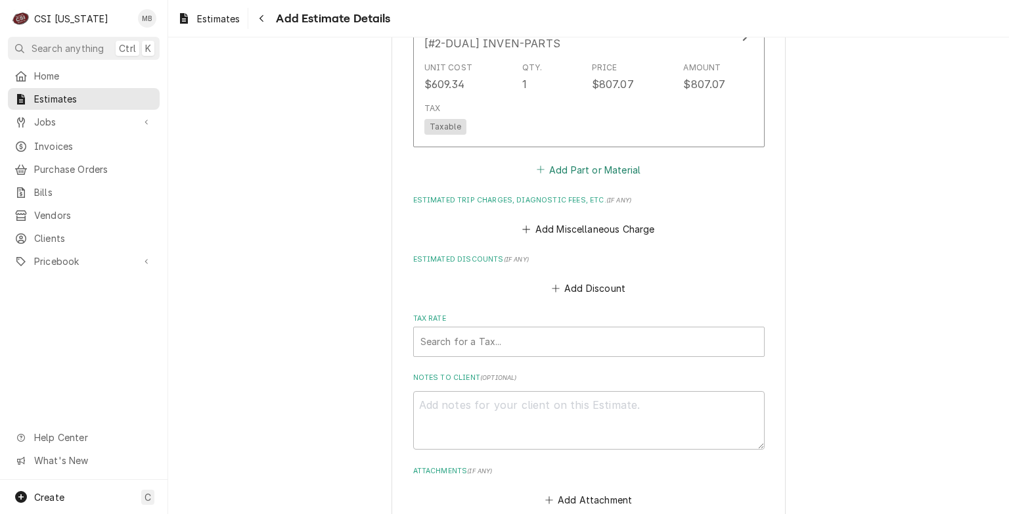
click at [599, 160] on button "Add Part or Material" at bounding box center [588, 169] width 108 height 18
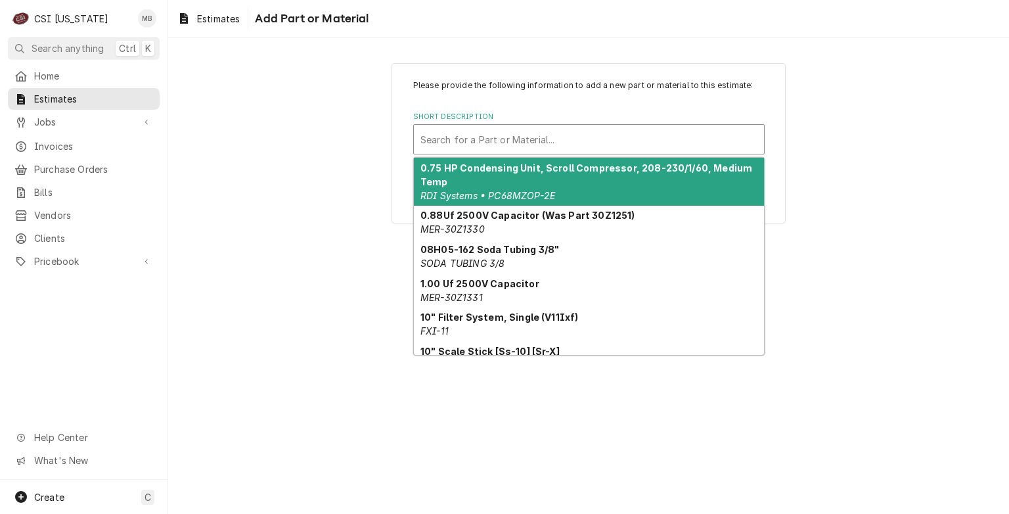
click at [563, 148] on div "Short Description" at bounding box center [589, 139] width 337 height 24
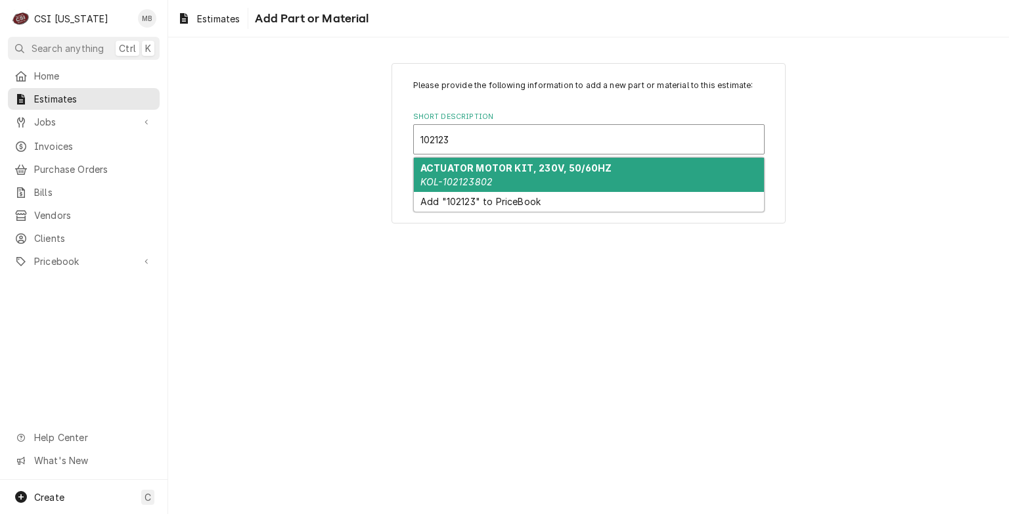
click at [536, 167] on strong "ACTUATOR MOTOR KIT, 230V, 50/60HZ" at bounding box center [516, 167] width 191 height 11
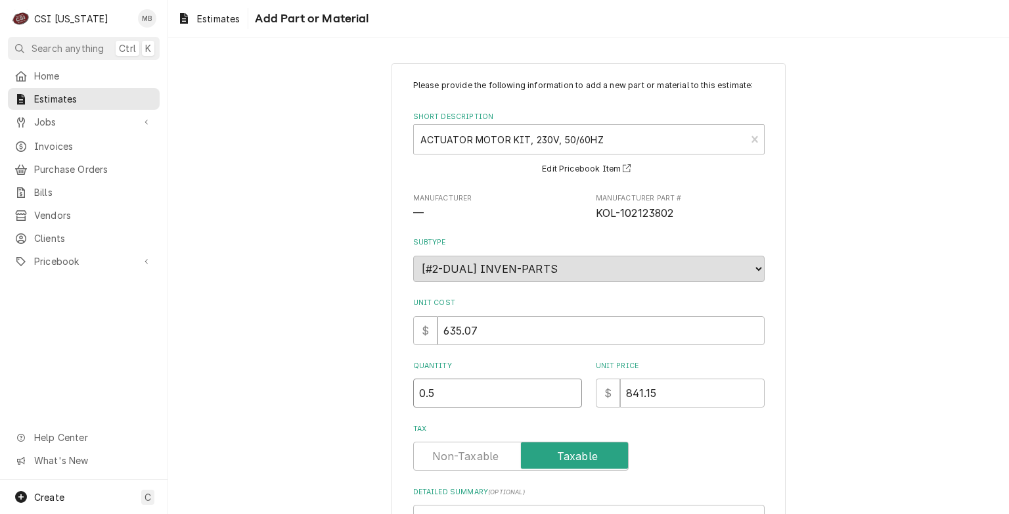
click at [568, 386] on input "0.5" at bounding box center [497, 392] width 169 height 29
click at [568, 386] on input "1" at bounding box center [497, 392] width 169 height 29
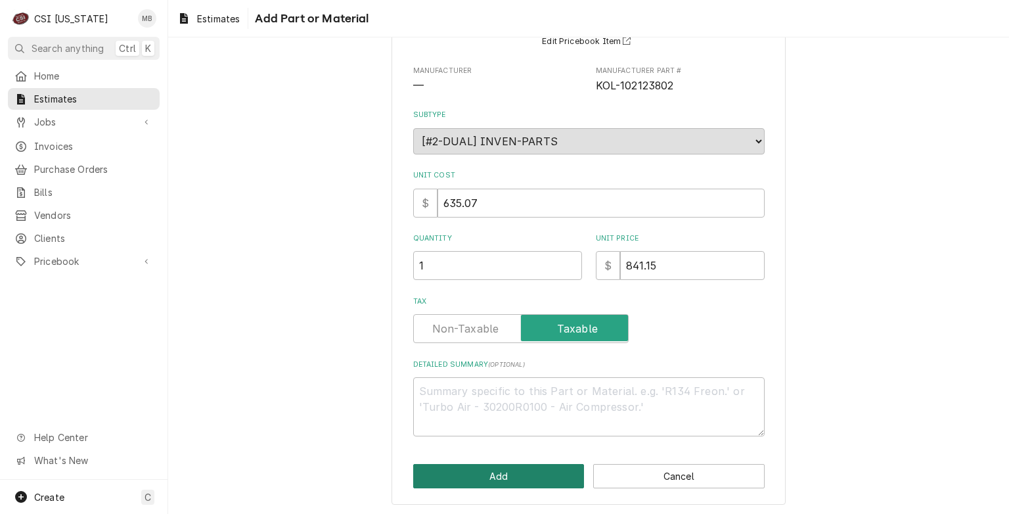
click at [526, 471] on button "Add" at bounding box center [498, 476] width 171 height 24
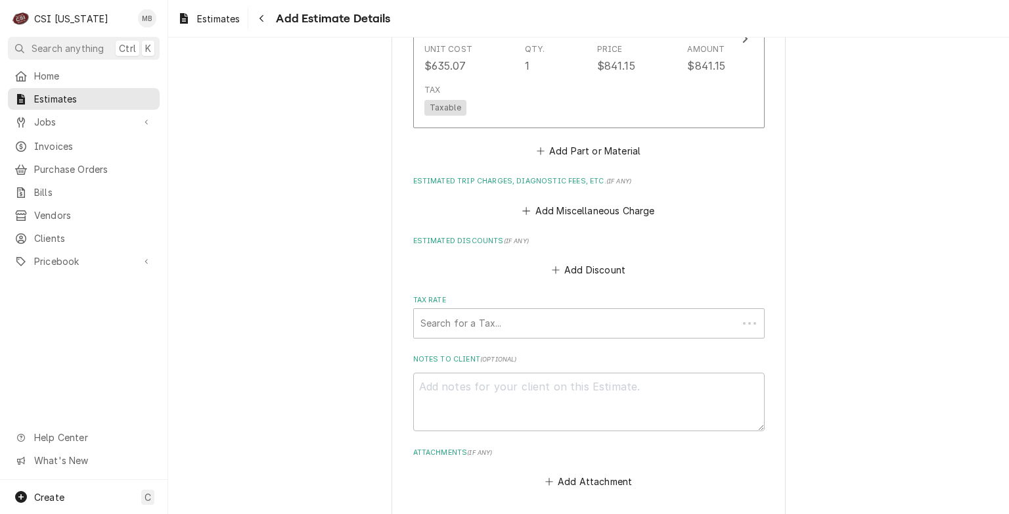
scroll to position [2547, 0]
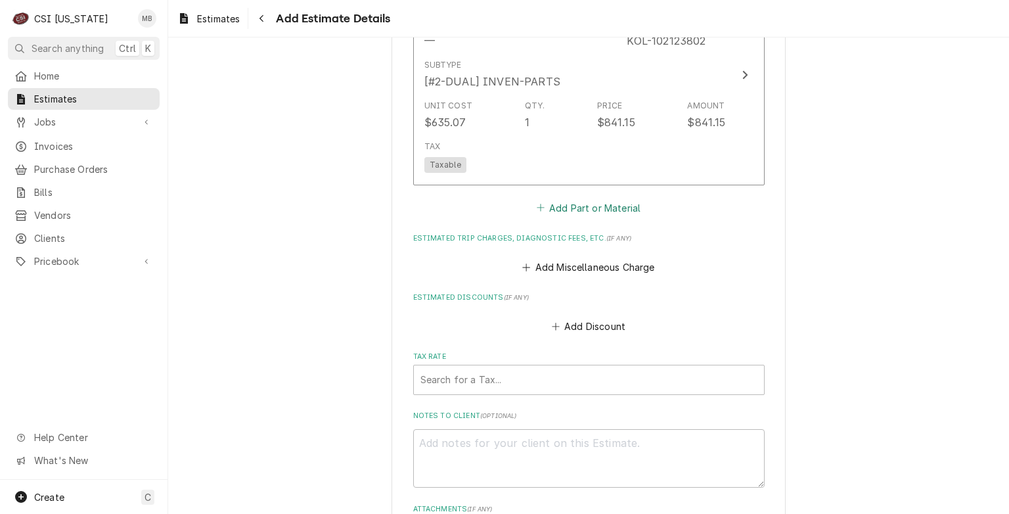
click at [560, 202] on button "Add Part or Material" at bounding box center [588, 207] width 108 height 18
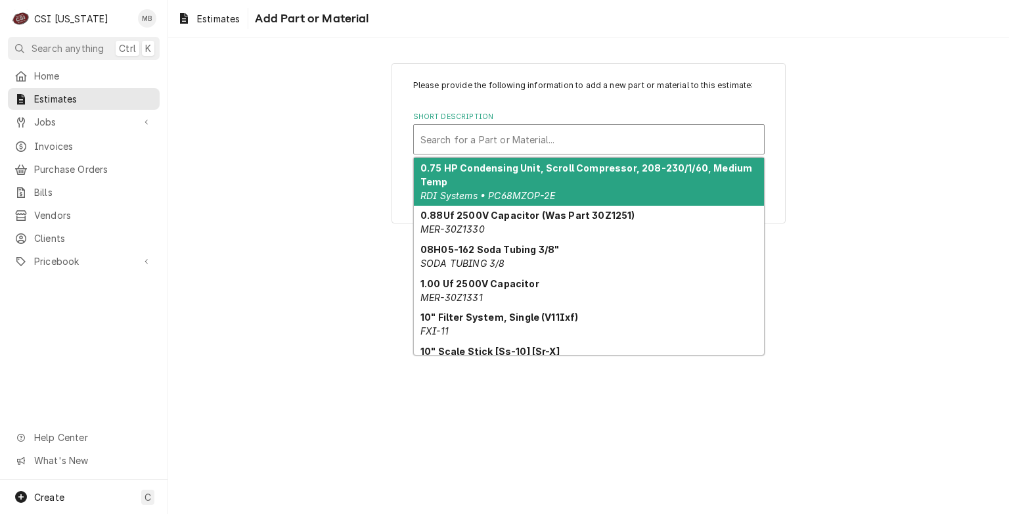
click at [587, 135] on div "Short Description" at bounding box center [589, 139] width 337 height 24
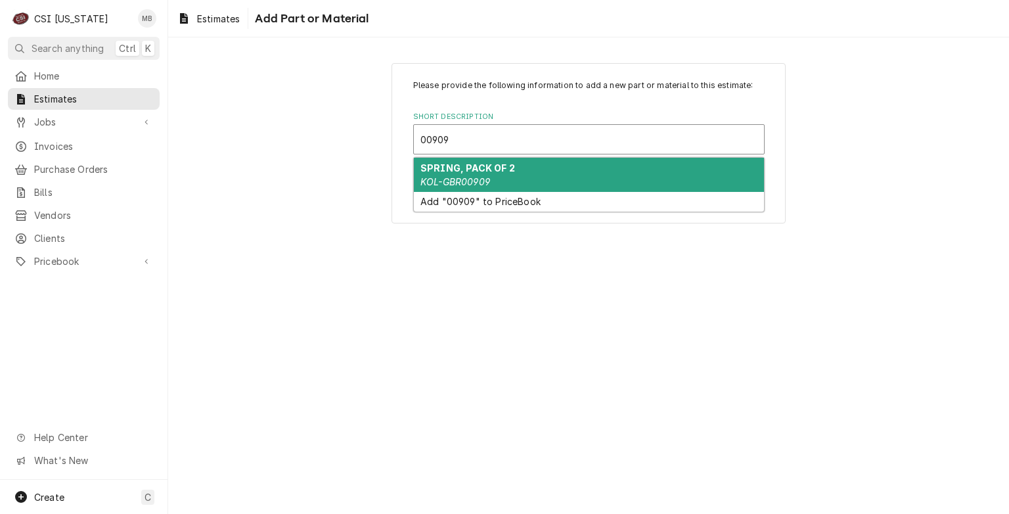
click at [549, 167] on div "SPRING, PACK OF 2 KOL-GBR00909" at bounding box center [589, 175] width 350 height 34
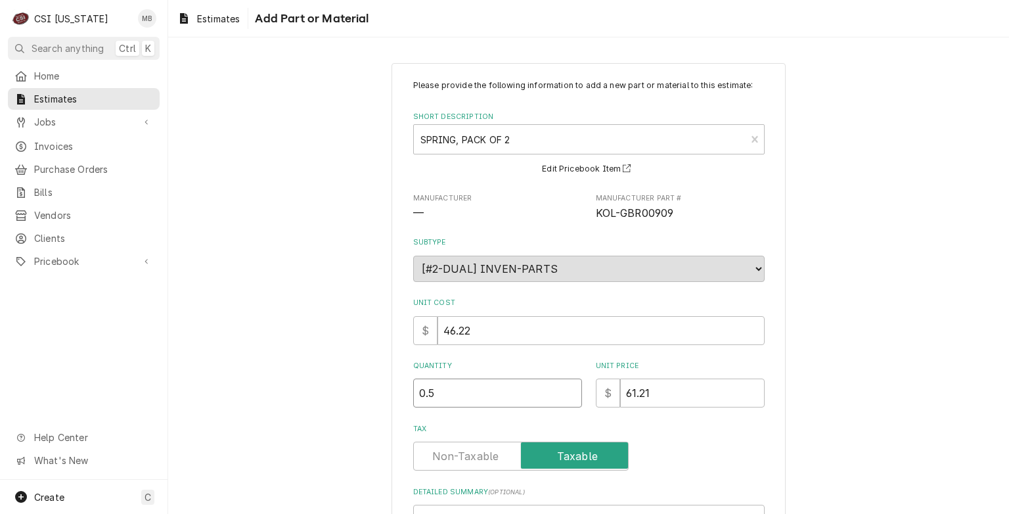
click at [568, 390] on input "0.5" at bounding box center [497, 392] width 169 height 29
click at [568, 390] on input "1" at bounding box center [497, 392] width 169 height 29
click at [568, 390] on input "1.5" at bounding box center [497, 392] width 169 height 29
click at [568, 390] on input "2" at bounding box center [497, 392] width 169 height 29
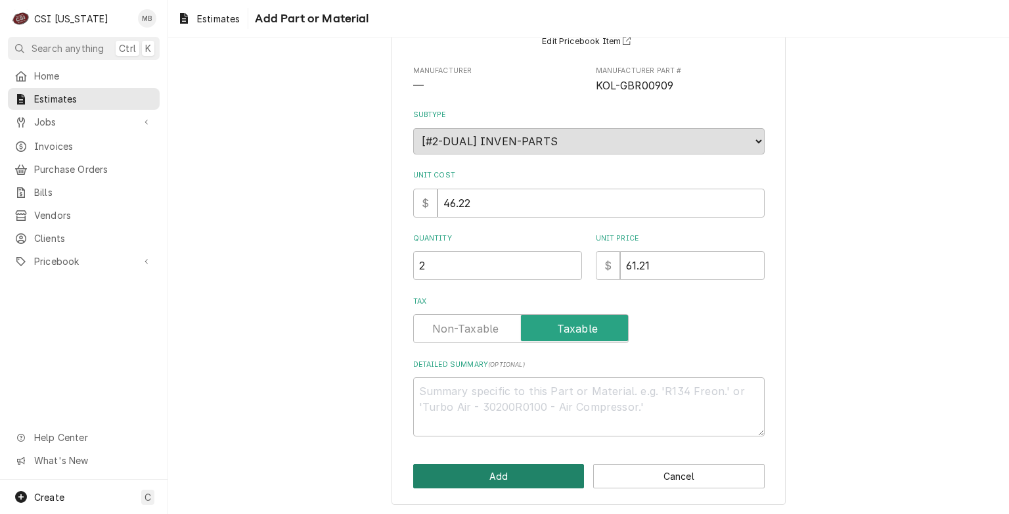
click at [518, 480] on button "Add" at bounding box center [498, 476] width 171 height 24
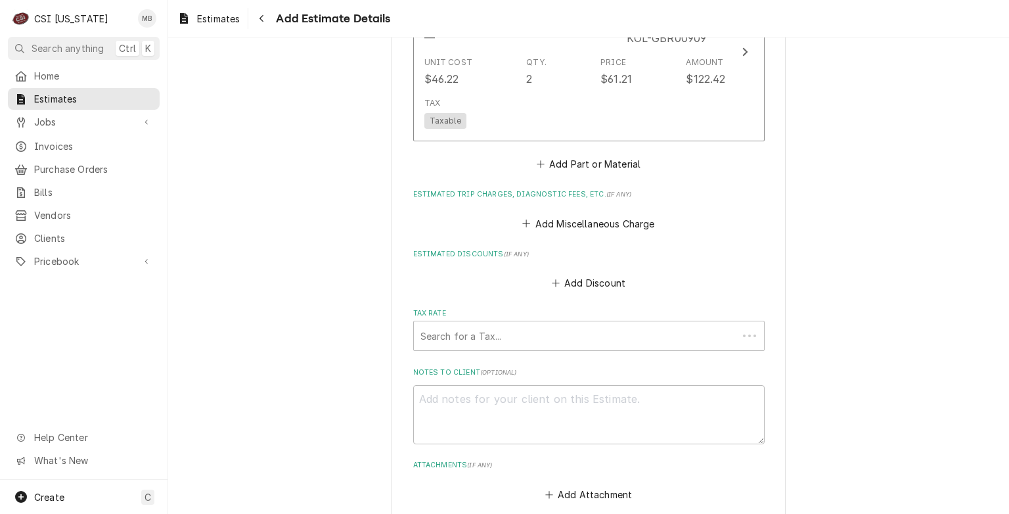
scroll to position [2775, 0]
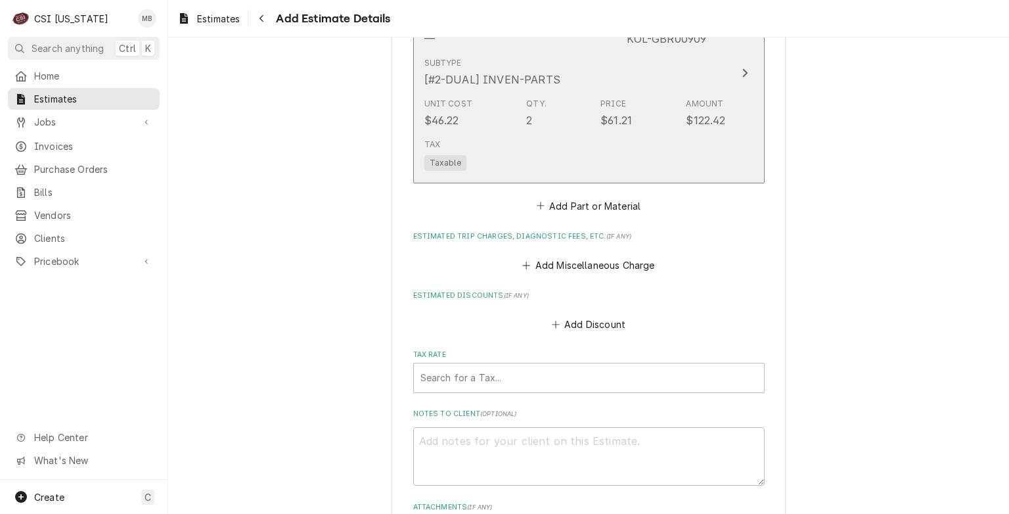
click at [517, 133] on div "Tax Taxable" at bounding box center [575, 154] width 302 height 42
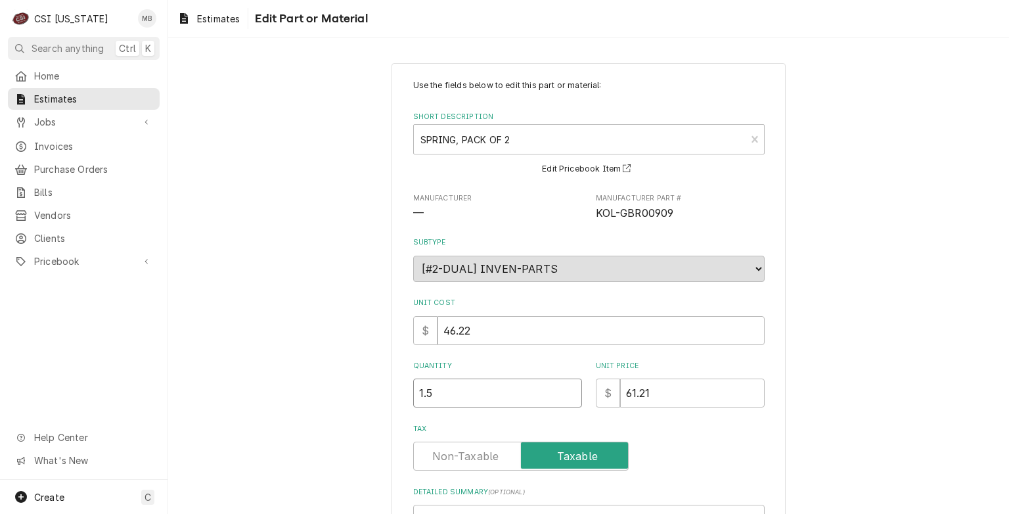
click at [569, 396] on input "1.5" at bounding box center [497, 392] width 169 height 29
click at [569, 396] on input "1" at bounding box center [497, 392] width 169 height 29
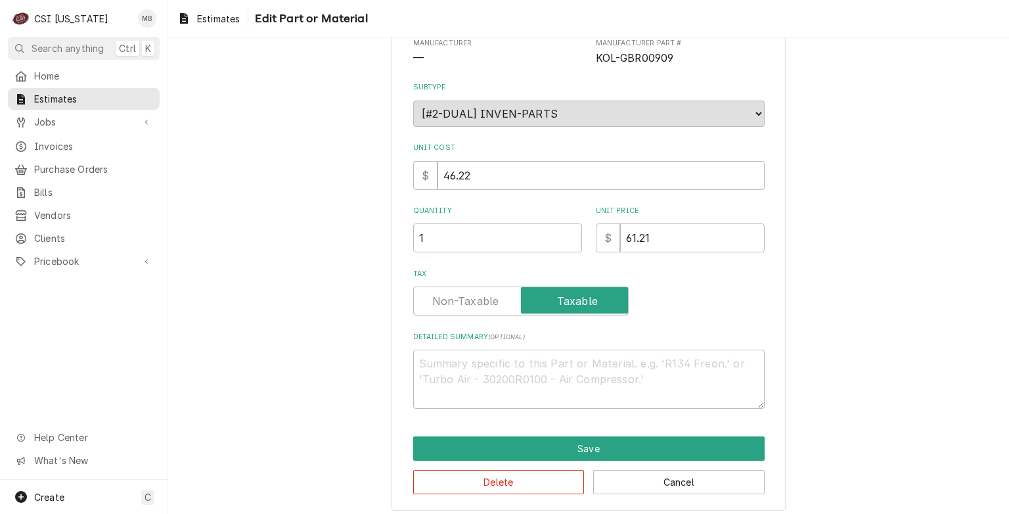
scroll to position [160, 0]
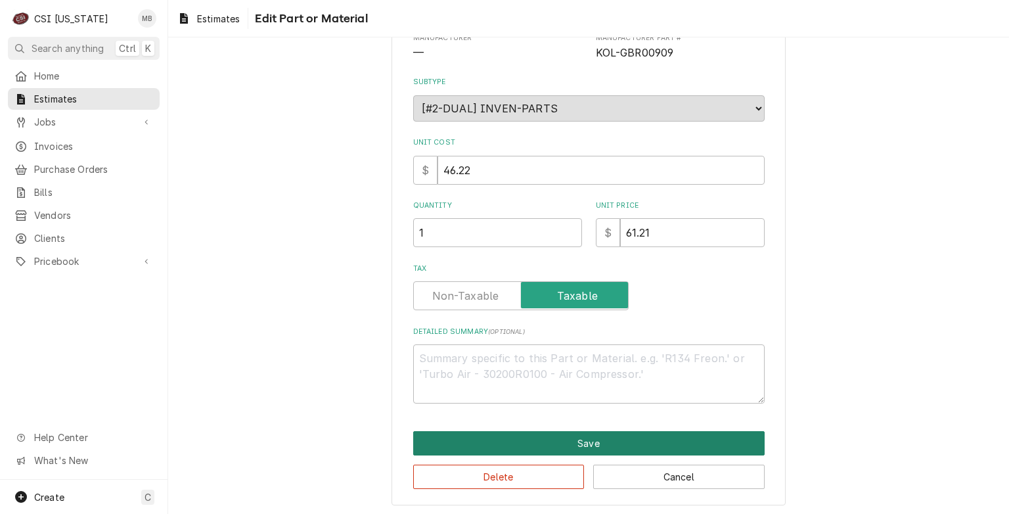
click at [562, 448] on button "Save" at bounding box center [589, 443] width 352 height 24
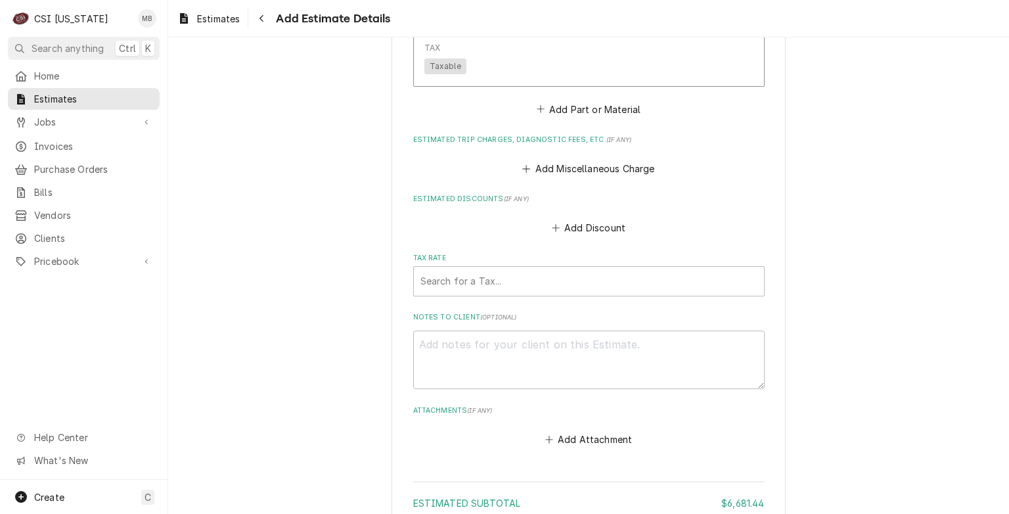
scroll to position [2849, 0]
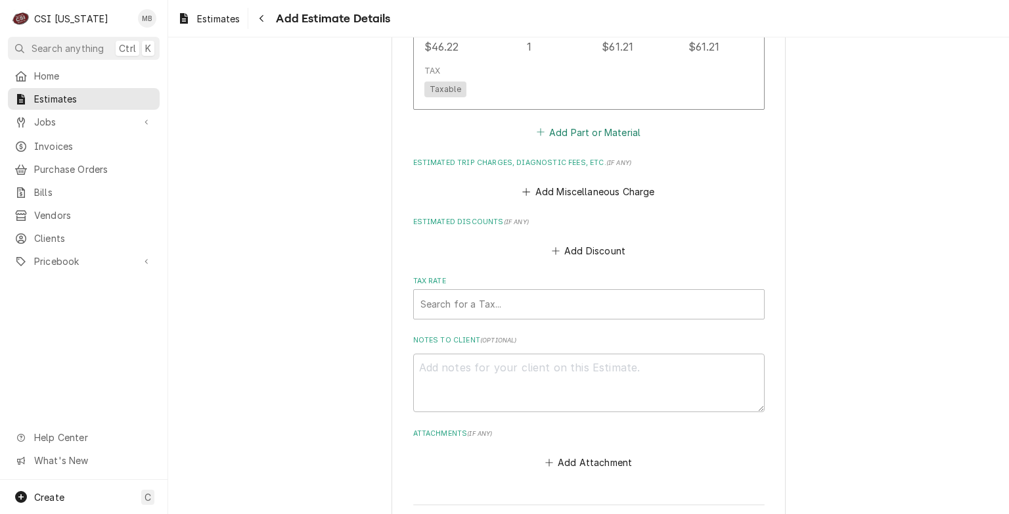
click at [602, 123] on button "Add Part or Material" at bounding box center [588, 132] width 108 height 18
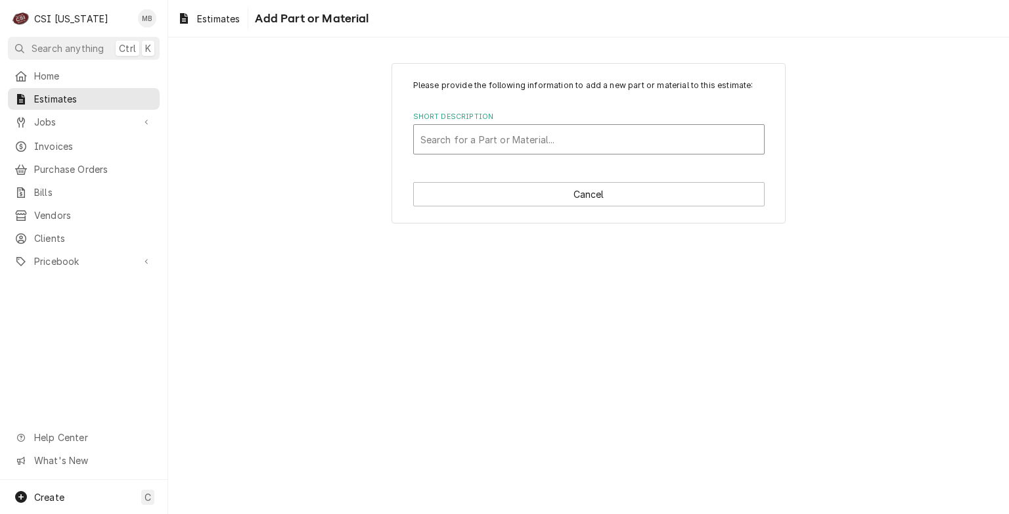
click at [575, 143] on div "Short Description" at bounding box center [589, 139] width 337 height 24
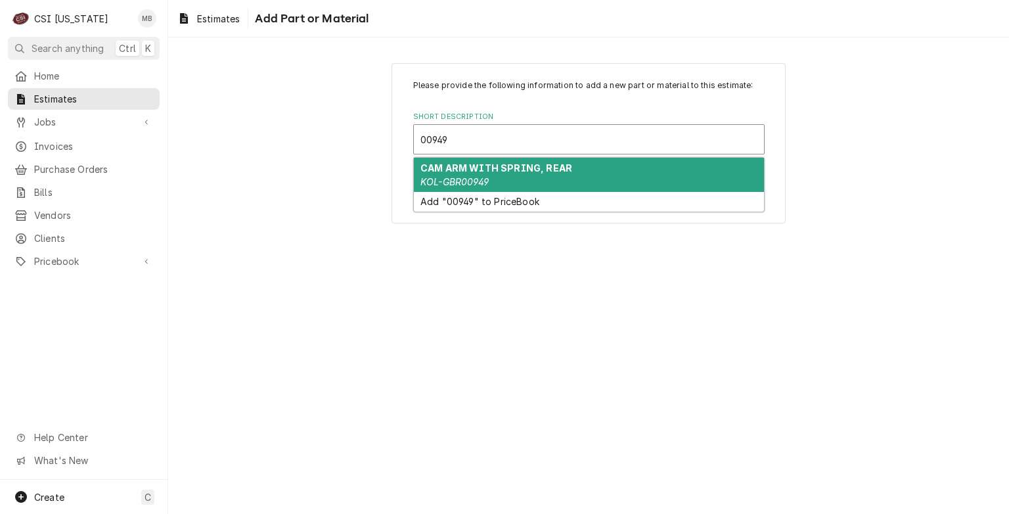
click at [549, 180] on div "CAM ARM WITH SPRING, REAR KOL-GBR00949" at bounding box center [589, 175] width 350 height 34
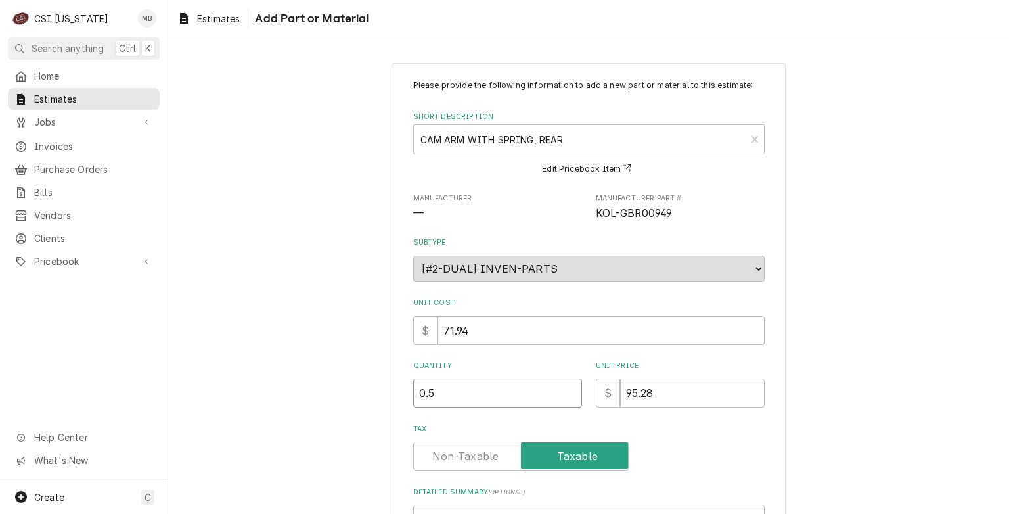
click at [564, 390] on input "0.5" at bounding box center [497, 392] width 169 height 29
click at [564, 390] on input "1" at bounding box center [497, 392] width 169 height 29
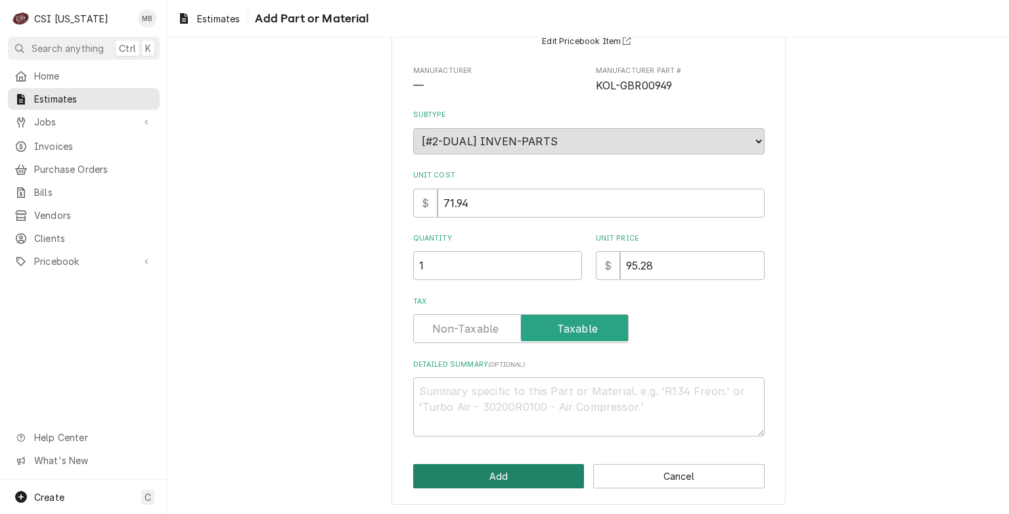
click at [518, 465] on button "Add" at bounding box center [498, 476] width 171 height 24
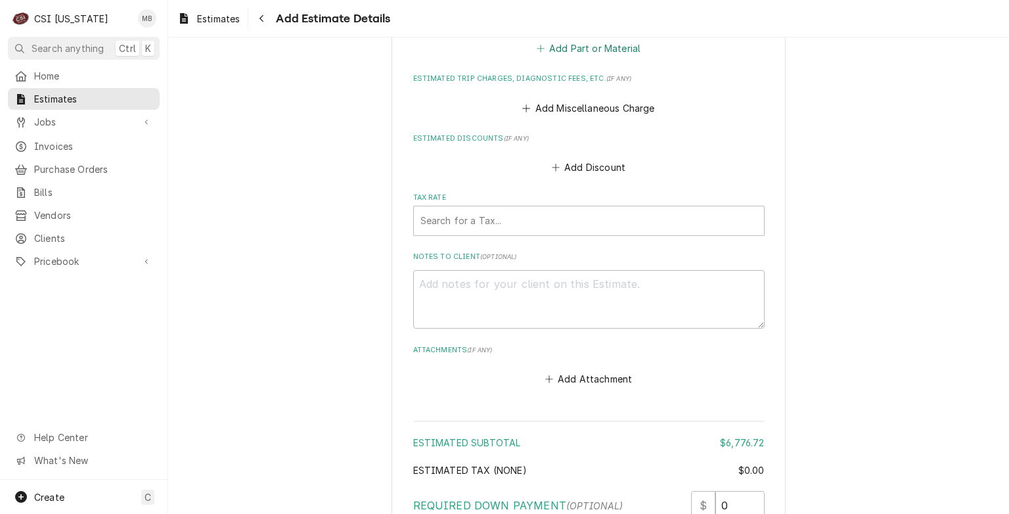
scroll to position [3028, 0]
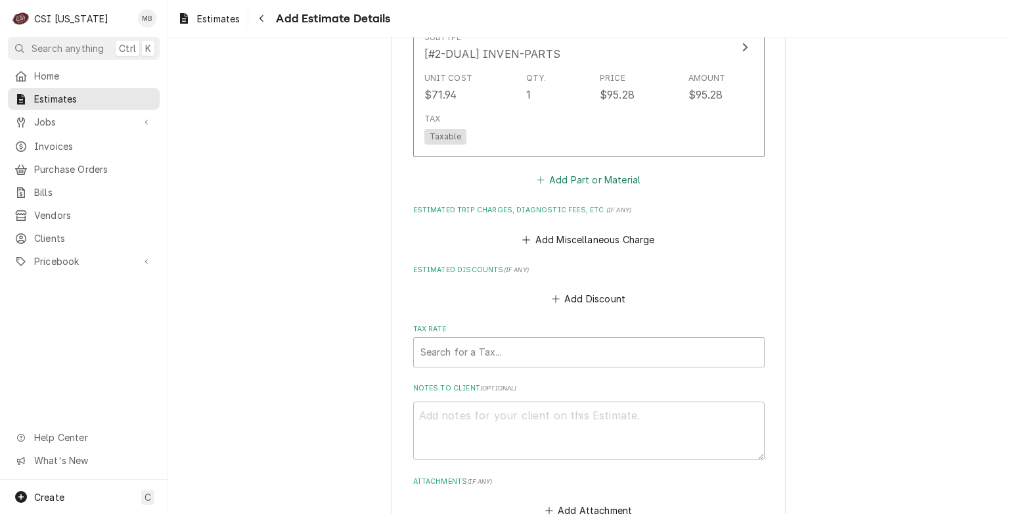
click at [564, 175] on button "Add Part or Material" at bounding box center [588, 180] width 108 height 18
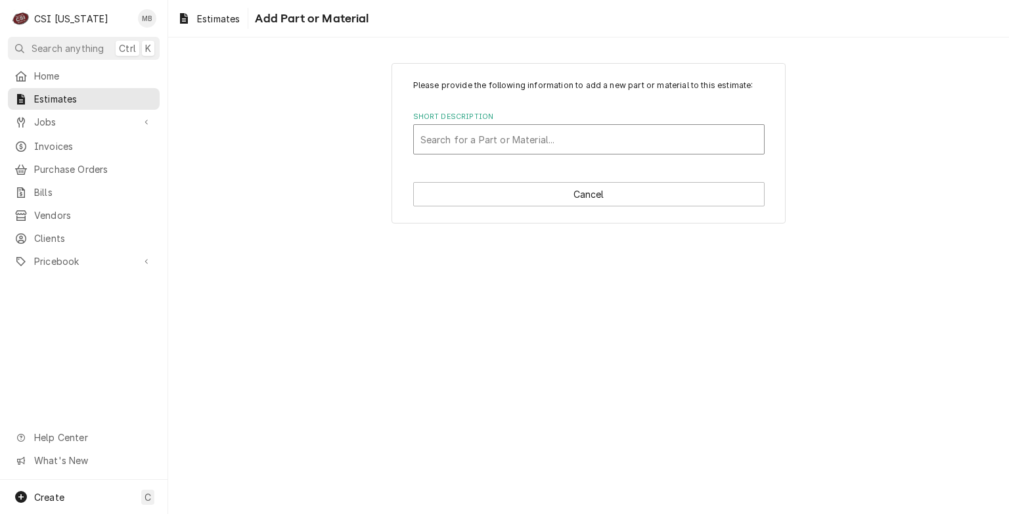
click at [529, 147] on div "Short Description" at bounding box center [589, 139] width 337 height 24
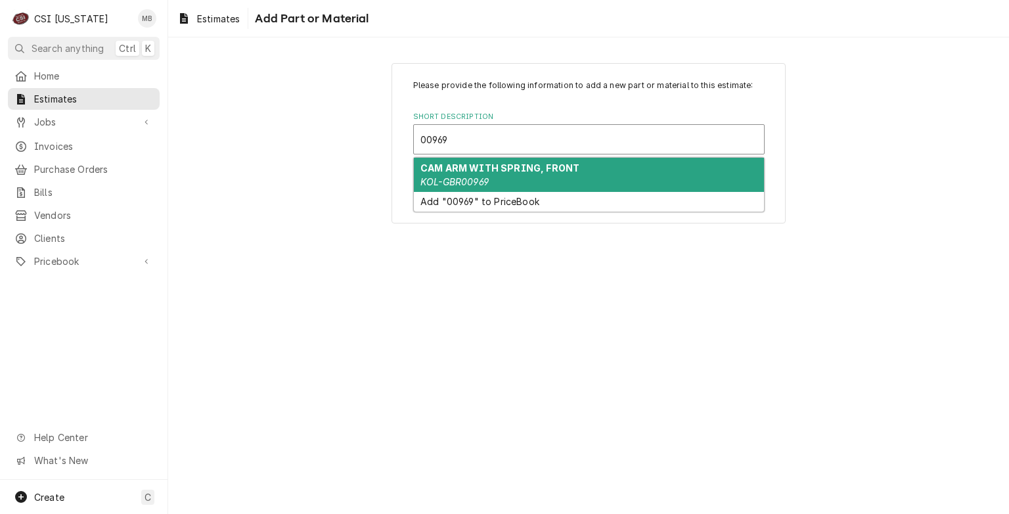
click at [507, 167] on strong "CAM ARM WITH SPRING, FRONT" at bounding box center [500, 167] width 159 height 11
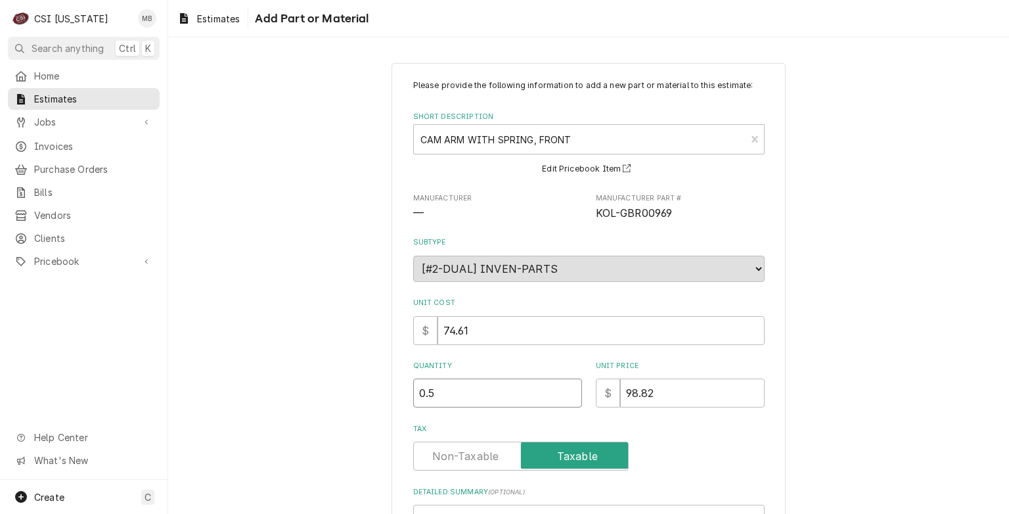
click at [563, 387] on input "0.5" at bounding box center [497, 392] width 169 height 29
click at [563, 387] on input "1" at bounding box center [497, 392] width 169 height 29
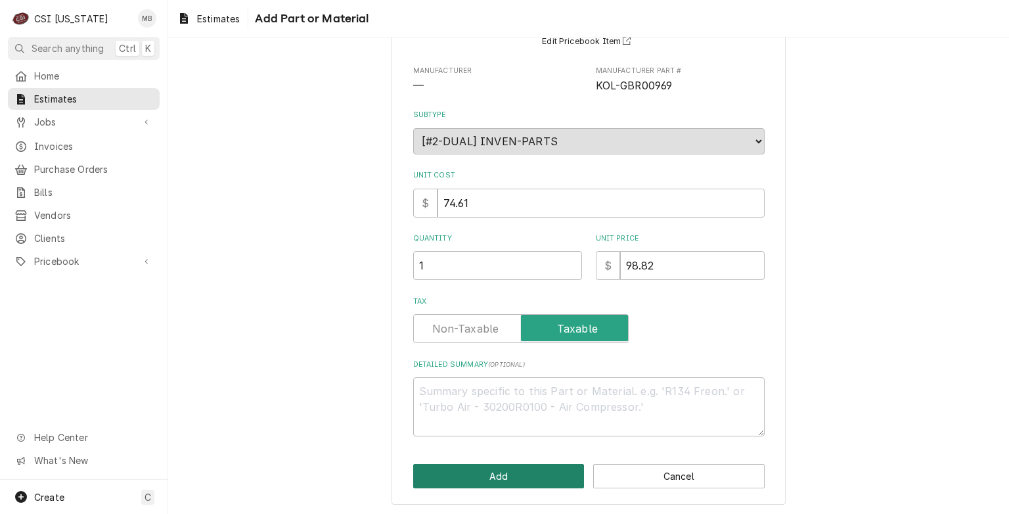
click at [502, 465] on button "Add" at bounding box center [498, 476] width 171 height 24
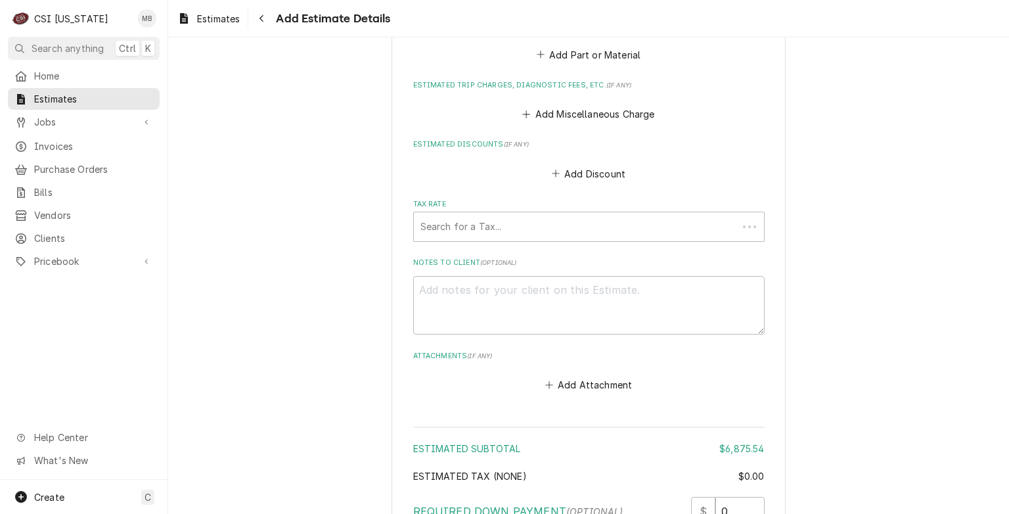
scroll to position [3380, 0]
click at [612, 55] on button "Add Part or Material" at bounding box center [588, 54] width 108 height 18
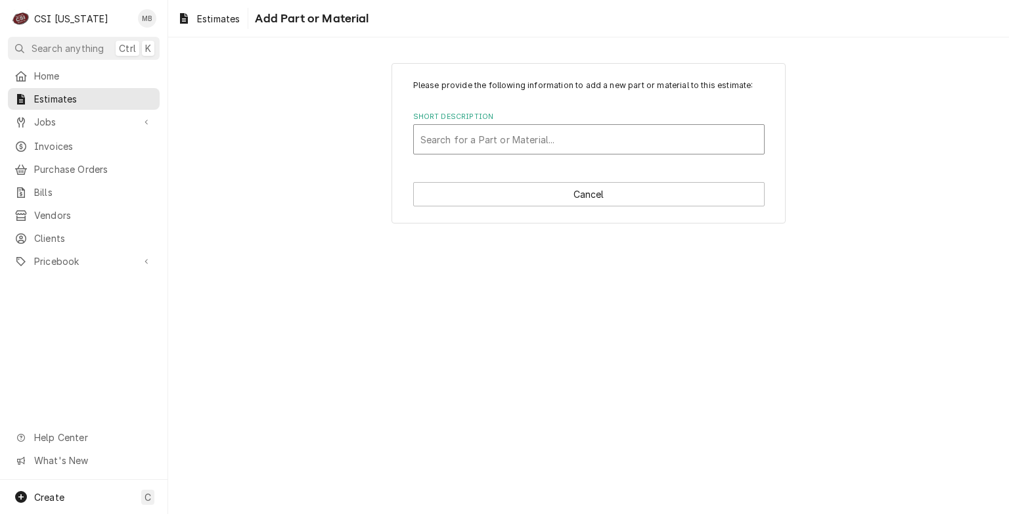
click at [529, 139] on div "Short Description" at bounding box center [589, 139] width 337 height 24
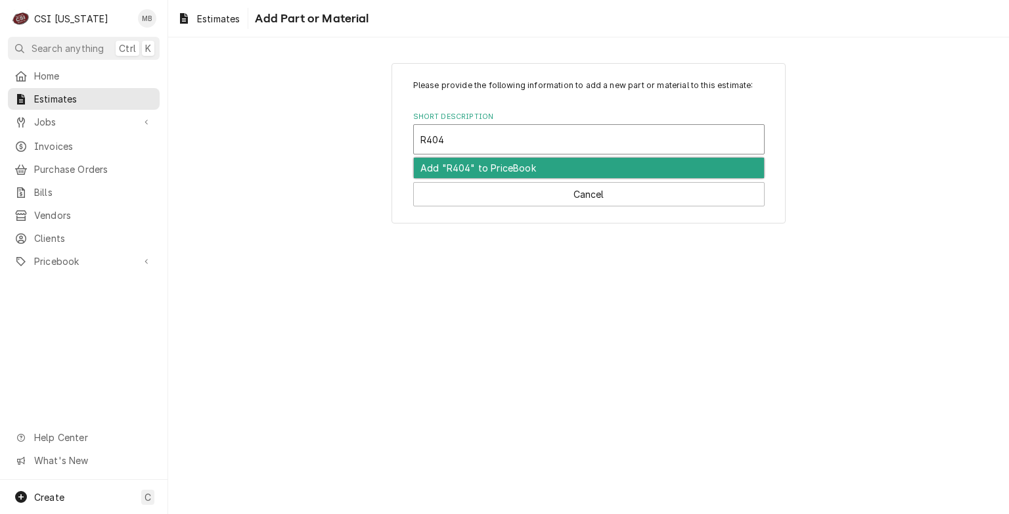
click at [555, 162] on div "Add "R404" to PriceBook" at bounding box center [589, 168] width 350 height 20
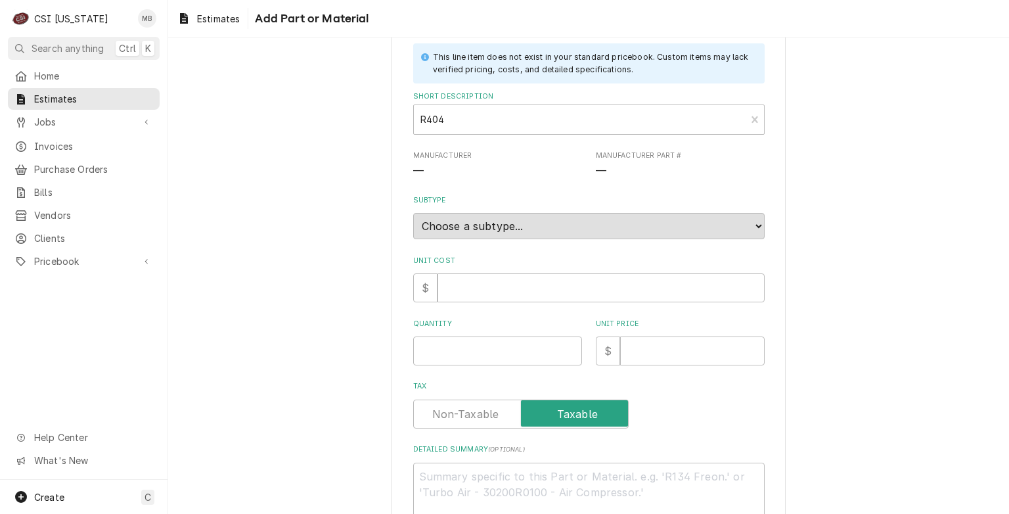
scroll to position [162, 0]
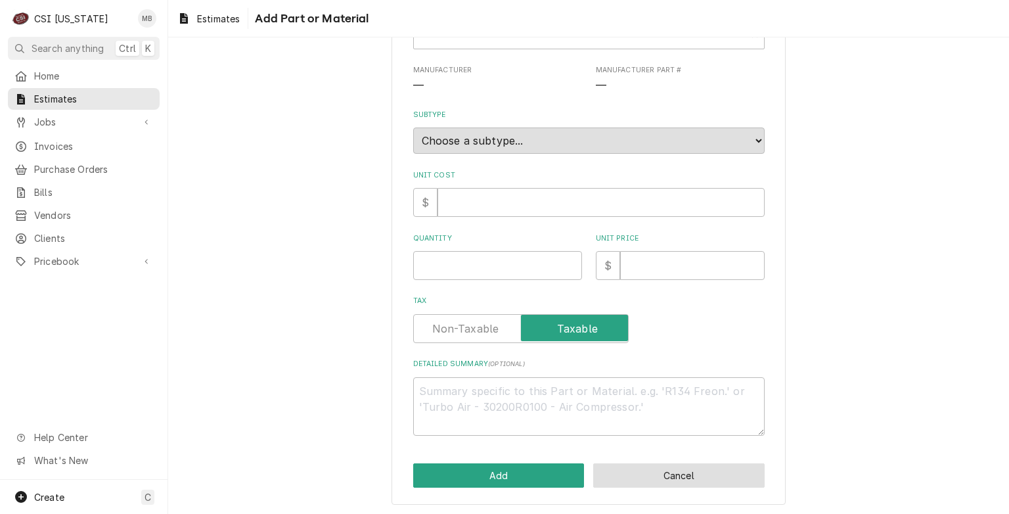
click at [637, 474] on button "Cancel" at bounding box center [678, 475] width 171 height 24
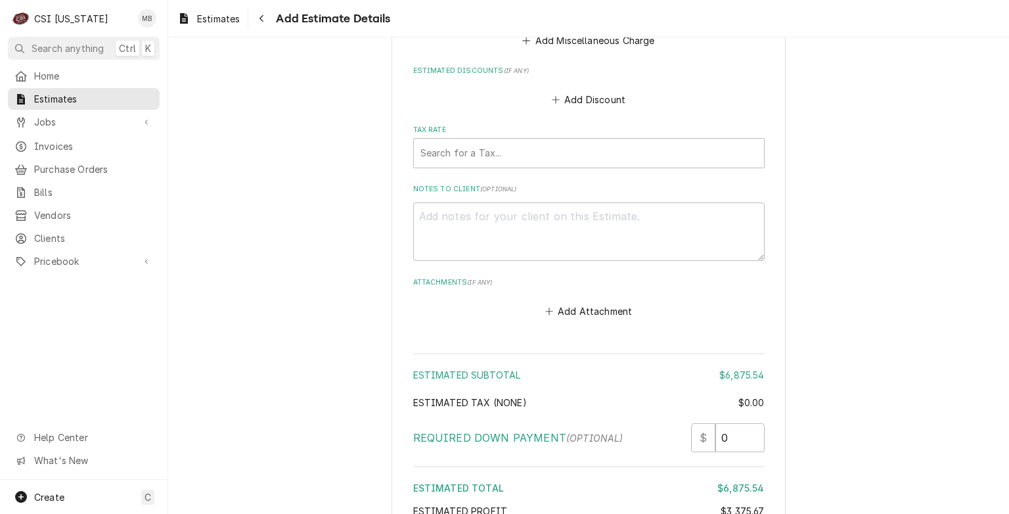
scroll to position [3376, 0]
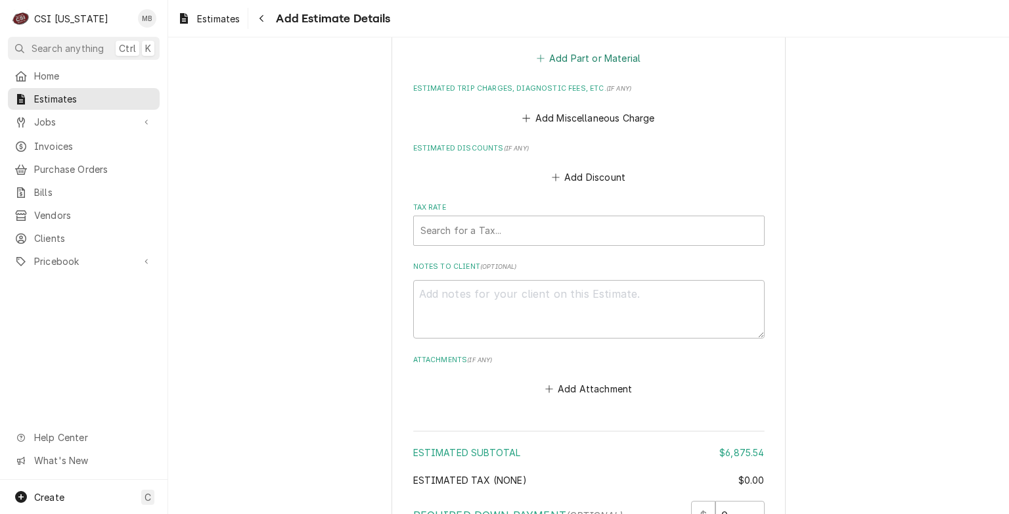
click at [586, 54] on button "Add Part or Material" at bounding box center [588, 58] width 108 height 18
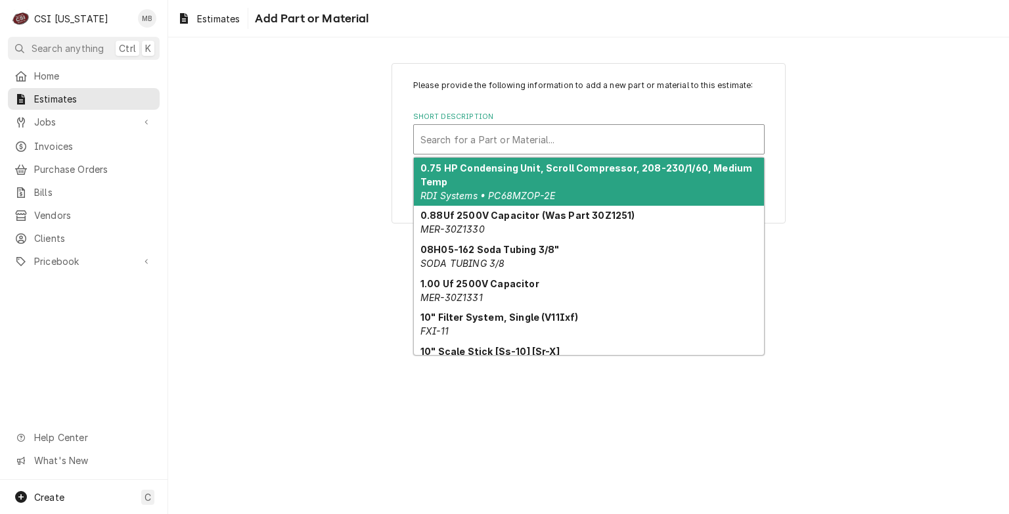
click at [509, 146] on div "Short Description" at bounding box center [589, 139] width 337 height 24
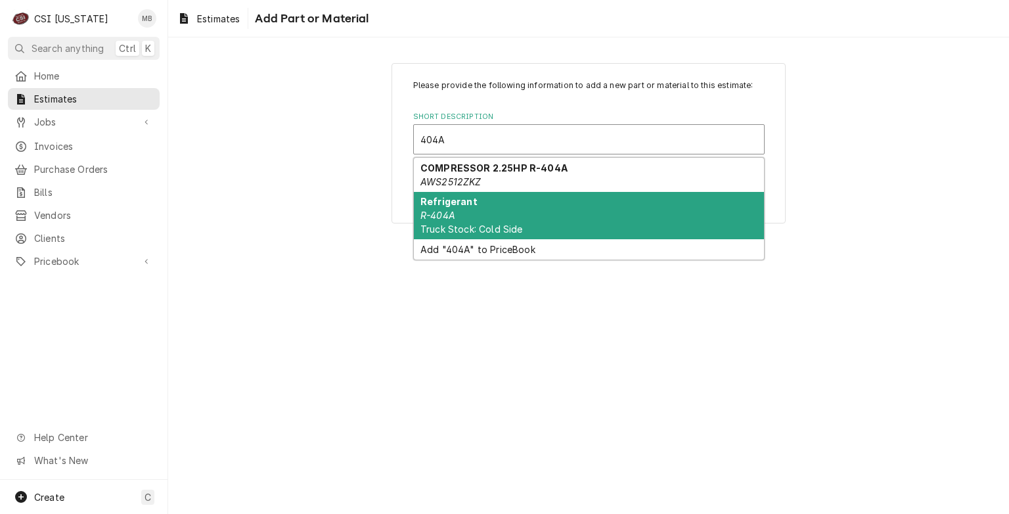
click at [451, 219] on em "R-404A" at bounding box center [438, 215] width 35 height 11
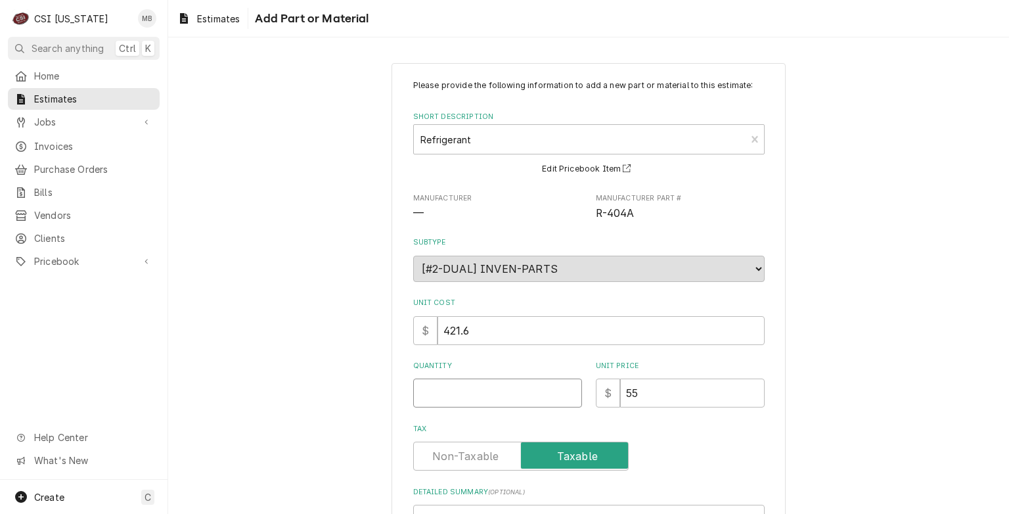
click at [557, 388] on input "Quantity" at bounding box center [497, 392] width 169 height 29
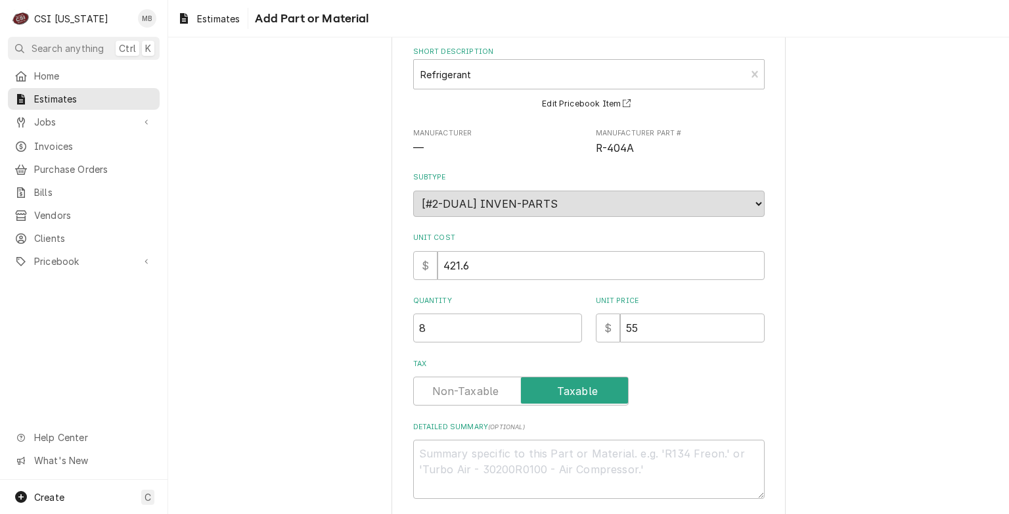
scroll to position [127, 0]
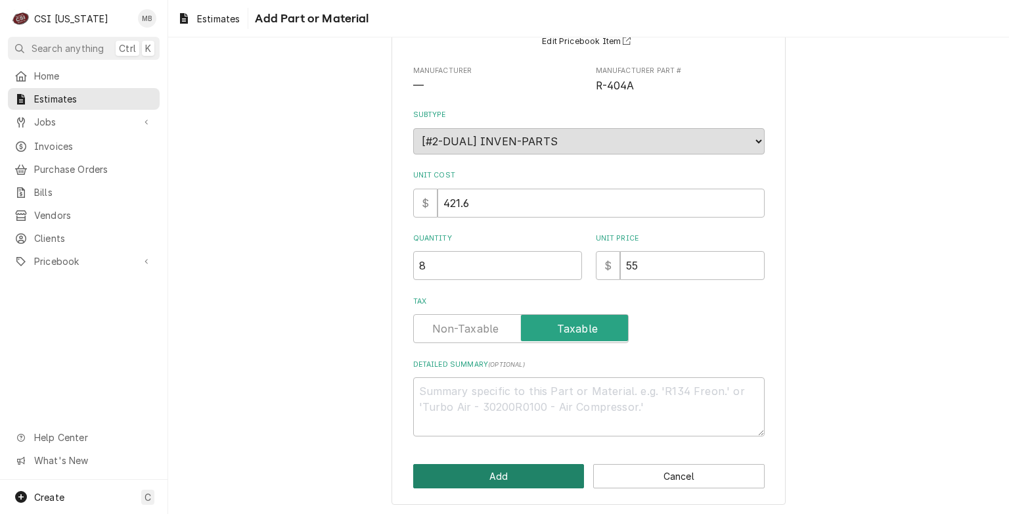
click at [497, 478] on button "Add" at bounding box center [498, 476] width 171 height 24
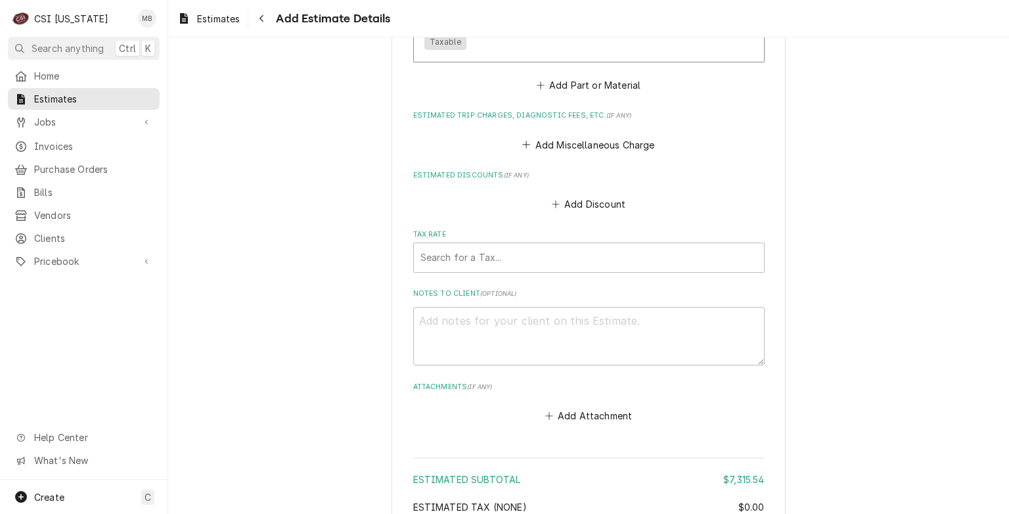
scroll to position [3506, 0]
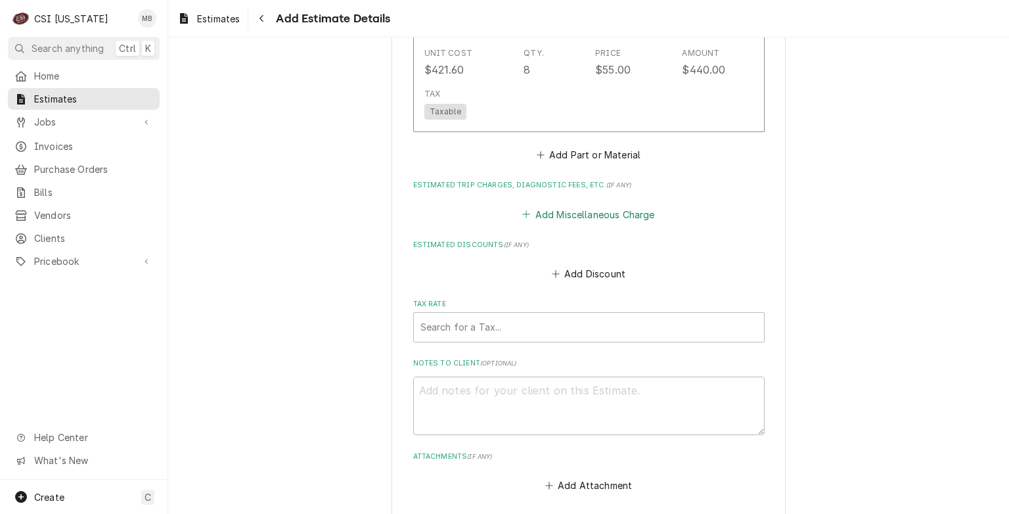
click at [560, 206] on button "Add Miscellaneous Charge" at bounding box center [588, 214] width 137 height 18
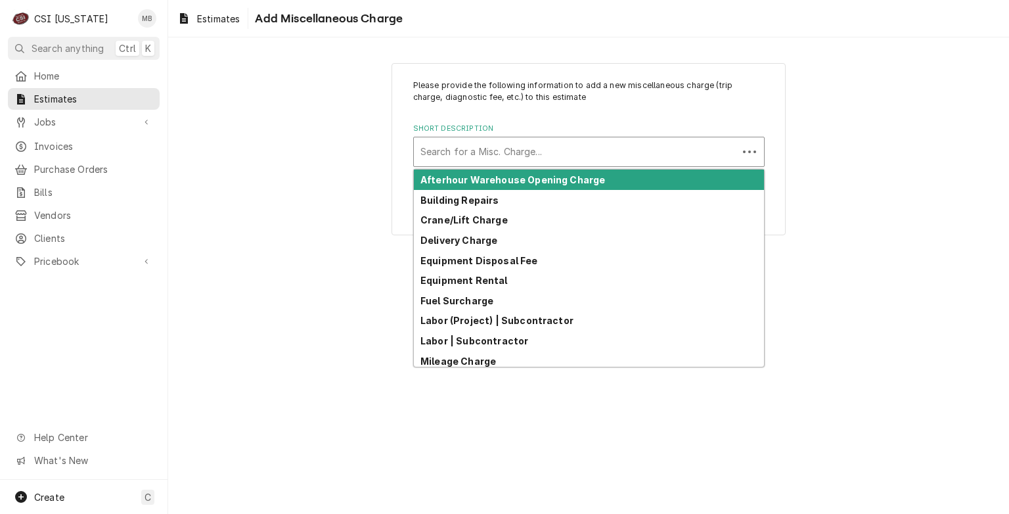
click at [468, 138] on div "Search for a Misc. Charge..." at bounding box center [576, 151] width 324 height 29
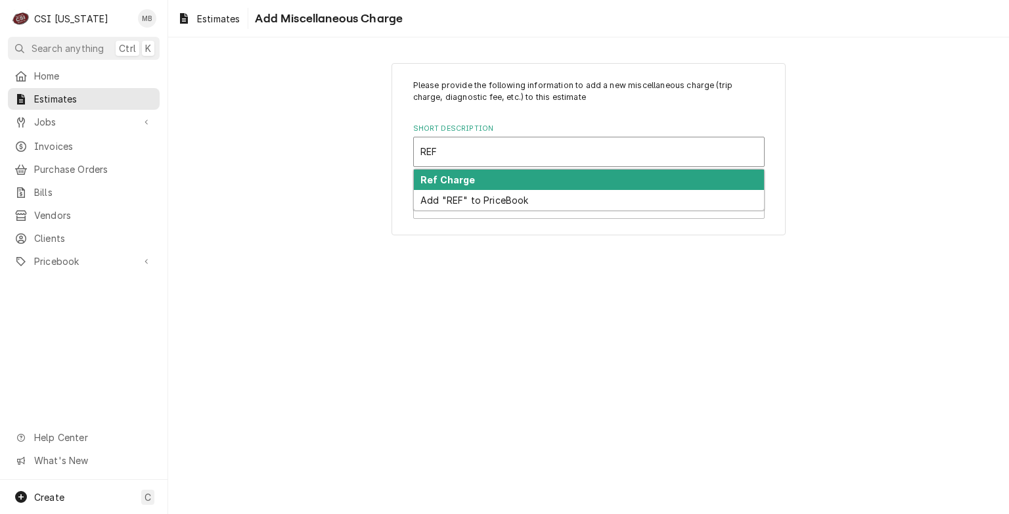
click at [442, 179] on strong "Ref Charge" at bounding box center [448, 179] width 55 height 11
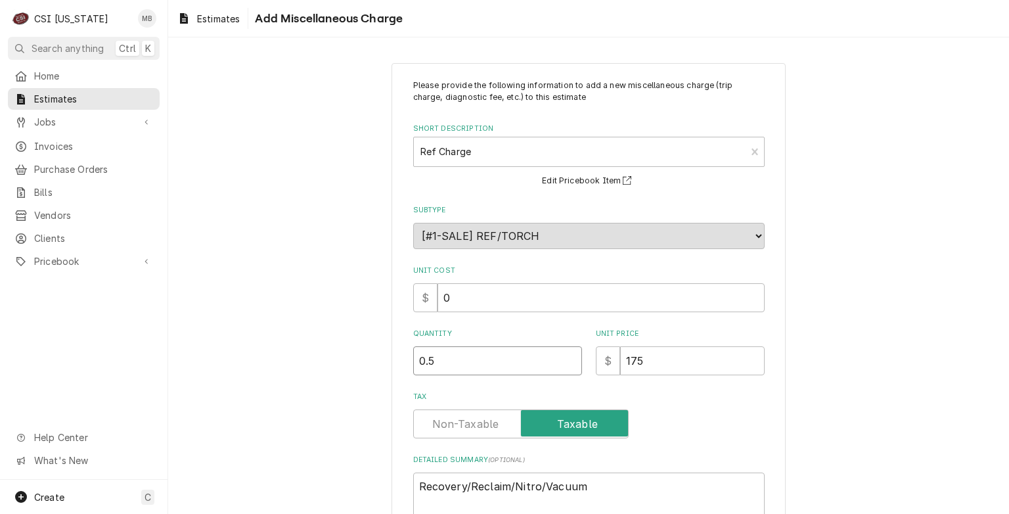
click at [568, 357] on input "0.5" at bounding box center [497, 360] width 169 height 29
click at [568, 357] on input "1" at bounding box center [497, 360] width 169 height 29
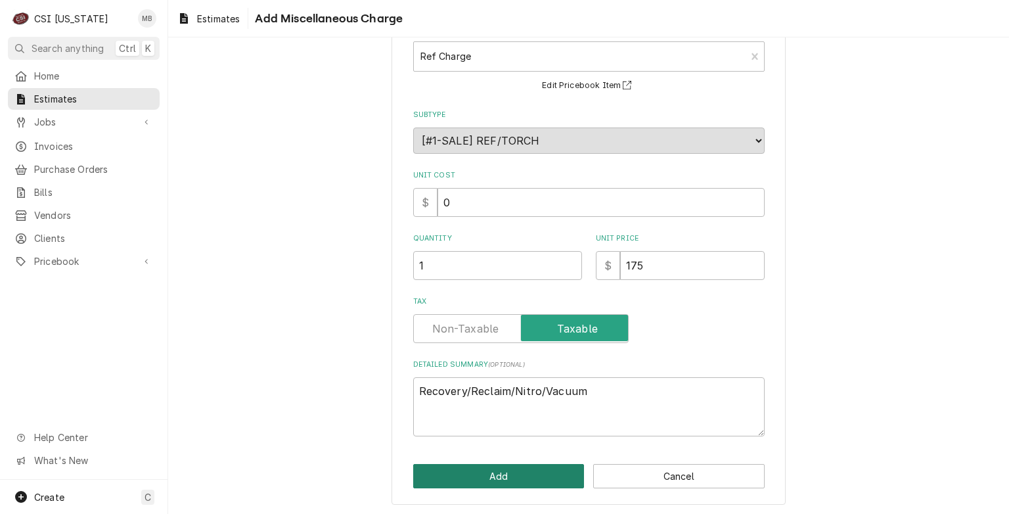
click at [525, 472] on button "Add" at bounding box center [498, 476] width 171 height 24
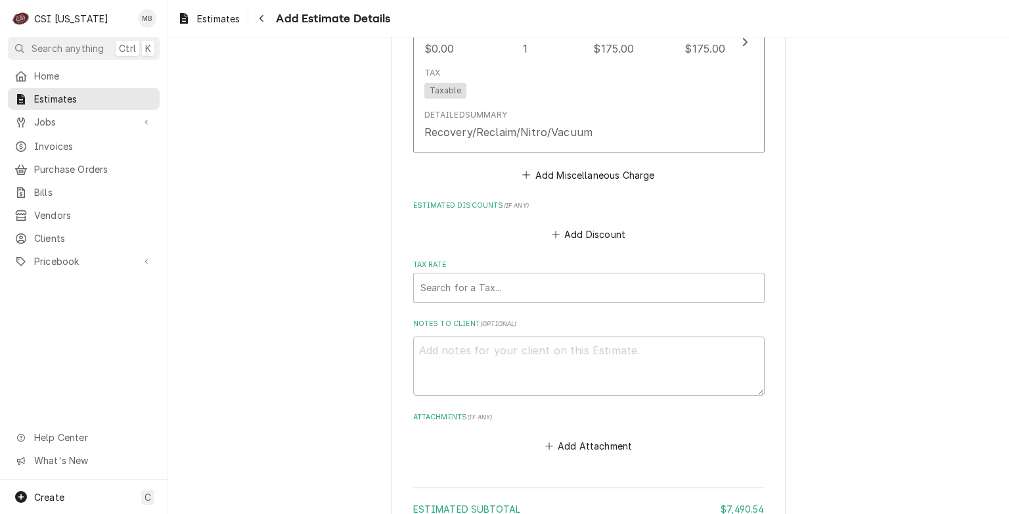
scroll to position [3742, 0]
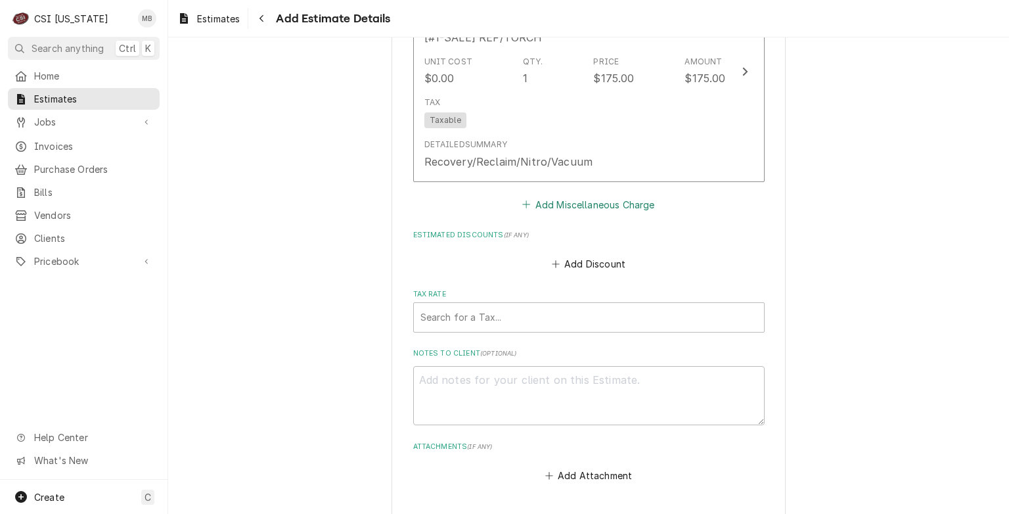
click at [541, 198] on button "Add Miscellaneous Charge" at bounding box center [588, 204] width 137 height 18
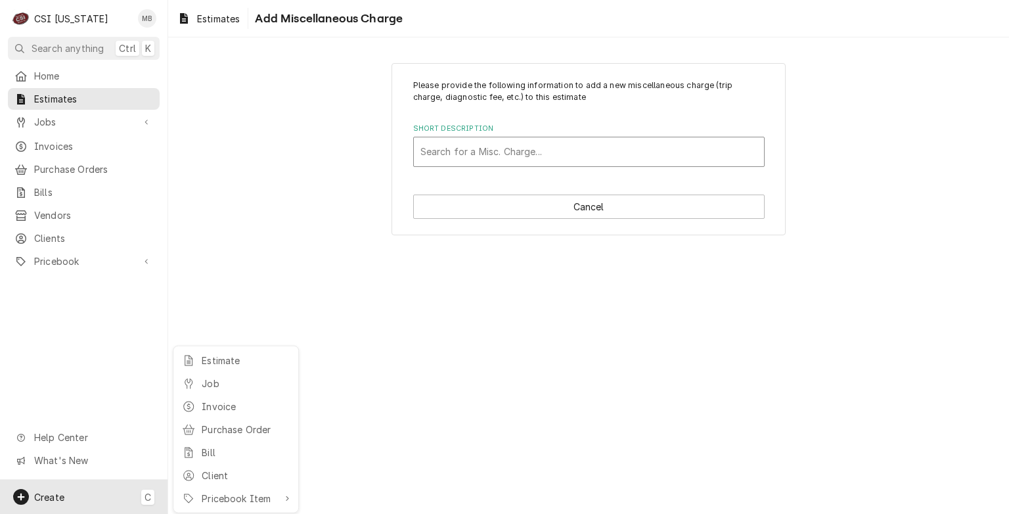
click at [543, 164] on html "C CSI Kentucky MB Search anything Ctrl K Home Estimates Jobs Jobs Job Series In…" at bounding box center [504, 257] width 1009 height 514
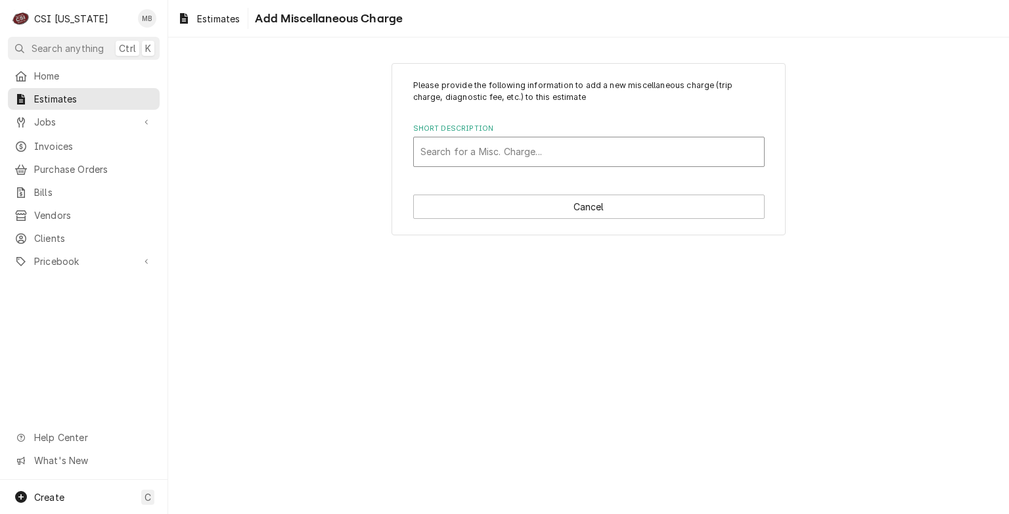
click at [544, 153] on div "Short Description" at bounding box center [589, 152] width 337 height 24
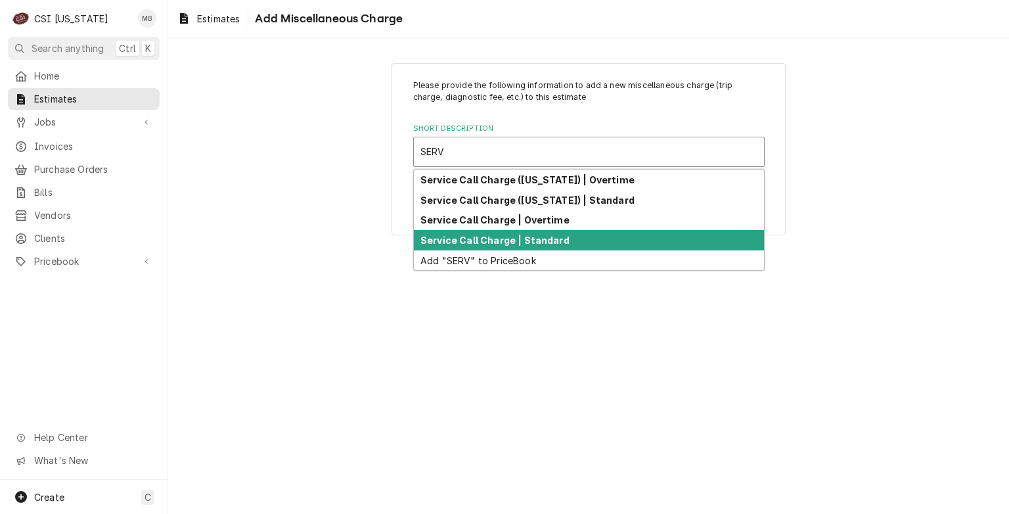
click at [491, 236] on strong "Service Call Charge | Standard" at bounding box center [495, 240] width 149 height 11
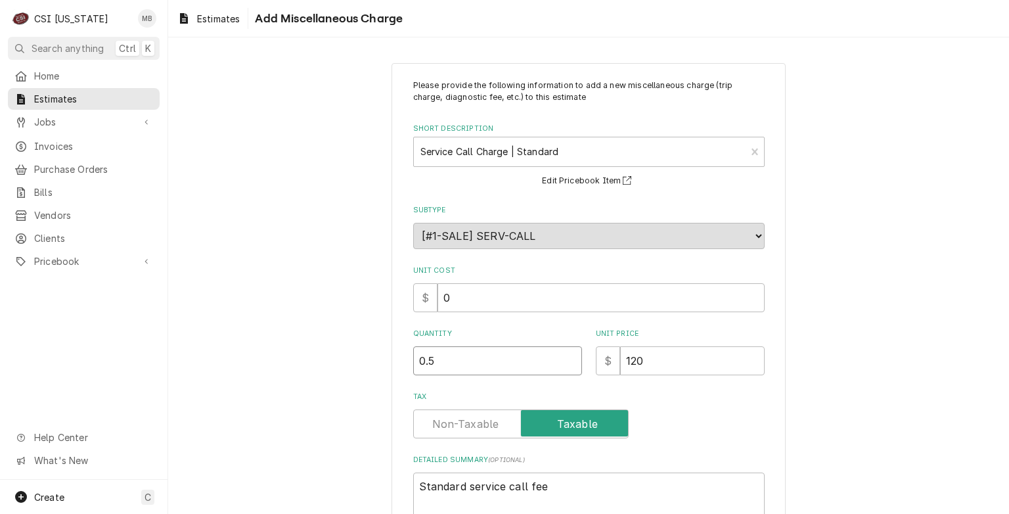
click at [566, 354] on input "0.5" at bounding box center [497, 360] width 169 height 29
click at [566, 354] on input "1" at bounding box center [497, 360] width 169 height 29
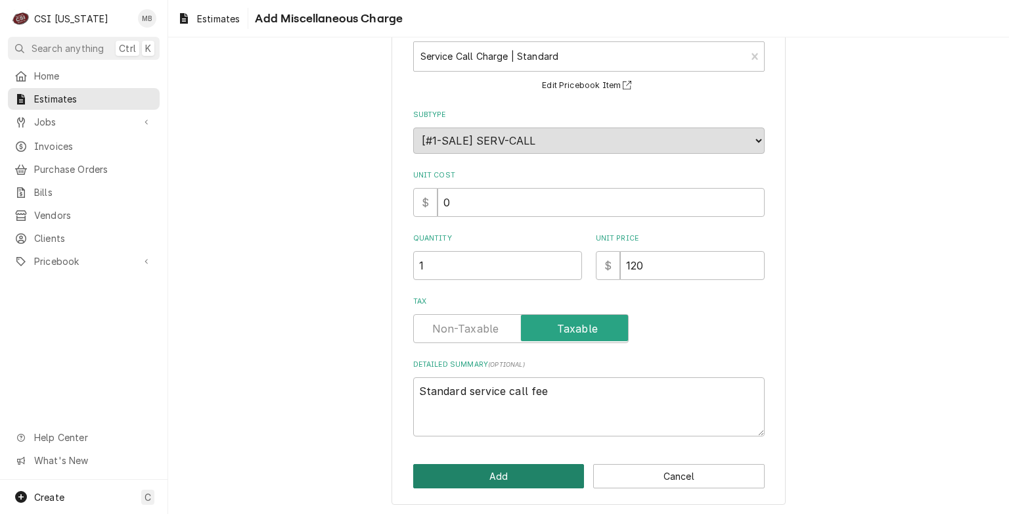
click at [503, 468] on button "Add" at bounding box center [498, 476] width 171 height 24
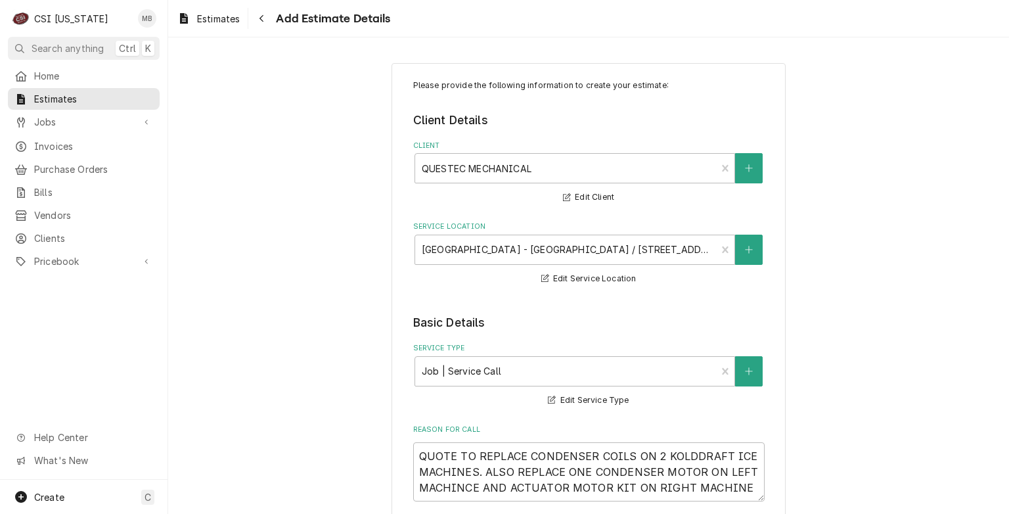
scroll to position [197, 0]
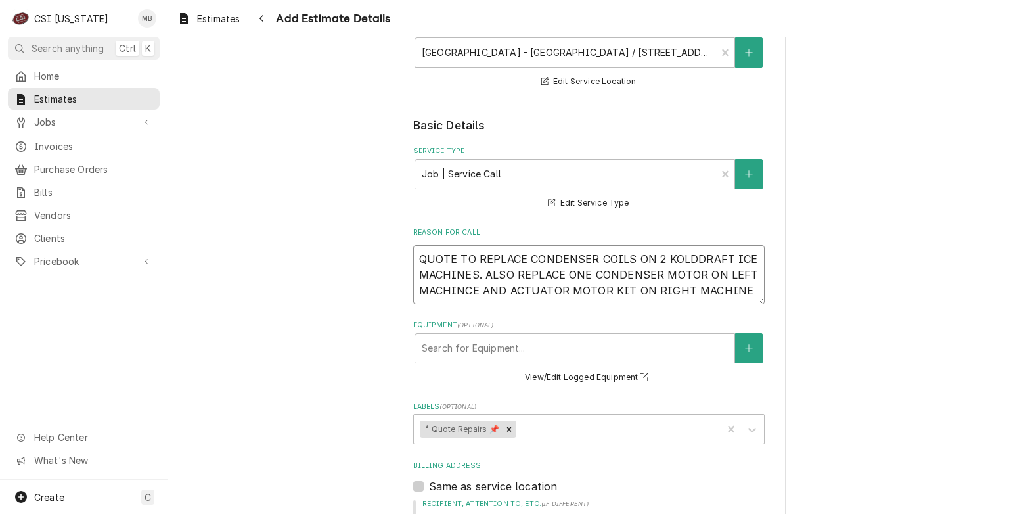
click at [746, 290] on textarea "QUOTE TO REPLACE CONDENSER COILS ON 2 KOLDDRAFT ICE MACHINES. ALSO REPLACE ONE …" at bounding box center [589, 274] width 352 height 59
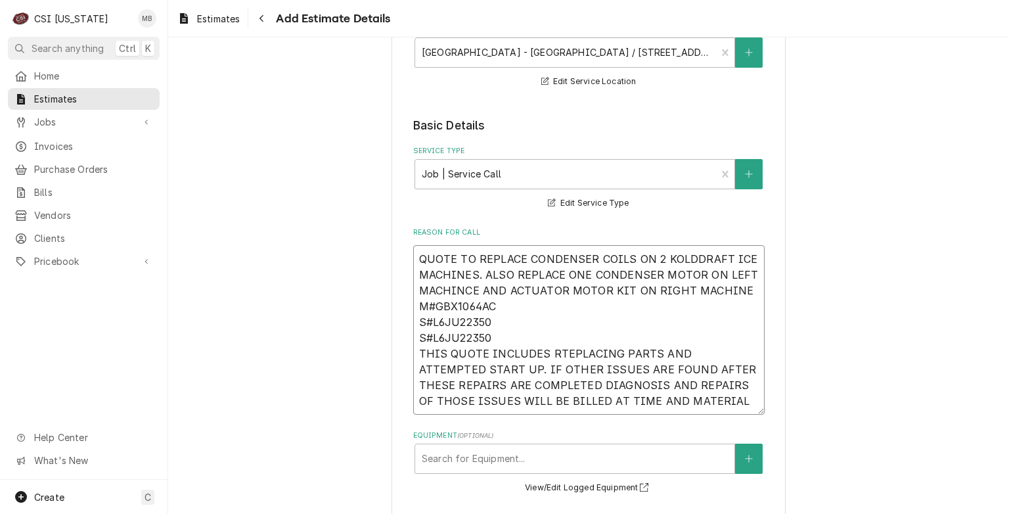
click at [555, 351] on textarea "QUOTE TO REPLACE CONDENSER COILS ON 2 KOLDDRAFT ICE MACHINES. ALSO REPLACE ONE …" at bounding box center [589, 330] width 352 height 170
click at [461, 369] on textarea "QUOTE TO REPLACE CONDENSER COILS ON 2 KOLDDRAFT ICE MACHINES. ALSO REPLACE ONE …" at bounding box center [589, 330] width 352 height 170
click at [465, 371] on textarea "QUOTE TO REPLACE CONDENSER COILS ON 2 KOLDDRAFT ICE MACHINES. ALSO REPLACE ONE …" at bounding box center [589, 330] width 352 height 170
click at [680, 402] on textarea "QUOTE TO REPLACE CONDENSER COILS ON 2 KOLDDRAFT ICE MACHINES. ALSO REPLACE ONE …" at bounding box center [589, 330] width 352 height 170
drag, startPoint x: 673, startPoint y: 397, endPoint x: 404, endPoint y: 244, distance: 309.3
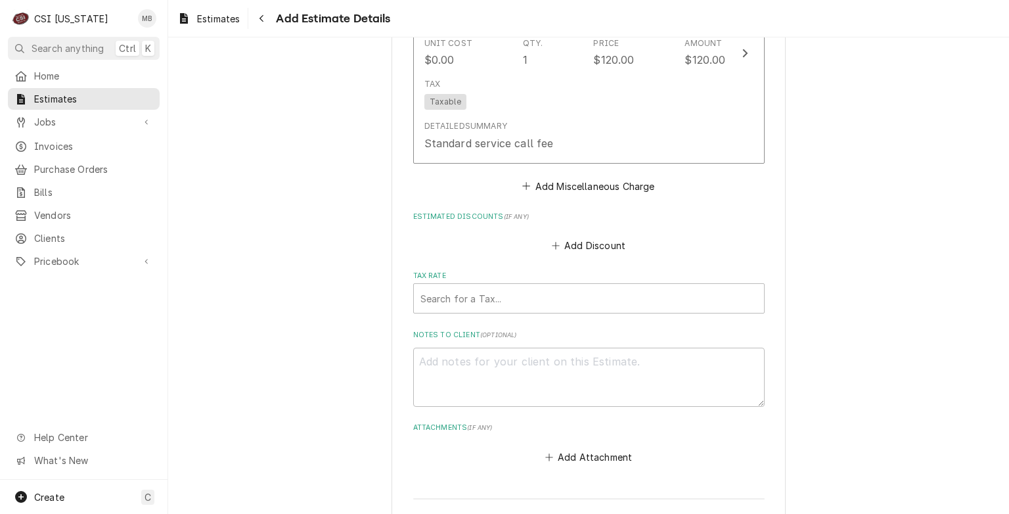
scroll to position [4205, 0]
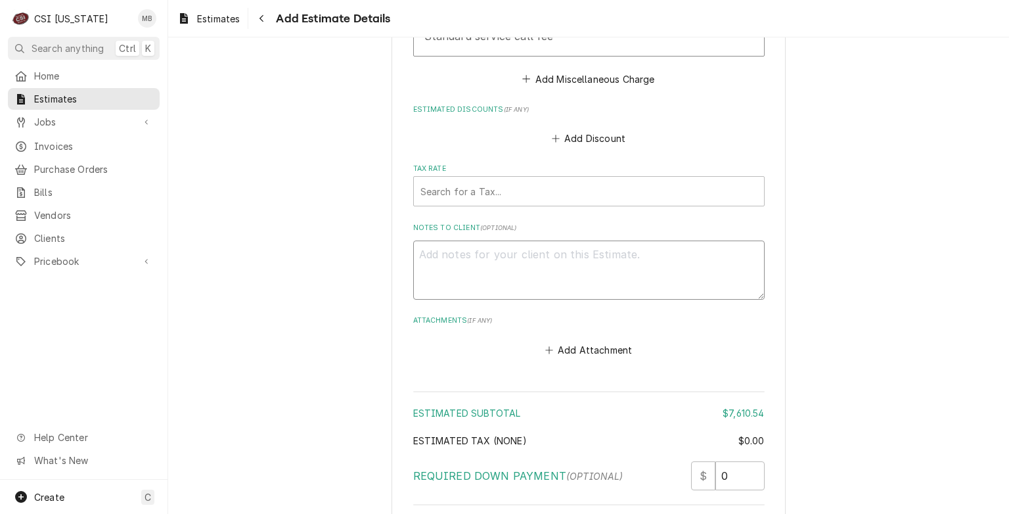
click at [430, 248] on textarea "Notes to Client ( optional )" at bounding box center [589, 269] width 352 height 59
paste textarea "QUOTE TO REPLACE CONDENSER COILS ON 2 KOLDDRAFT ICE MACHINES. ALSO REPLACE ONE …"
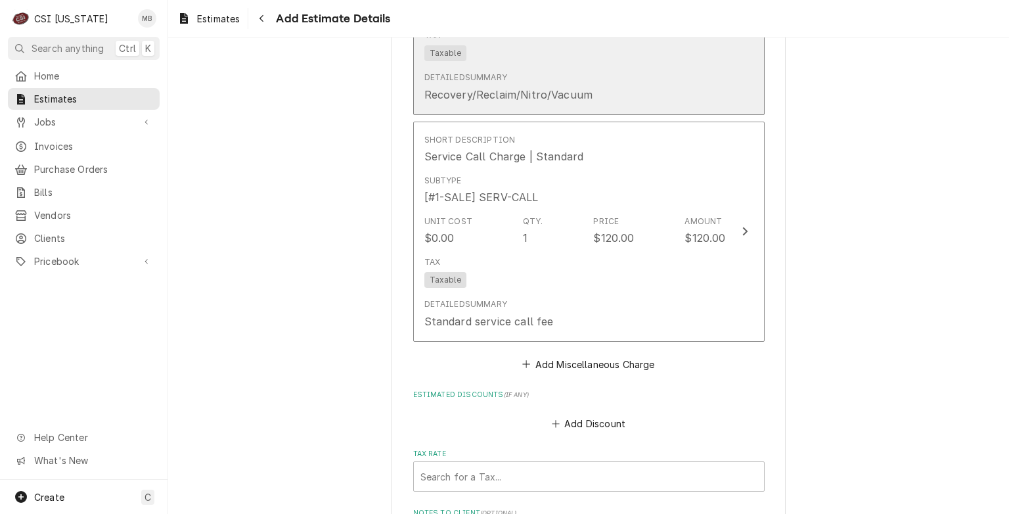
scroll to position [4074, 0]
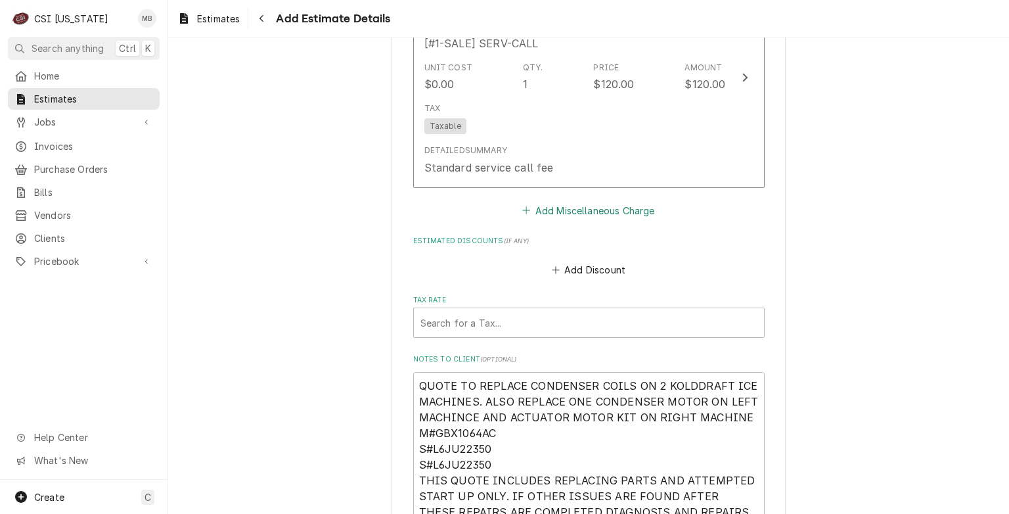
click at [594, 202] on button "Add Miscellaneous Charge" at bounding box center [588, 210] width 137 height 18
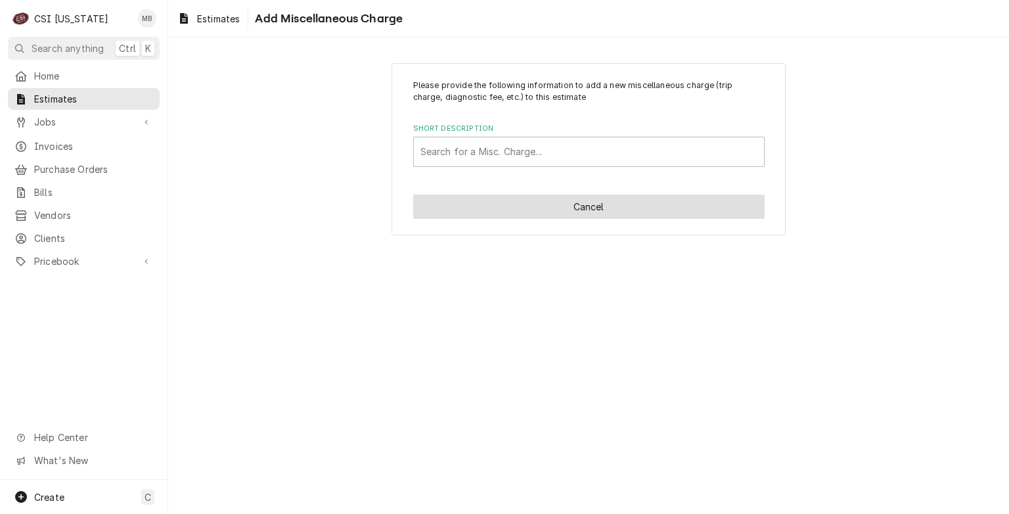
click at [498, 214] on button "Cancel" at bounding box center [589, 206] width 352 height 24
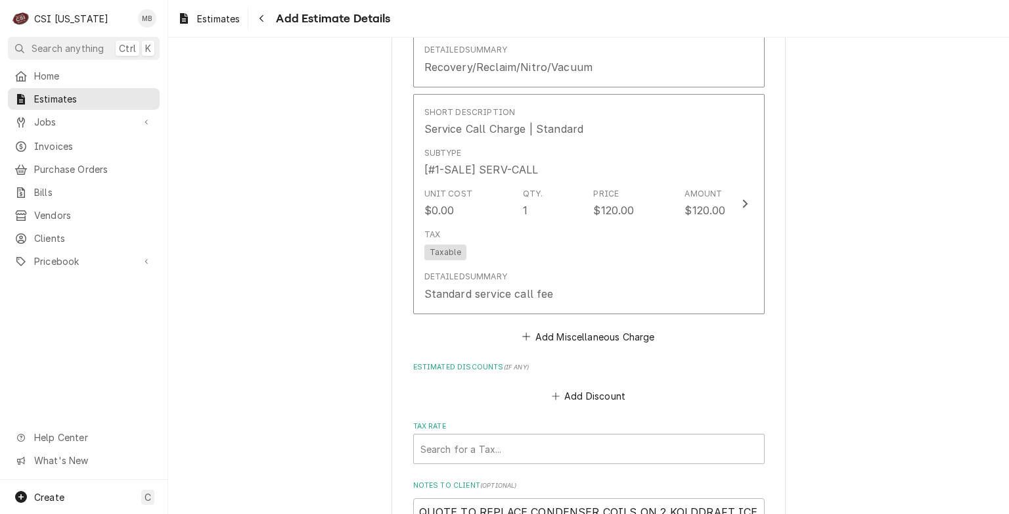
scroll to position [4079, 0]
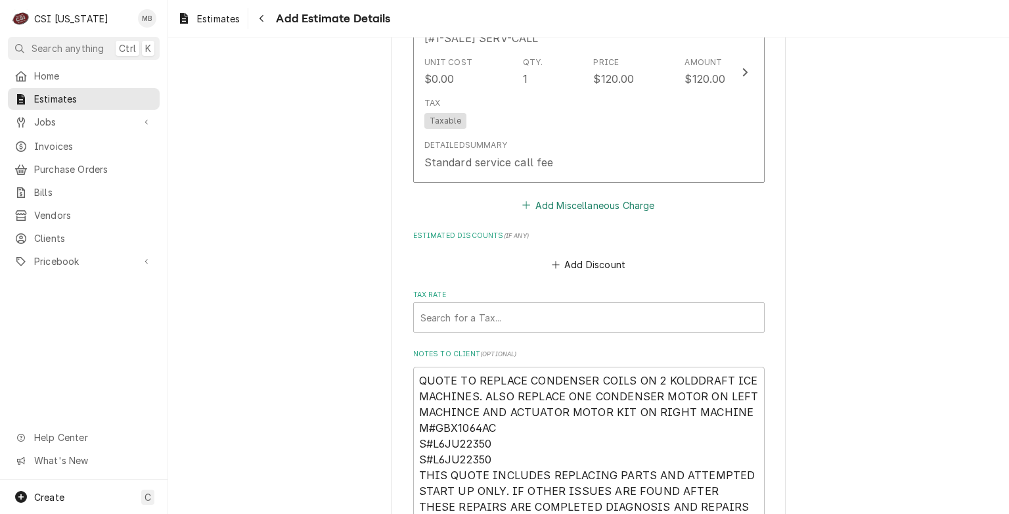
click at [587, 196] on button "Add Miscellaneous Charge" at bounding box center [588, 205] width 137 height 18
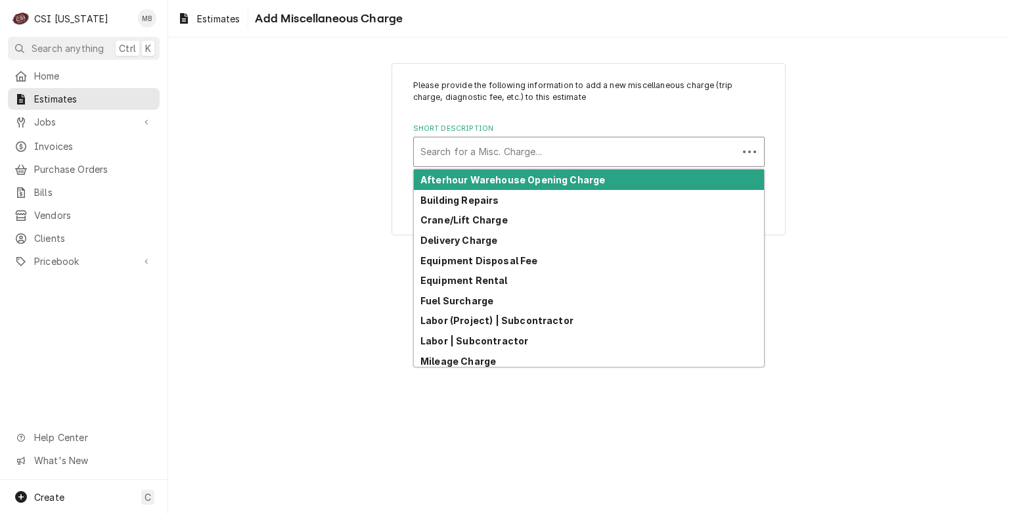
click at [505, 154] on div "Short Description" at bounding box center [576, 152] width 311 height 24
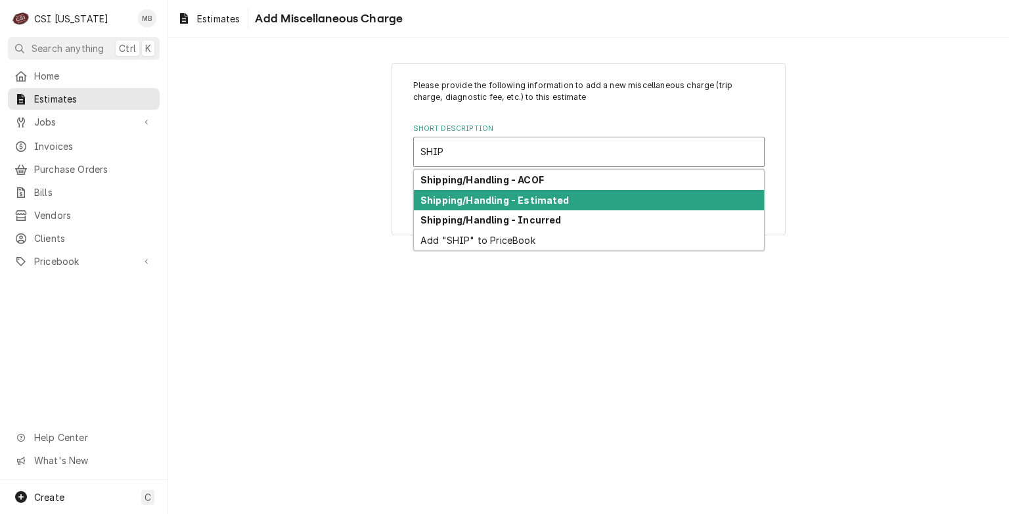
click at [531, 204] on div "Shipping/Handling - Estimated" at bounding box center [589, 200] width 350 height 20
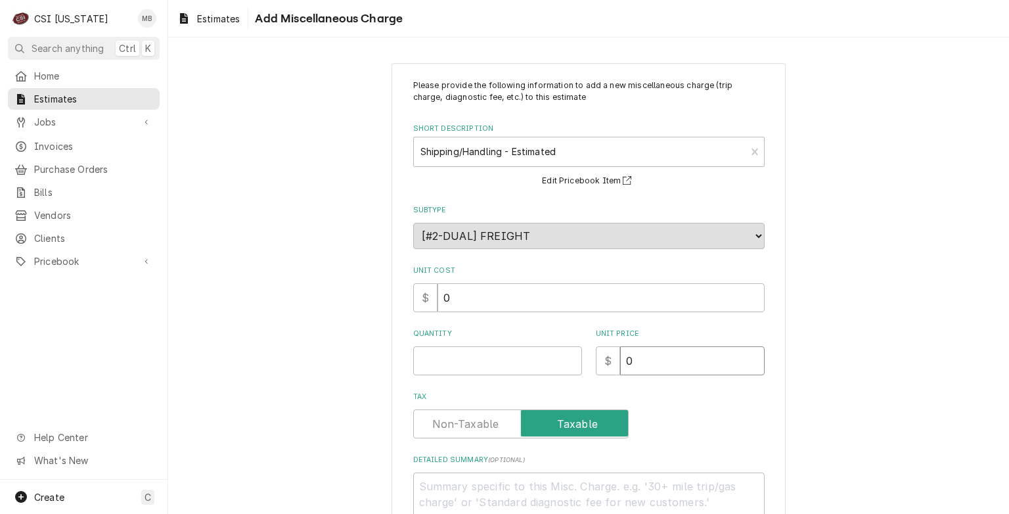
click at [639, 362] on input "0" at bounding box center [692, 360] width 145 height 29
click at [569, 356] on input "0.5" at bounding box center [497, 360] width 169 height 29
click at [569, 356] on input "1" at bounding box center [497, 360] width 169 height 29
click at [652, 361] on input "0" at bounding box center [692, 360] width 145 height 29
click at [687, 351] on input "0" at bounding box center [692, 360] width 145 height 29
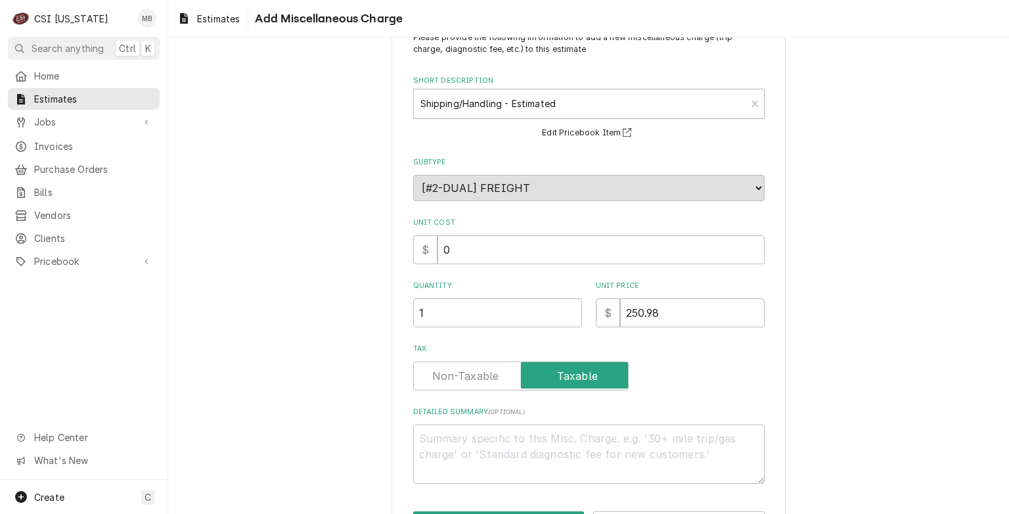
scroll to position [95, 0]
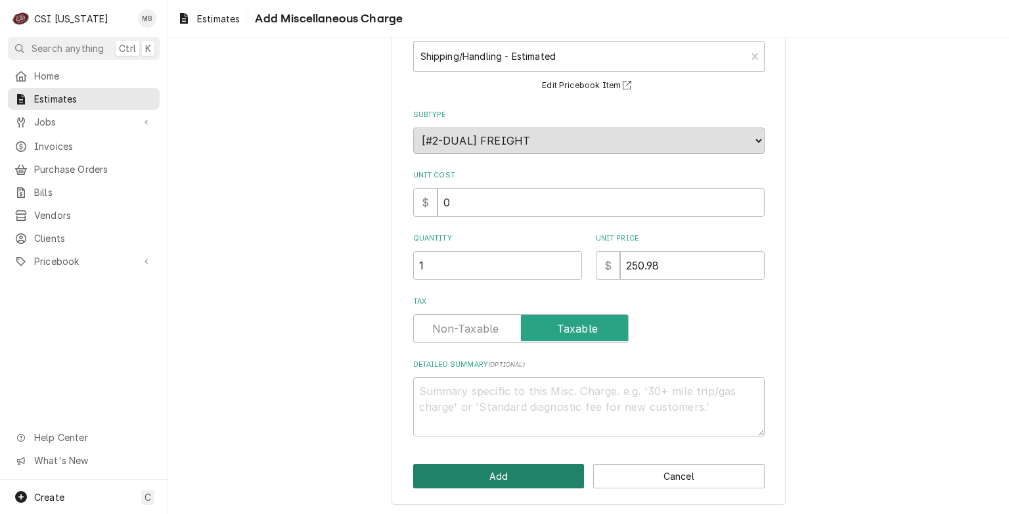
click at [451, 464] on button "Add" at bounding box center [498, 476] width 171 height 24
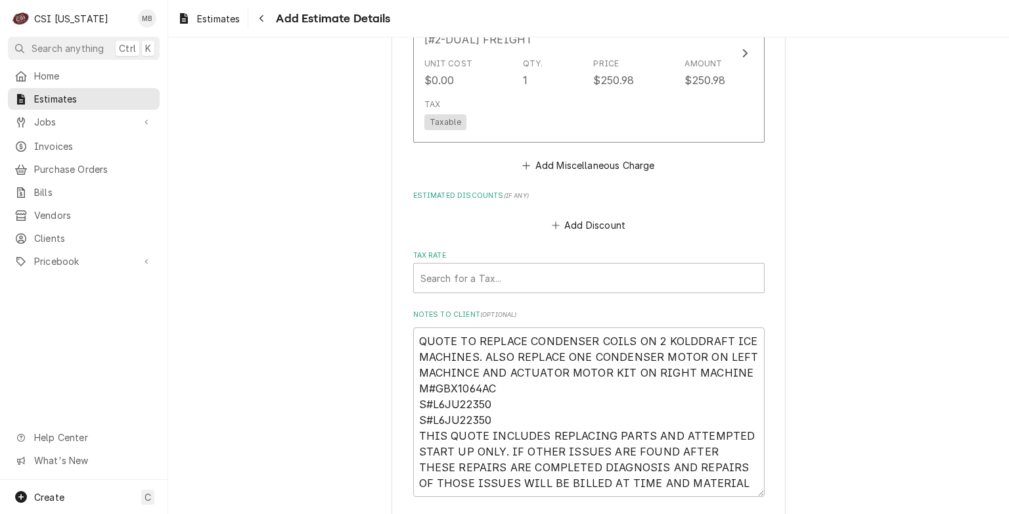
scroll to position [4329, 0]
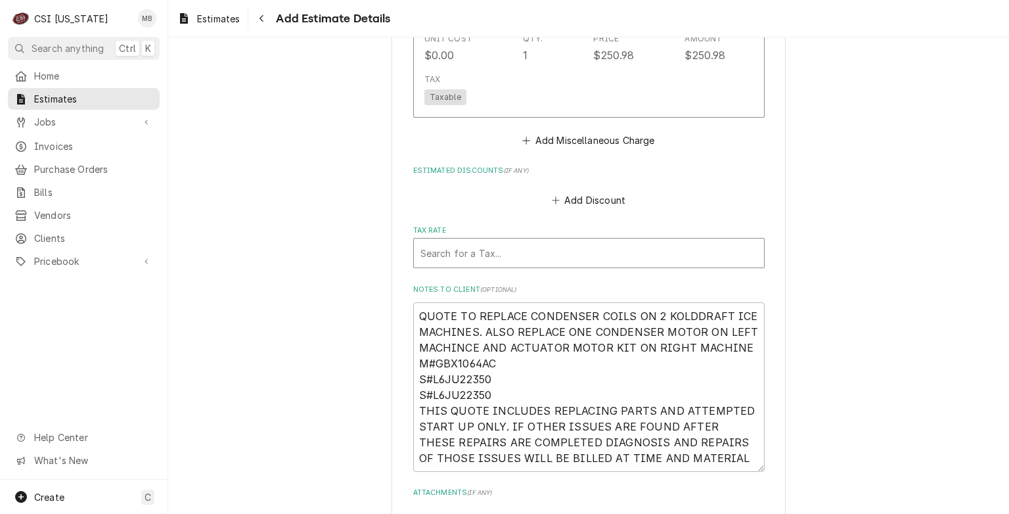
click at [489, 248] on div "Tax Rate" at bounding box center [589, 253] width 337 height 24
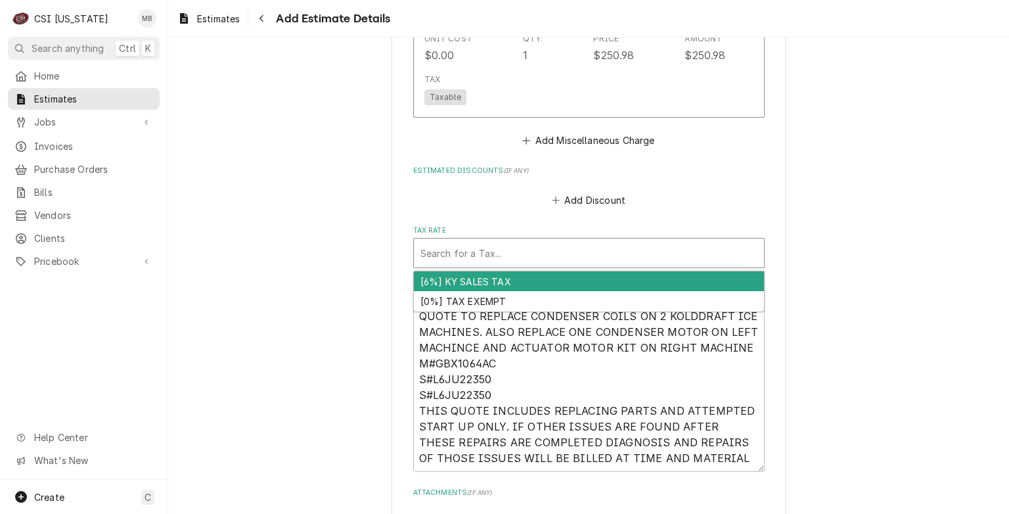
click at [480, 280] on div "[6%] KY SALES TAX" at bounding box center [589, 281] width 350 height 20
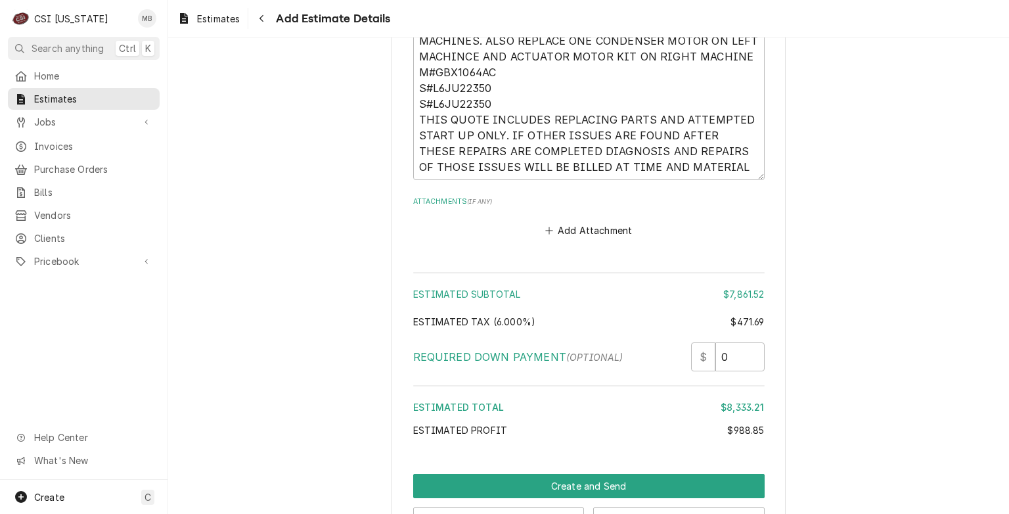
scroll to position [4680, 0]
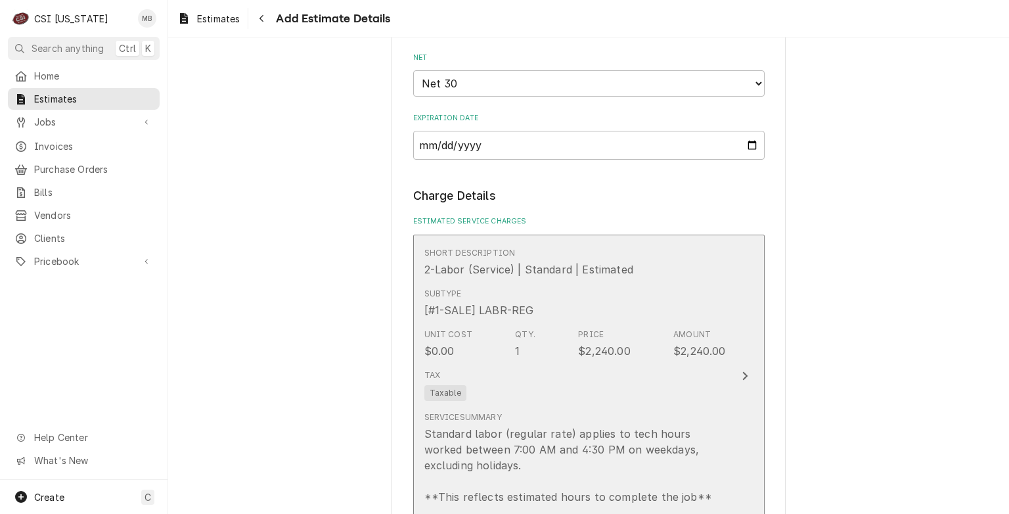
click at [542, 382] on div "Tax Taxable" at bounding box center [575, 385] width 302 height 42
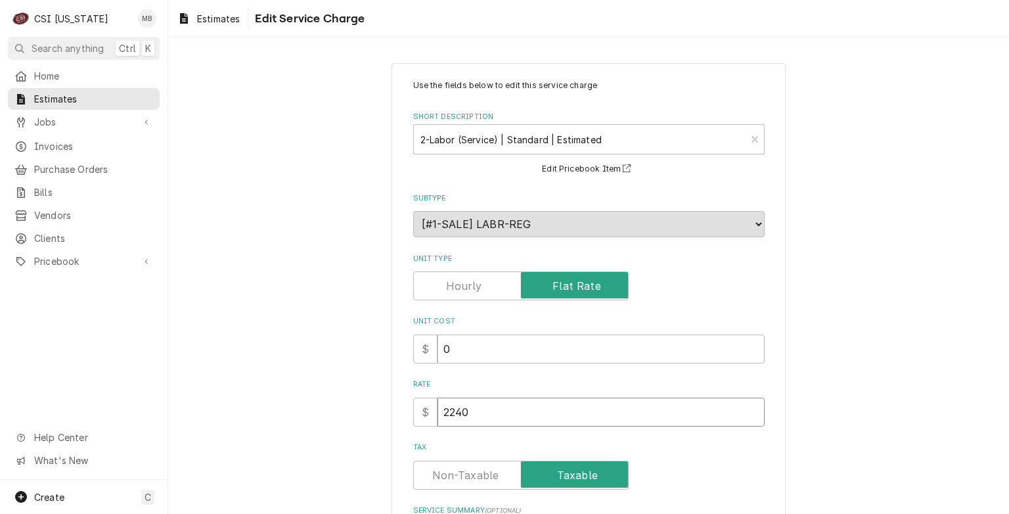
click at [485, 415] on input "2240" at bounding box center [601, 412] width 327 height 29
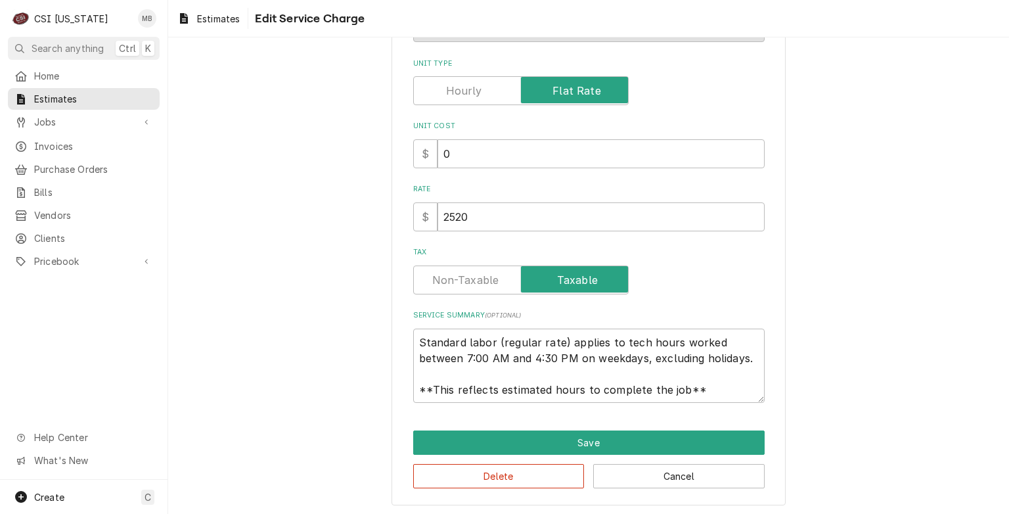
scroll to position [16, 0]
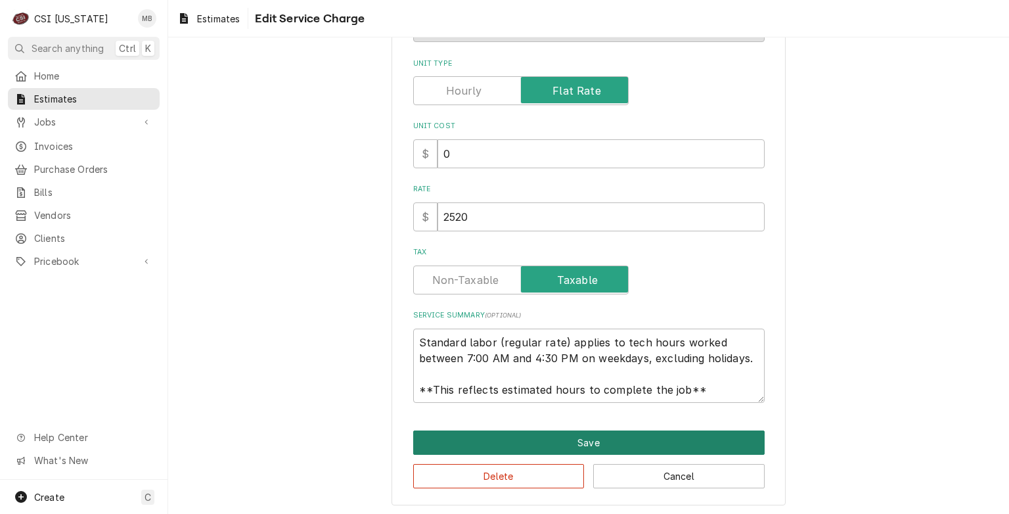
click at [507, 439] on button "Save" at bounding box center [589, 442] width 352 height 24
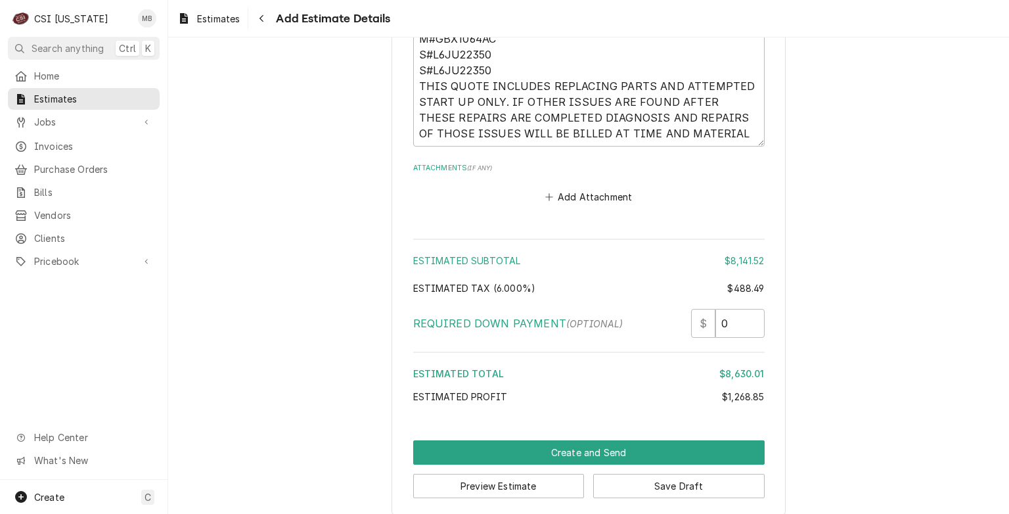
scroll to position [4680, 0]
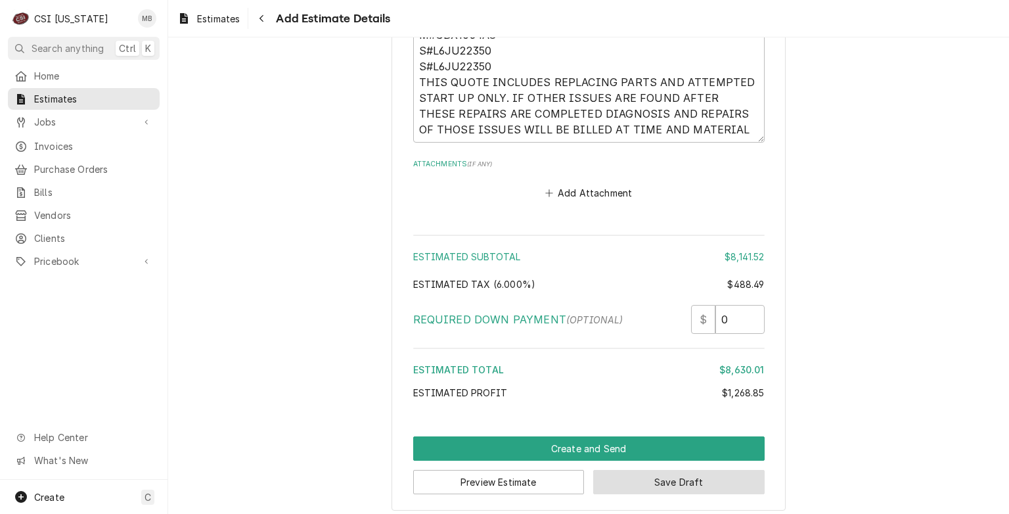
click at [649, 472] on button "Save Draft" at bounding box center [678, 482] width 171 height 24
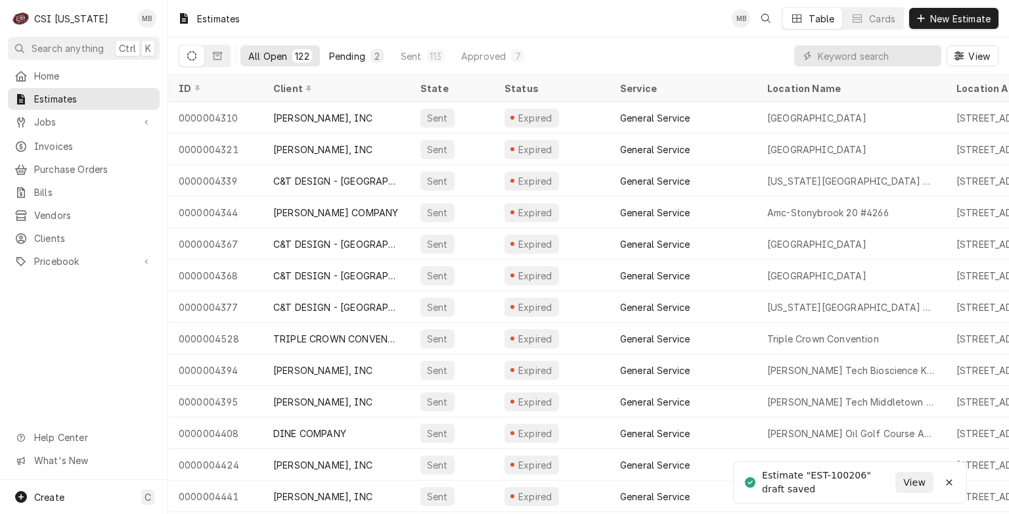
click at [368, 60] on button "Pending 2" at bounding box center [356, 55] width 70 height 21
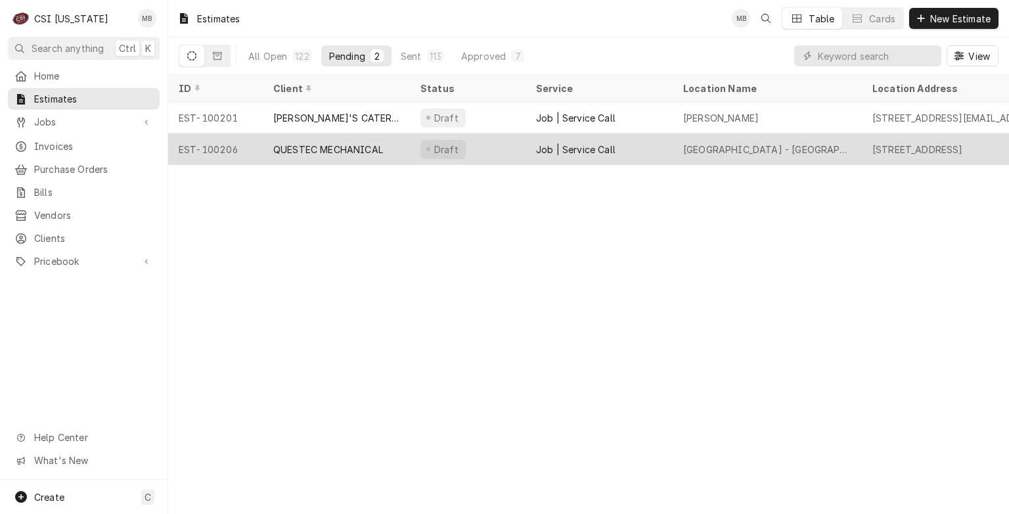
click at [357, 153] on div "QUESTEC MECHANICAL" at bounding box center [328, 150] width 110 height 14
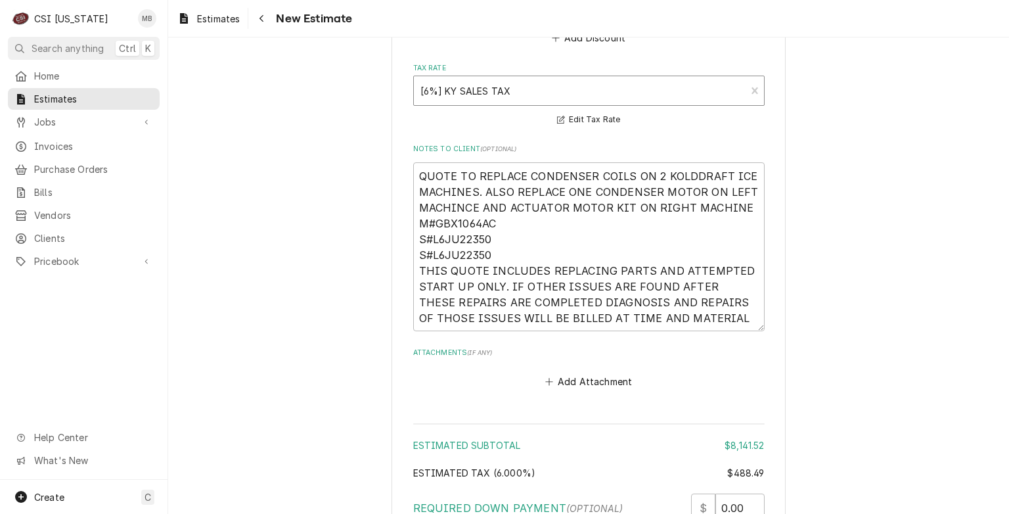
scroll to position [4775, 0]
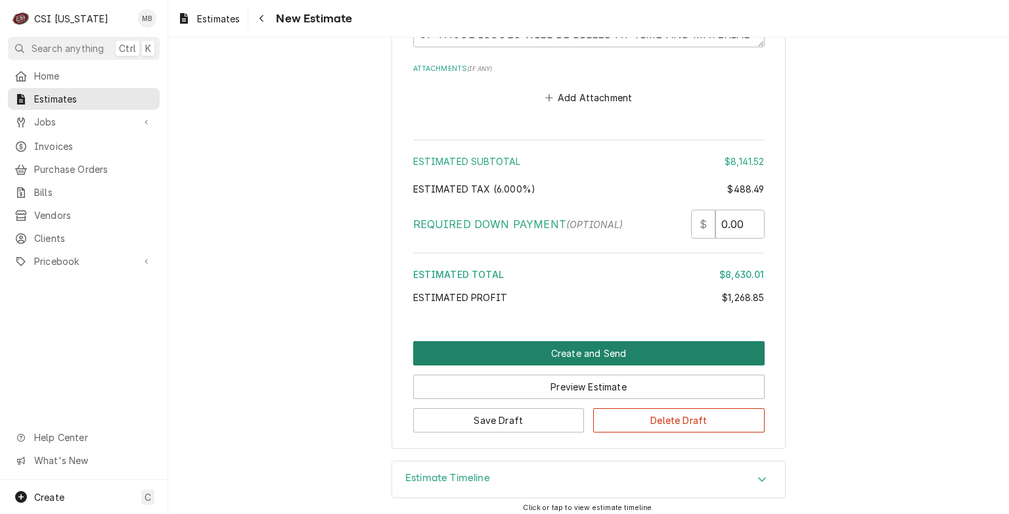
click at [518, 341] on button "Create and Send" at bounding box center [589, 353] width 352 height 24
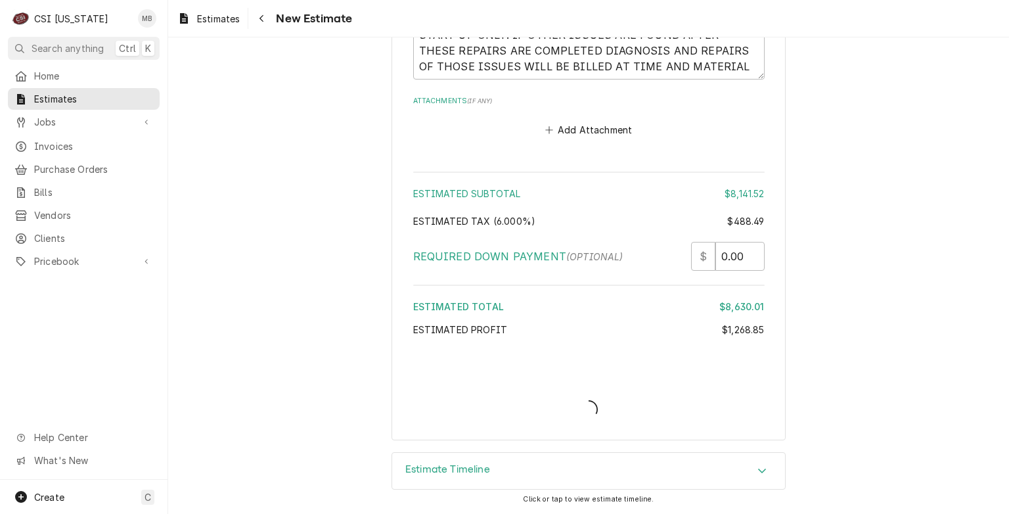
scroll to position [4735, 0]
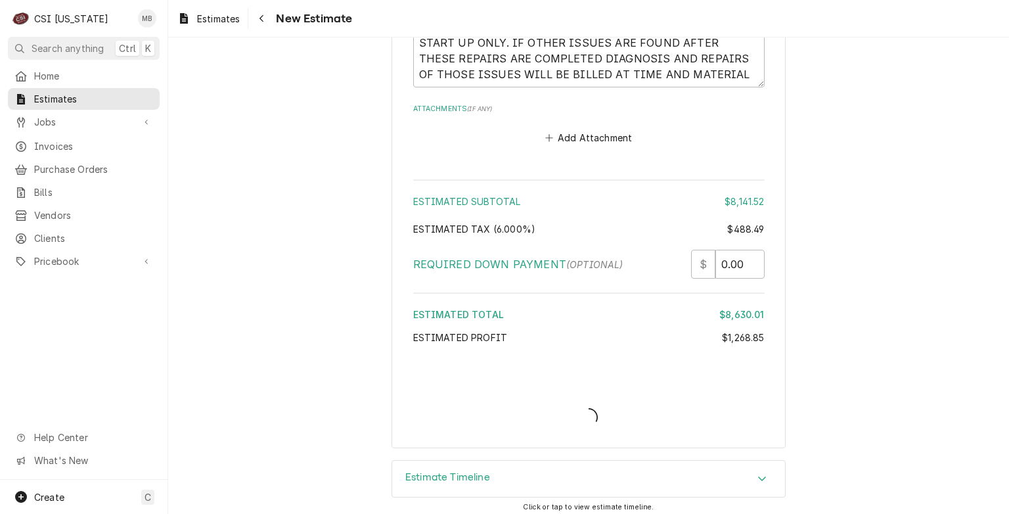
type textarea "x"
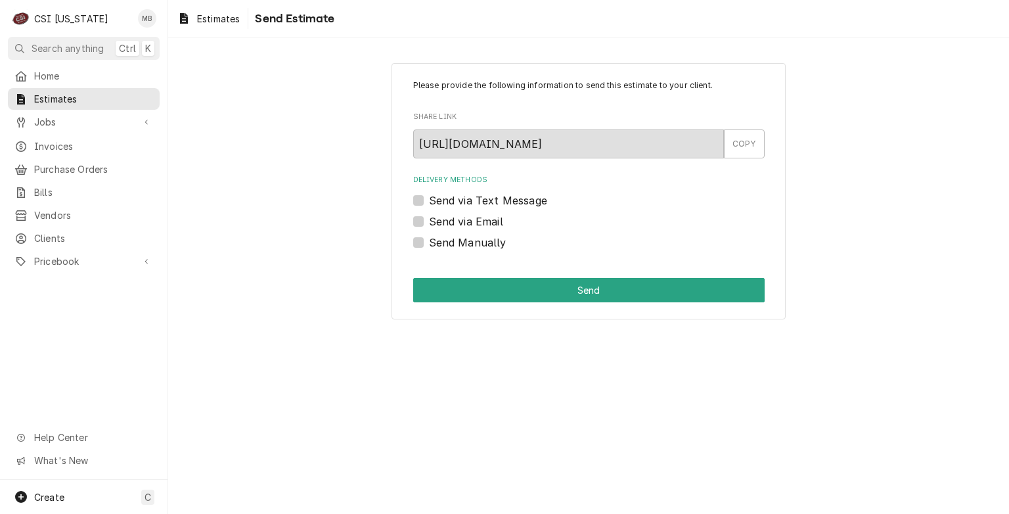
click at [434, 226] on label "Send via Email" at bounding box center [466, 222] width 74 height 16
click at [434, 226] on input "Send via Email" at bounding box center [605, 228] width 352 height 29
checkbox input "true"
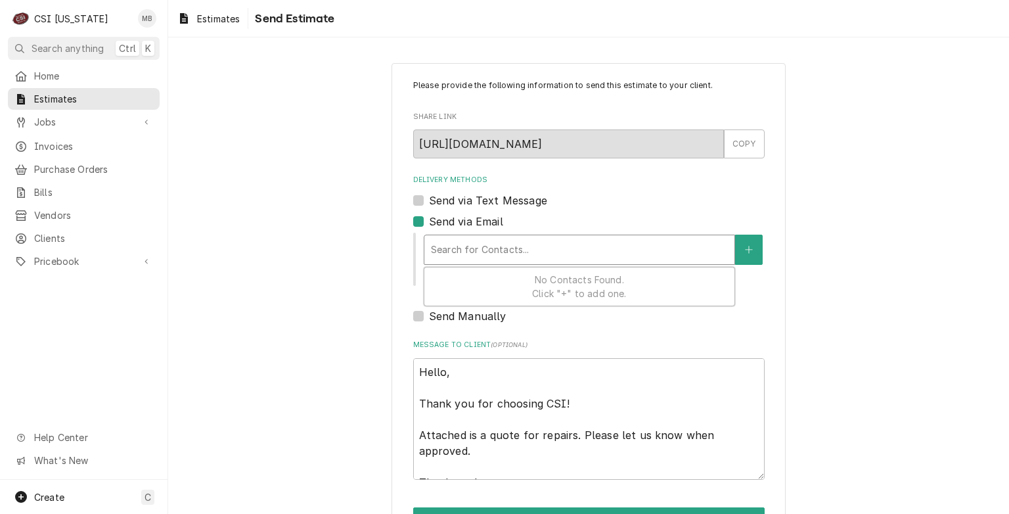
click at [458, 252] on div "Delivery Methods" at bounding box center [579, 250] width 297 height 24
click at [742, 256] on button "Delivery Methods" at bounding box center [749, 250] width 28 height 30
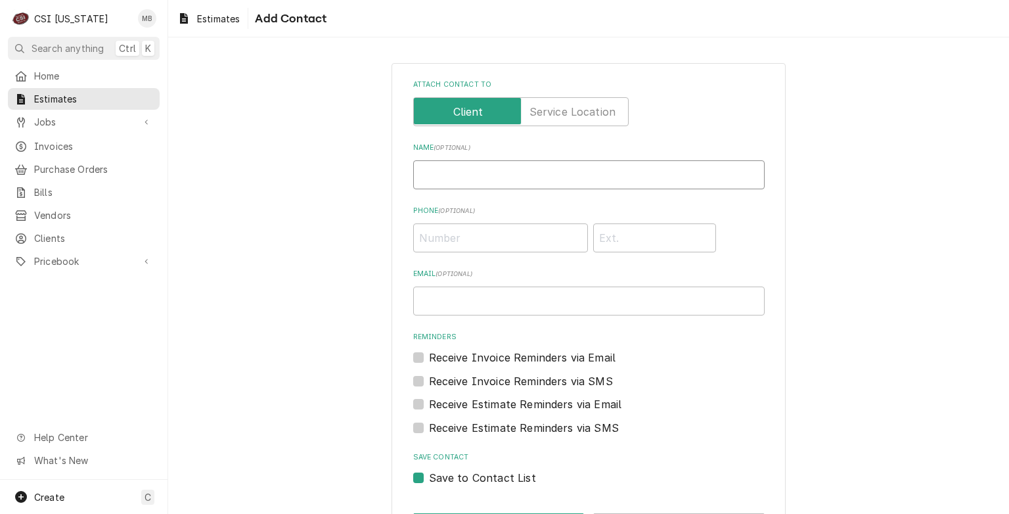
click at [493, 188] on input "Name ( optional )" at bounding box center [589, 174] width 352 height 29
type input "BRANDON BARY"
click at [484, 235] on input "Phone ( optional )" at bounding box center [500, 237] width 175 height 29
type input "(502) 322-3565"
click at [444, 302] on input "Email ( optional )" at bounding box center [589, 300] width 352 height 29
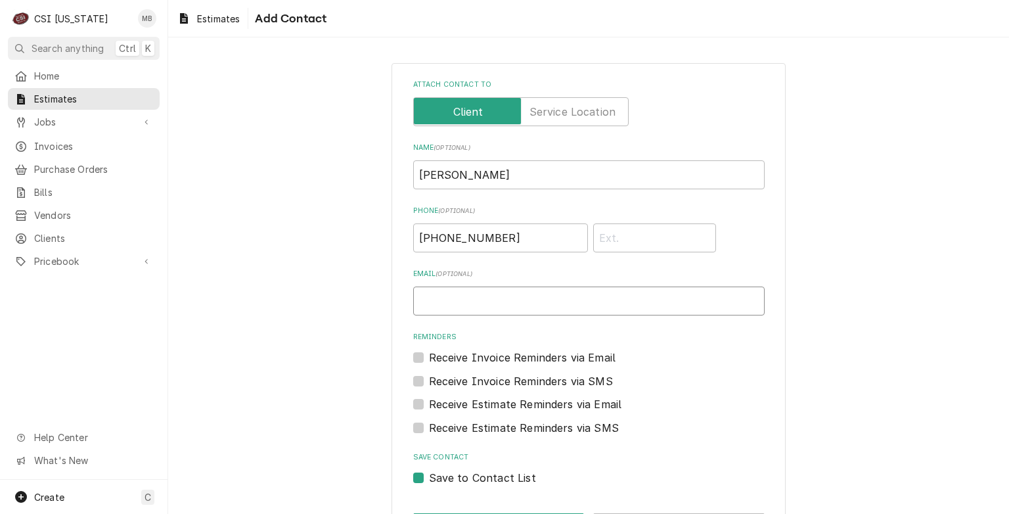
click at [450, 301] on input "Email ( optional )" at bounding box center [589, 300] width 352 height 29
paste input "brandon.bary@questec.us"
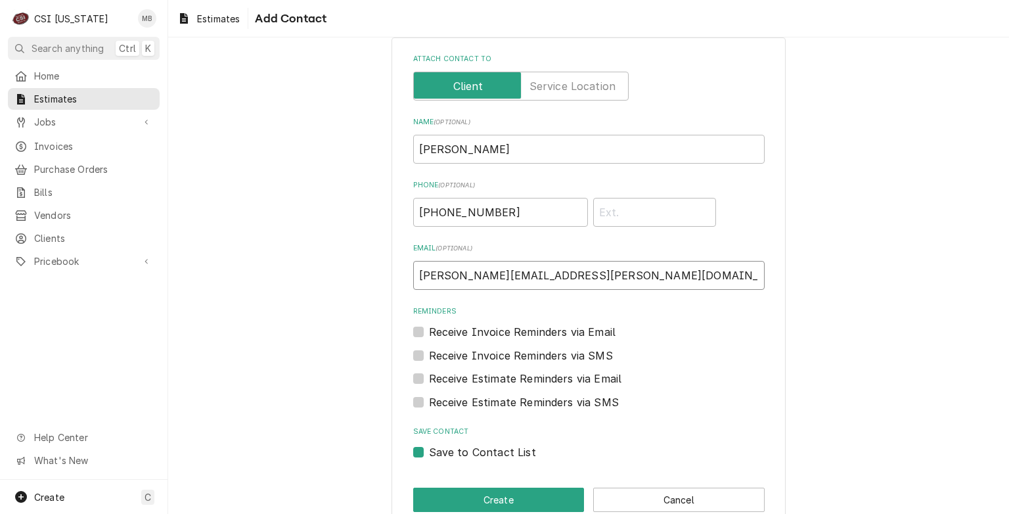
scroll to position [51, 0]
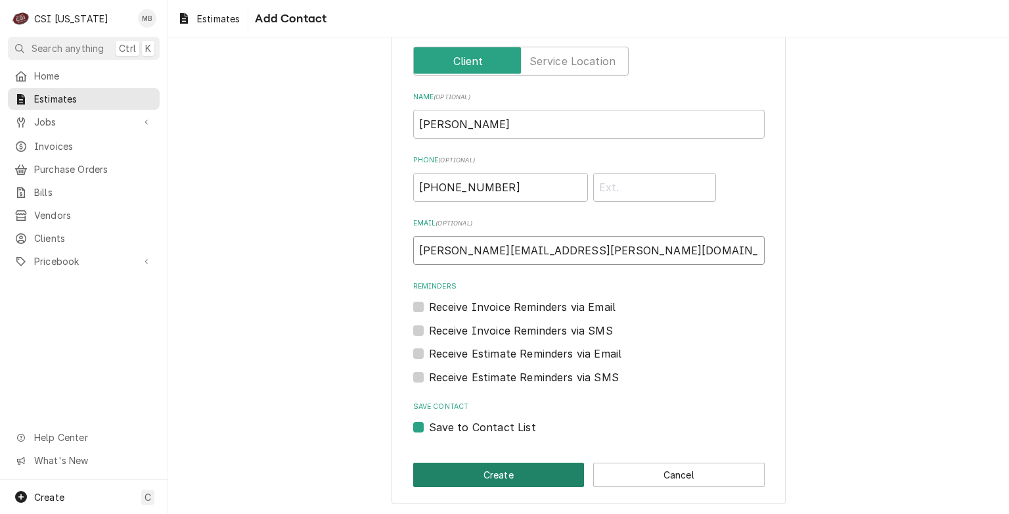
type input "brandon.bary@questec.us"
click at [515, 481] on button "Create" at bounding box center [498, 475] width 171 height 24
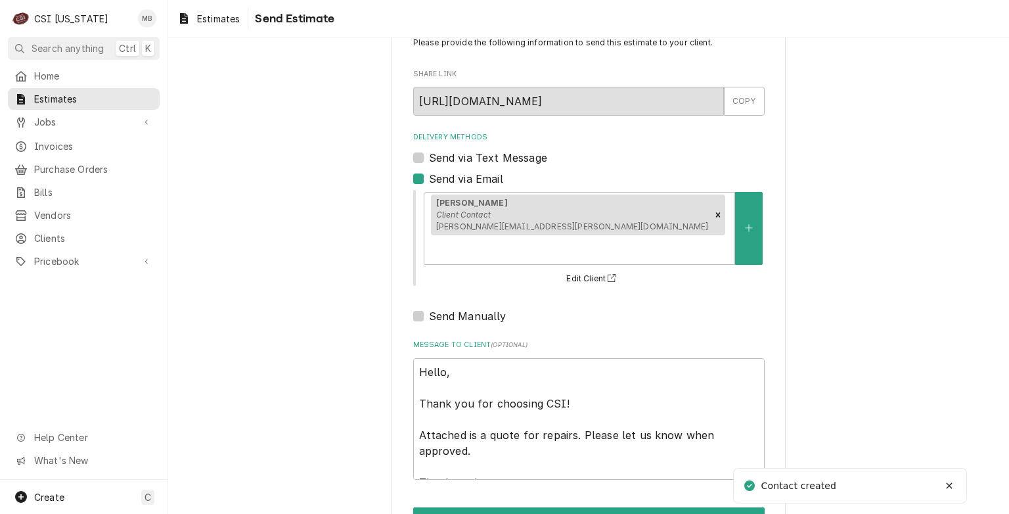
scroll to position [61, 0]
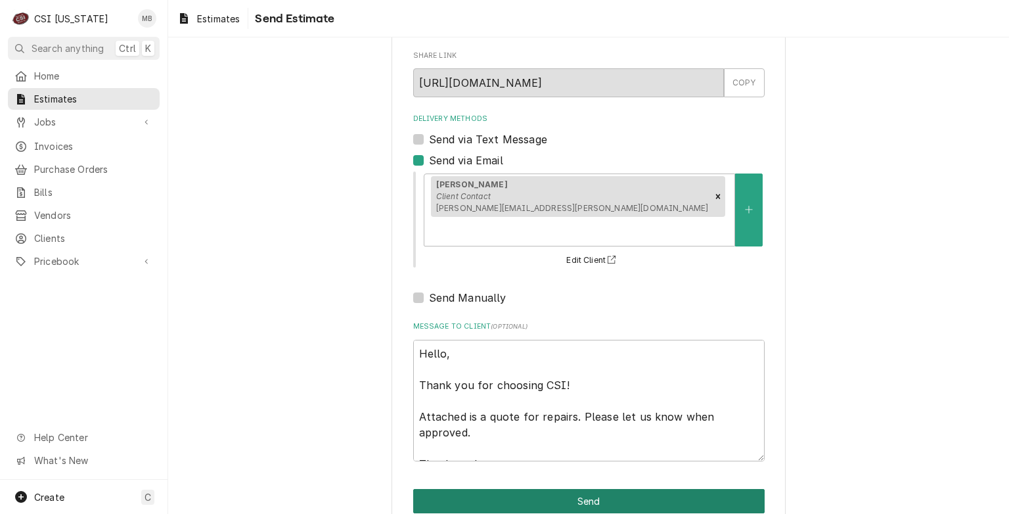
click at [591, 489] on button "Send" at bounding box center [589, 501] width 352 height 24
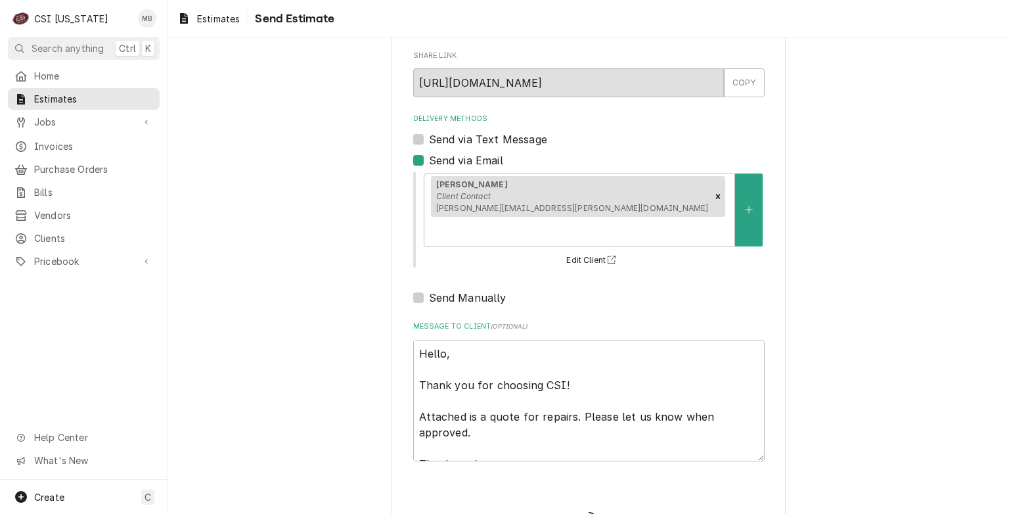
type textarea "x"
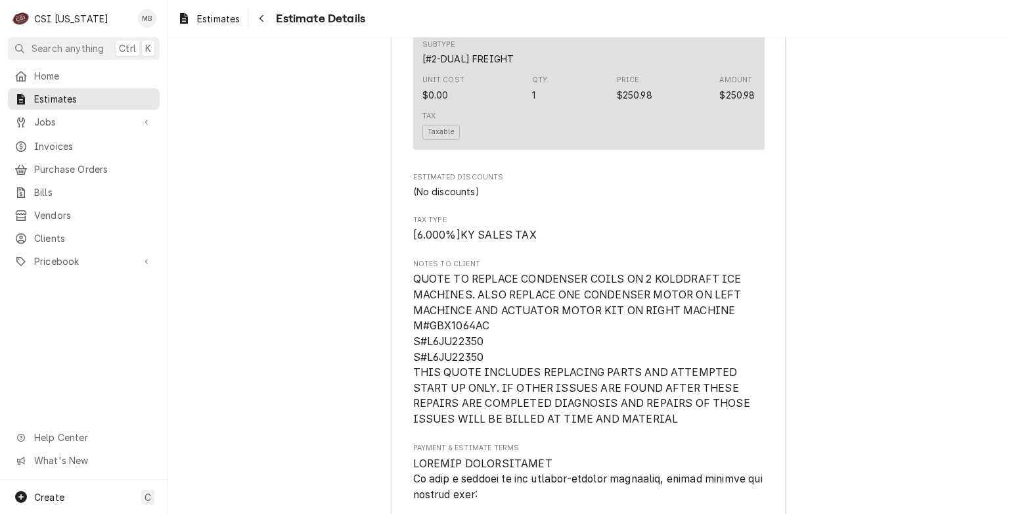
scroll to position [3548, 0]
